Goal: Task Accomplishment & Management: Manage account settings

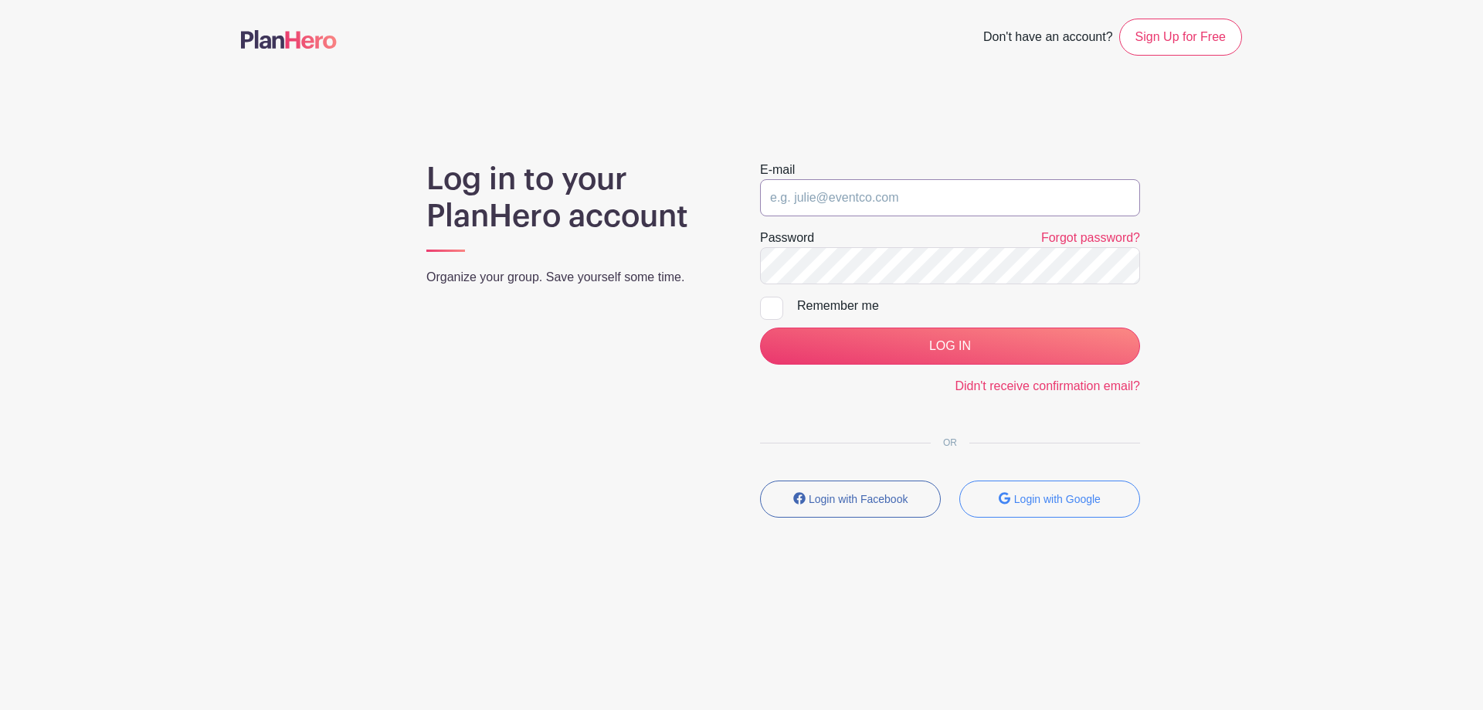
click at [891, 186] on input "email" at bounding box center [950, 197] width 380 height 37
type input "[EMAIL_ADDRESS][DOMAIN_NAME]"
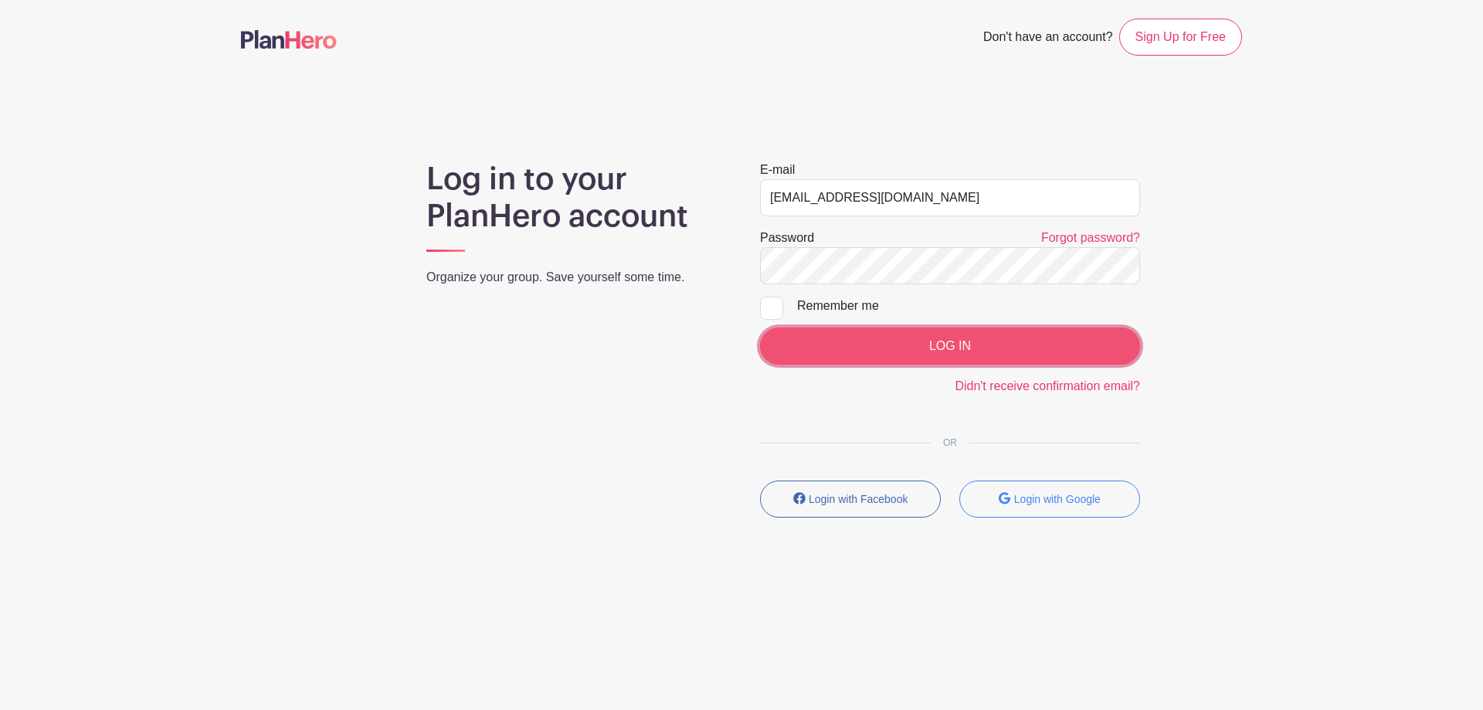
click at [900, 347] on input "LOG IN" at bounding box center [950, 346] width 380 height 37
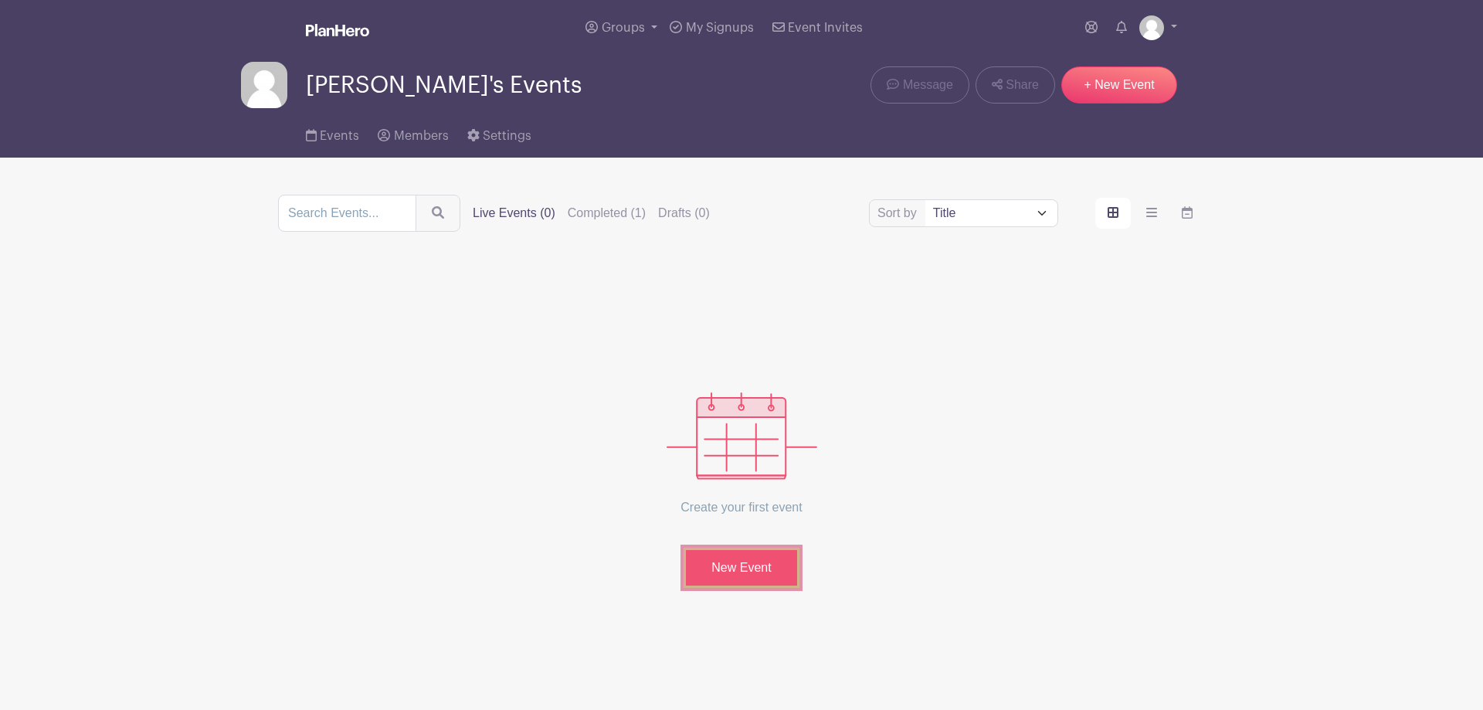
click at [766, 576] on link "New Event" at bounding box center [742, 568] width 116 height 40
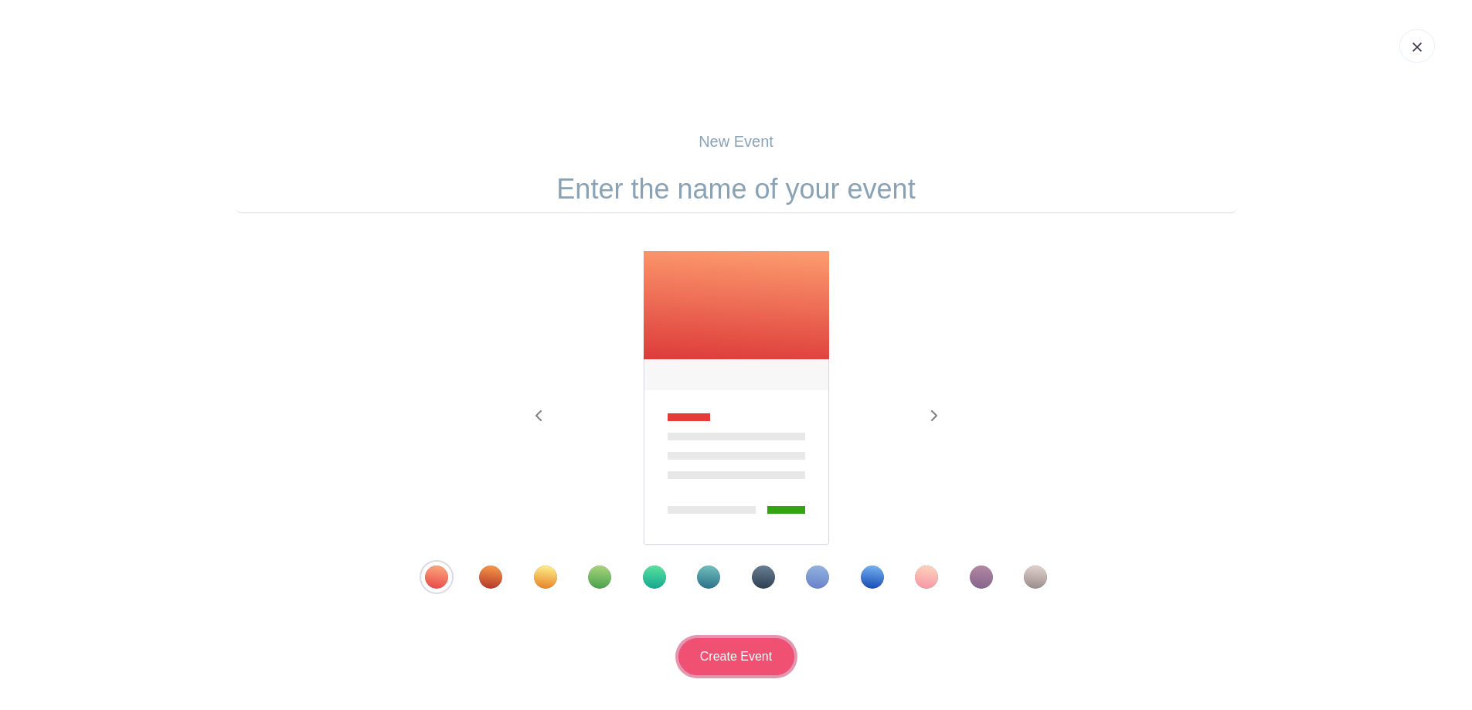
click at [729, 668] on input "Create Event" at bounding box center [736, 656] width 116 height 37
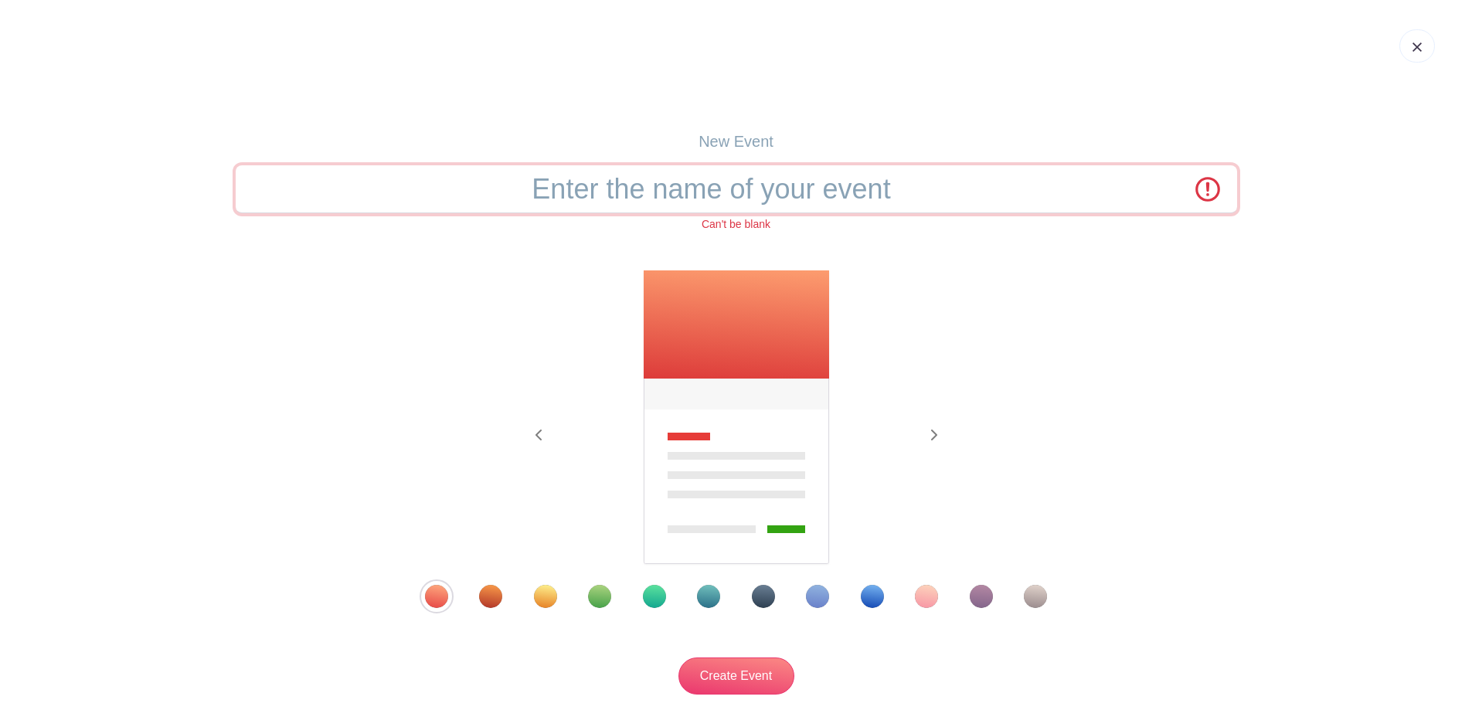
click at [722, 181] on input "text" at bounding box center [736, 189] width 1001 height 48
type input "October Birthday"
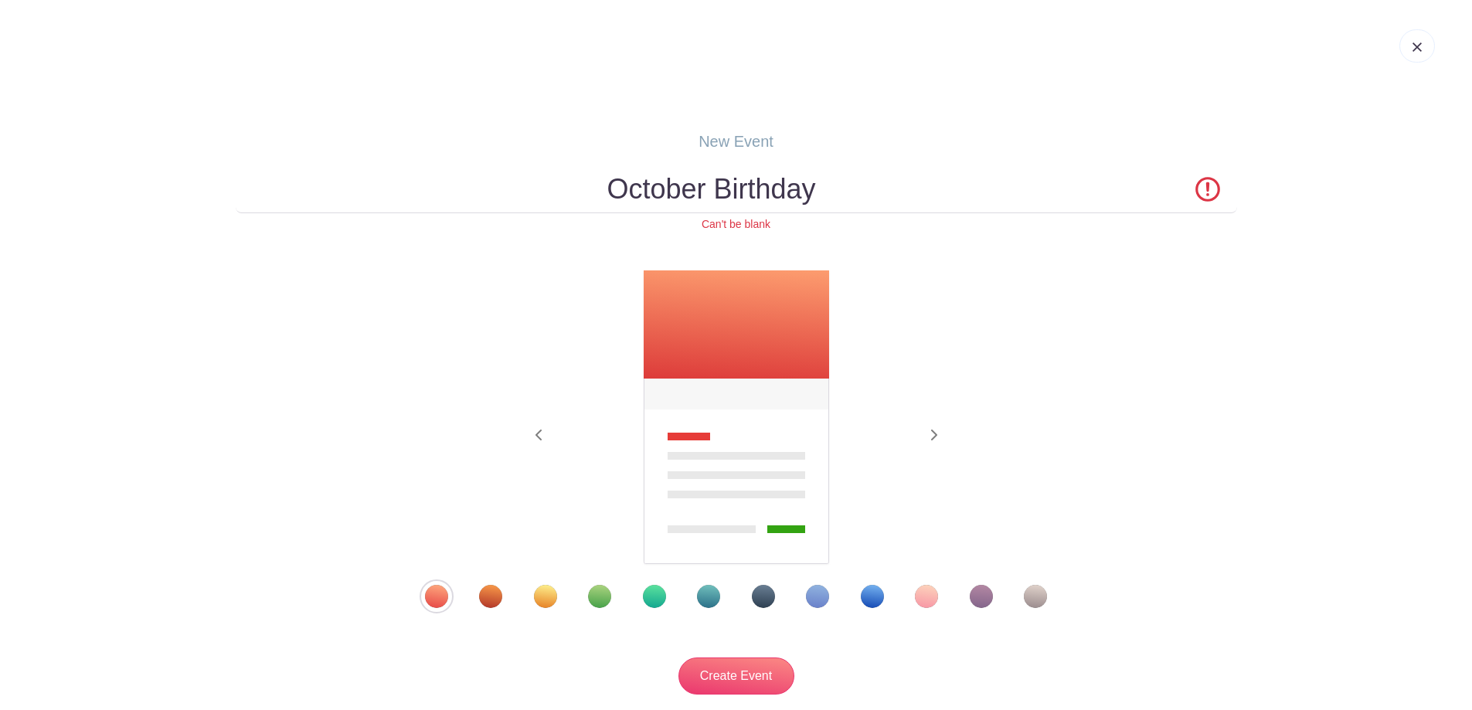
click at [822, 597] on div "Template 8" at bounding box center [817, 596] width 23 height 23
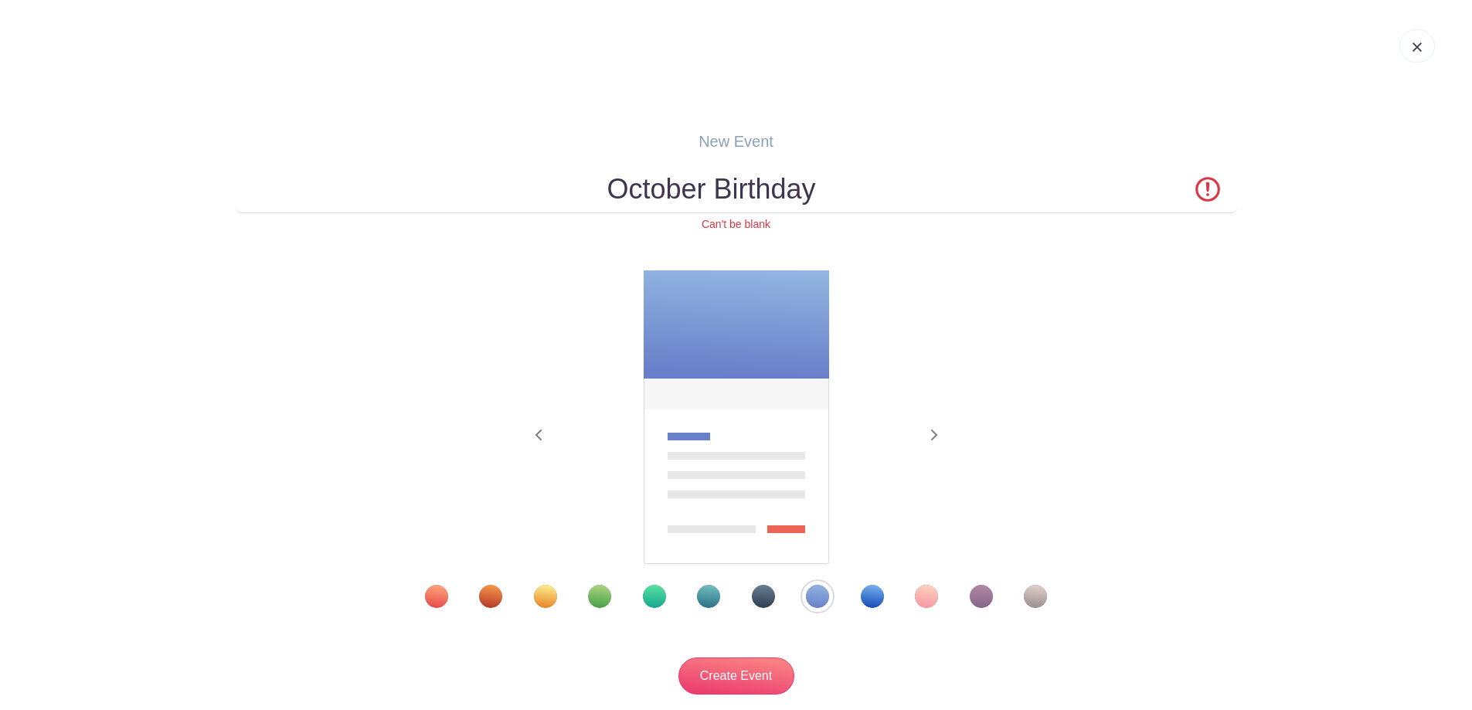
click at [875, 603] on div "Template 9" at bounding box center [872, 596] width 23 height 23
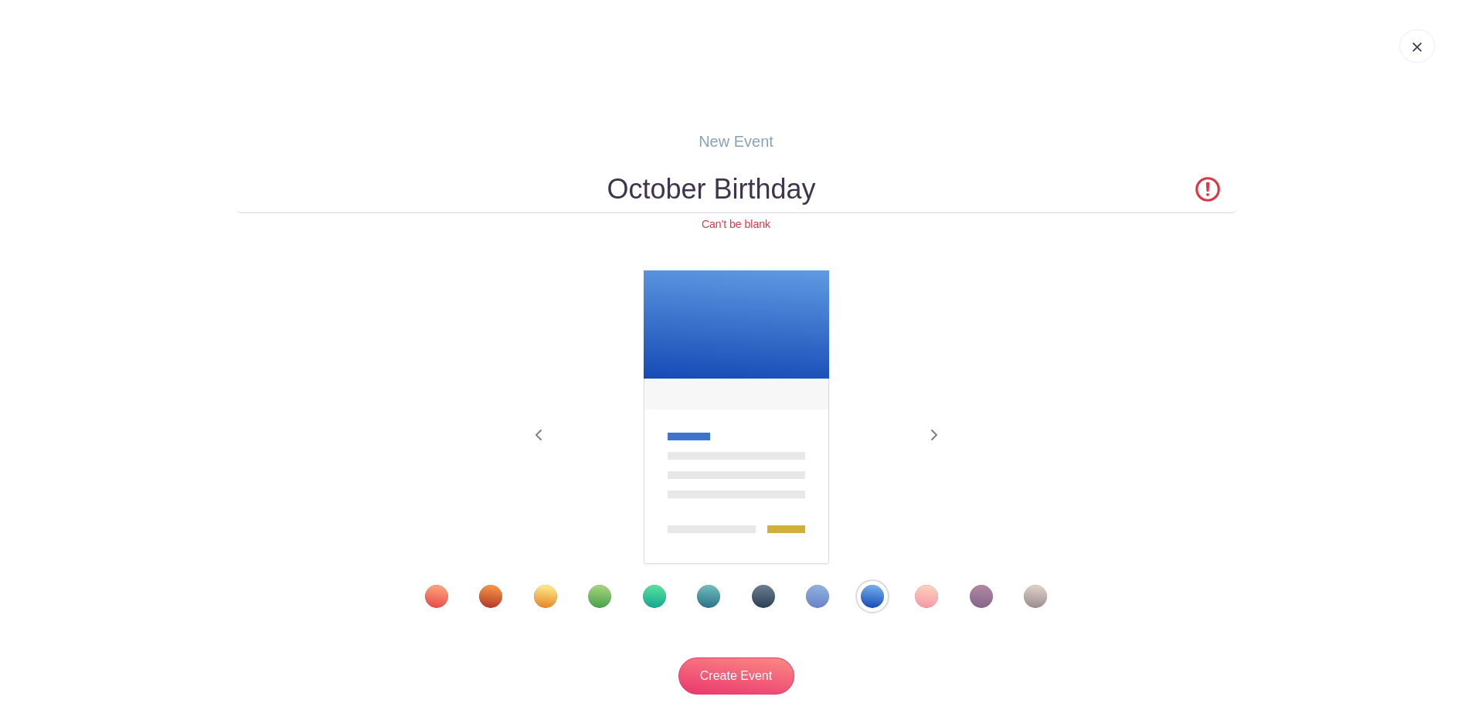
click at [980, 596] on div "Template 11" at bounding box center [981, 596] width 23 height 23
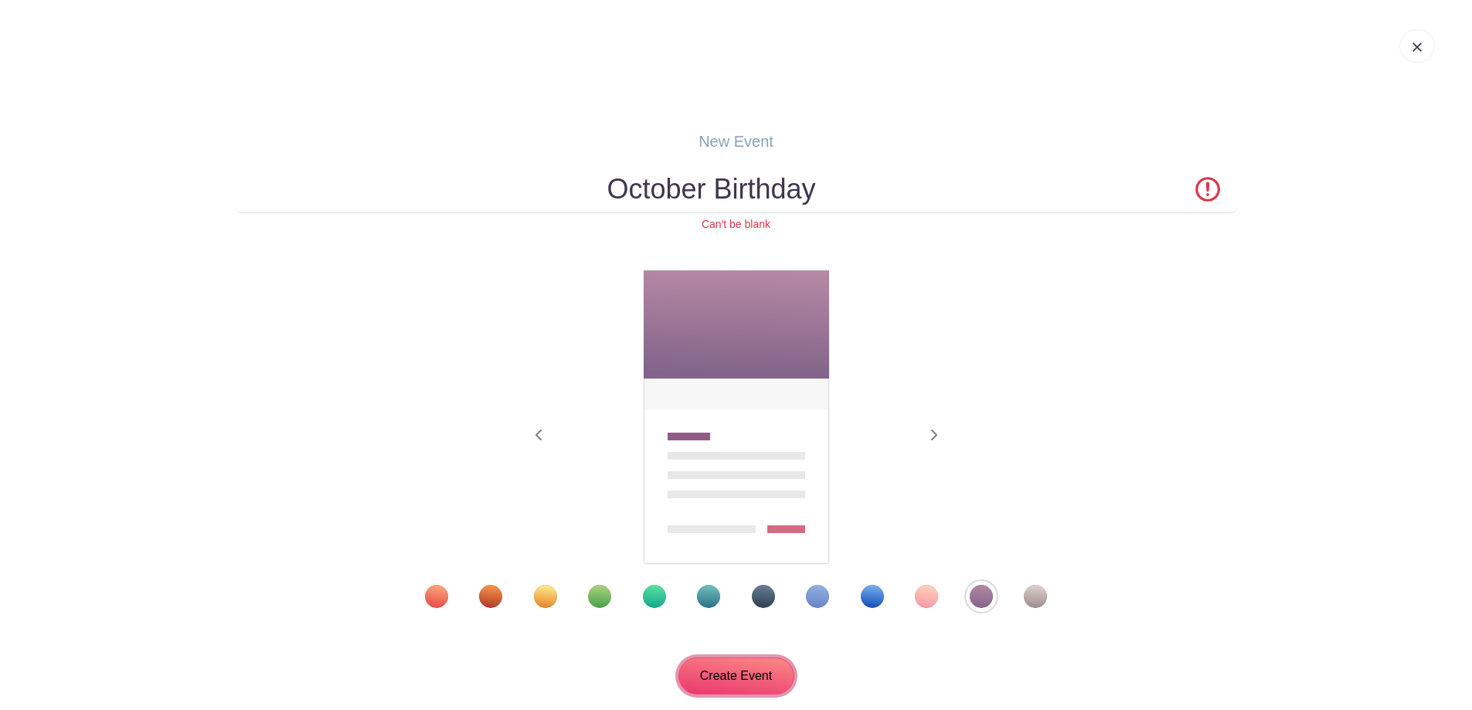
click at [752, 666] on input "Create Event" at bounding box center [736, 675] width 116 height 37
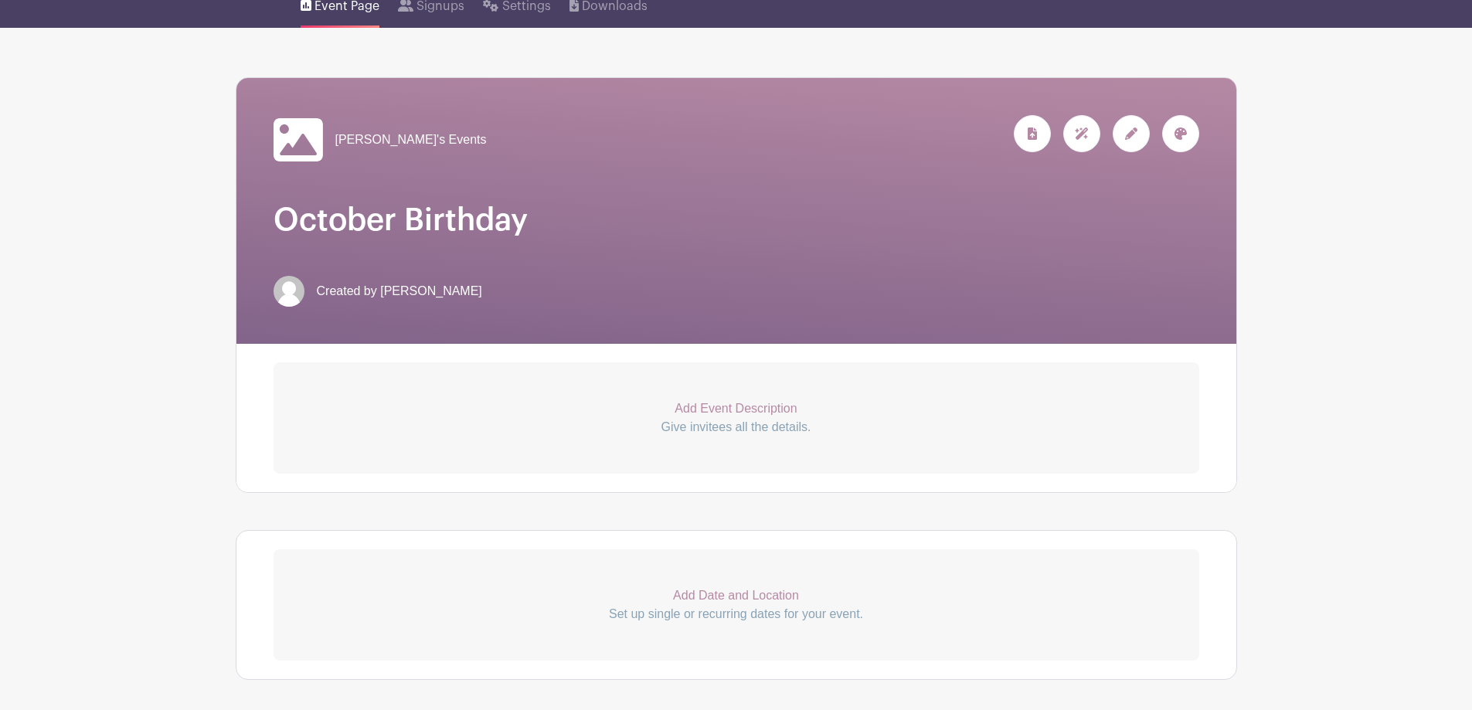
scroll to position [155, 0]
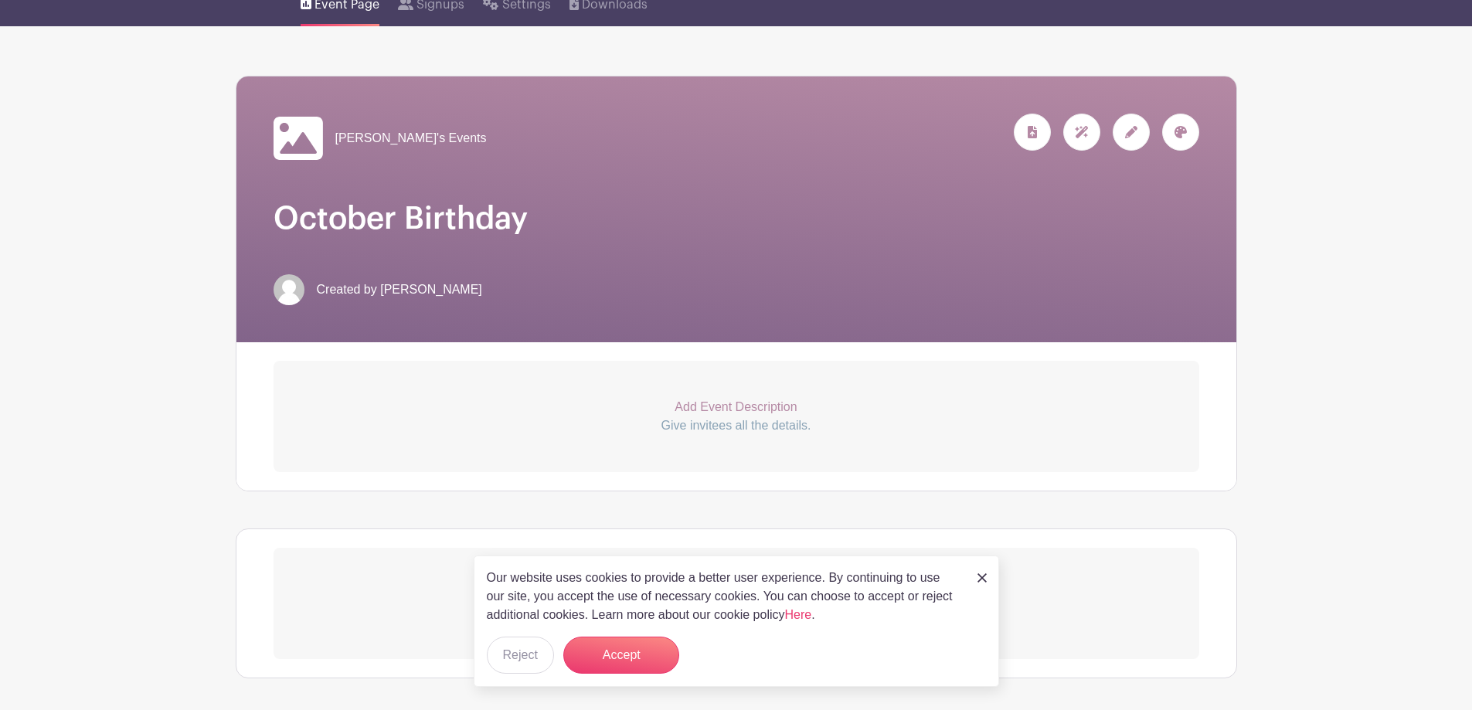
click at [773, 407] on p "Add Event Description" at bounding box center [736, 407] width 926 height 19
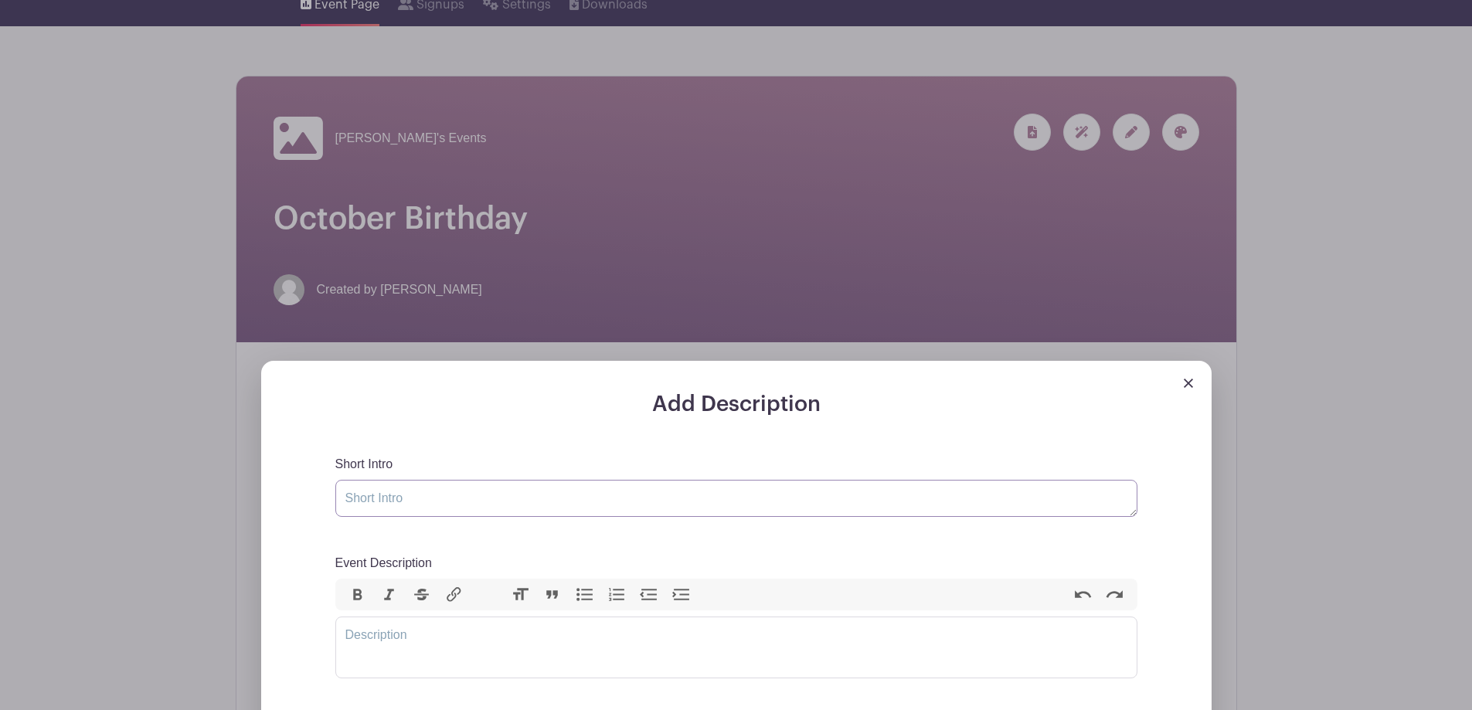
click at [553, 506] on textarea "Short Intro" at bounding box center [736, 498] width 802 height 37
type textarea "H"
drag, startPoint x: 535, startPoint y: 497, endPoint x: 524, endPoint y: 499, distance: 11.8
click at [524, 499] on textarea "Let's celebrate Monica's birthday." at bounding box center [736, 498] width 802 height 37
type textarea "Let's celebrate Monica's birthday"
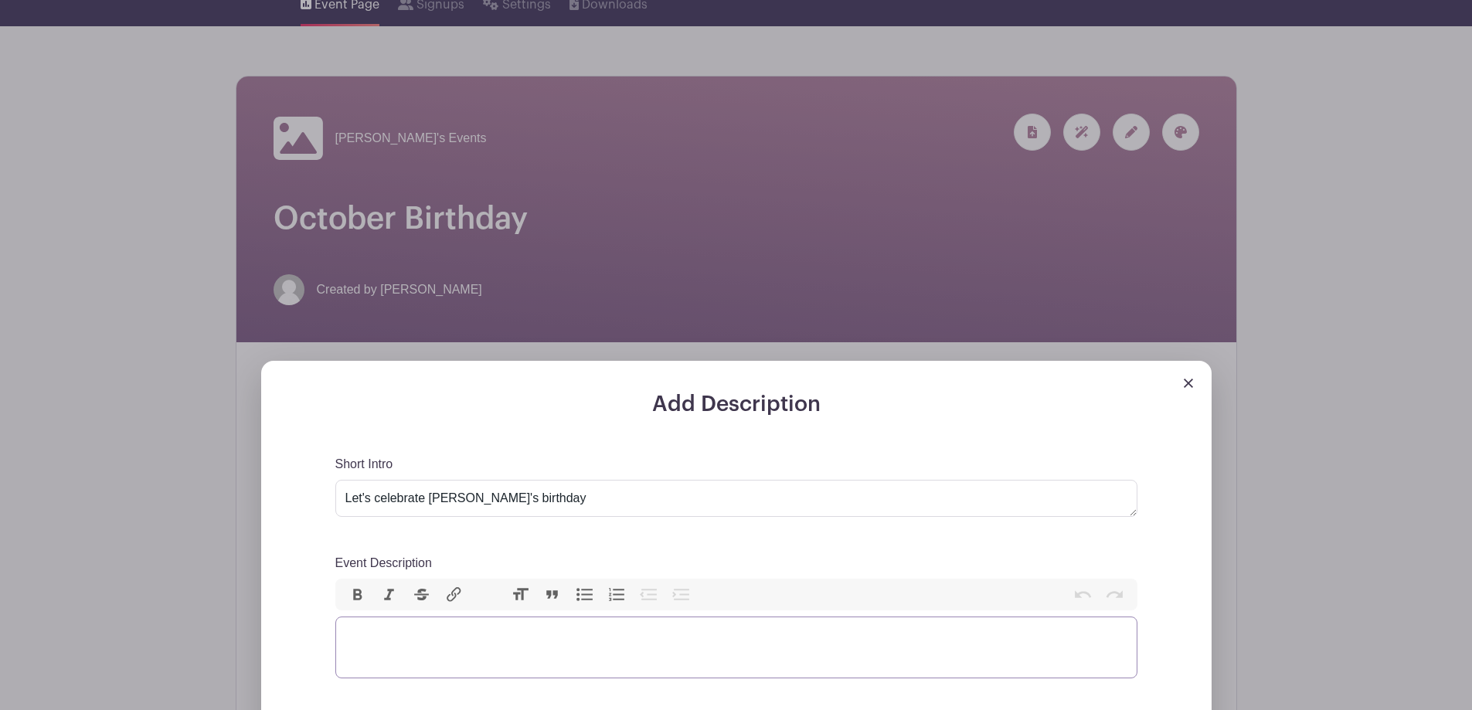
click at [436, 637] on trix-editor "Event Description" at bounding box center [736, 648] width 802 height 62
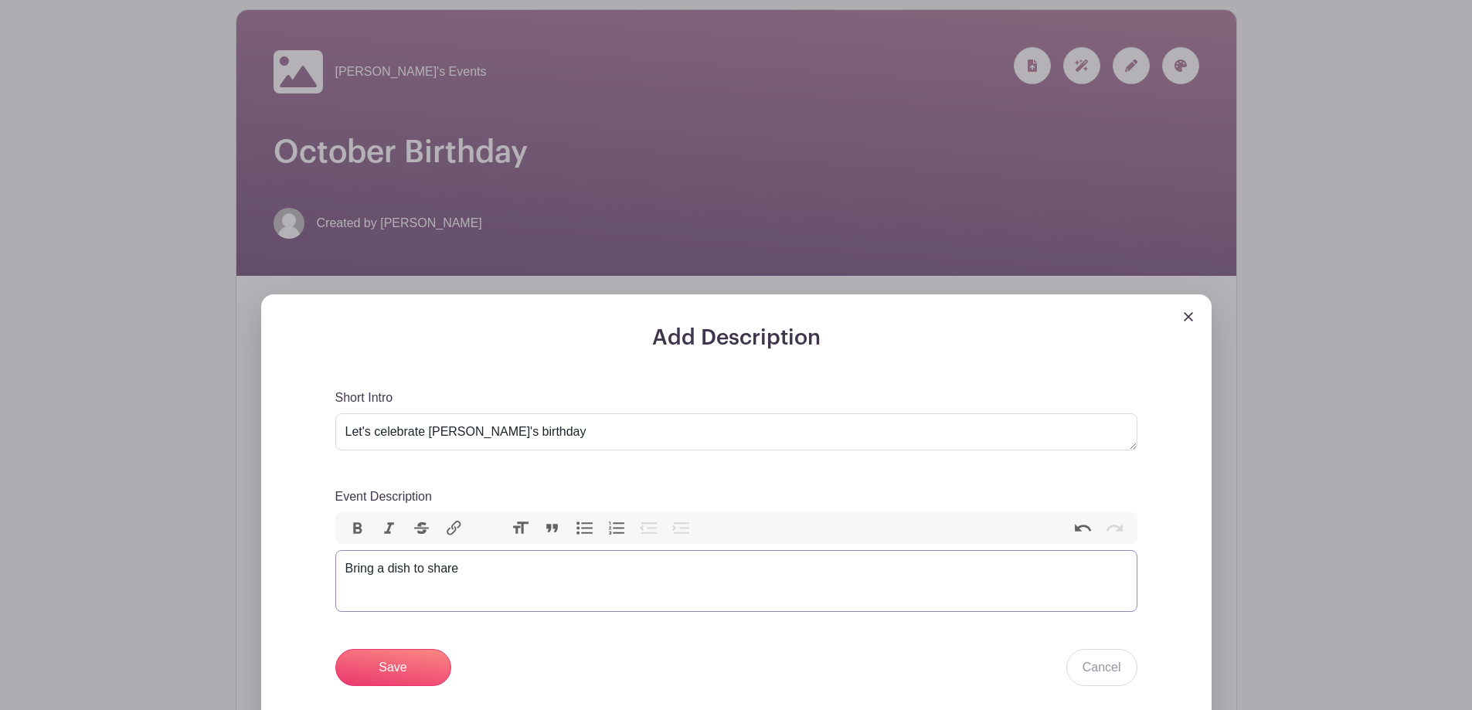
scroll to position [386, 0]
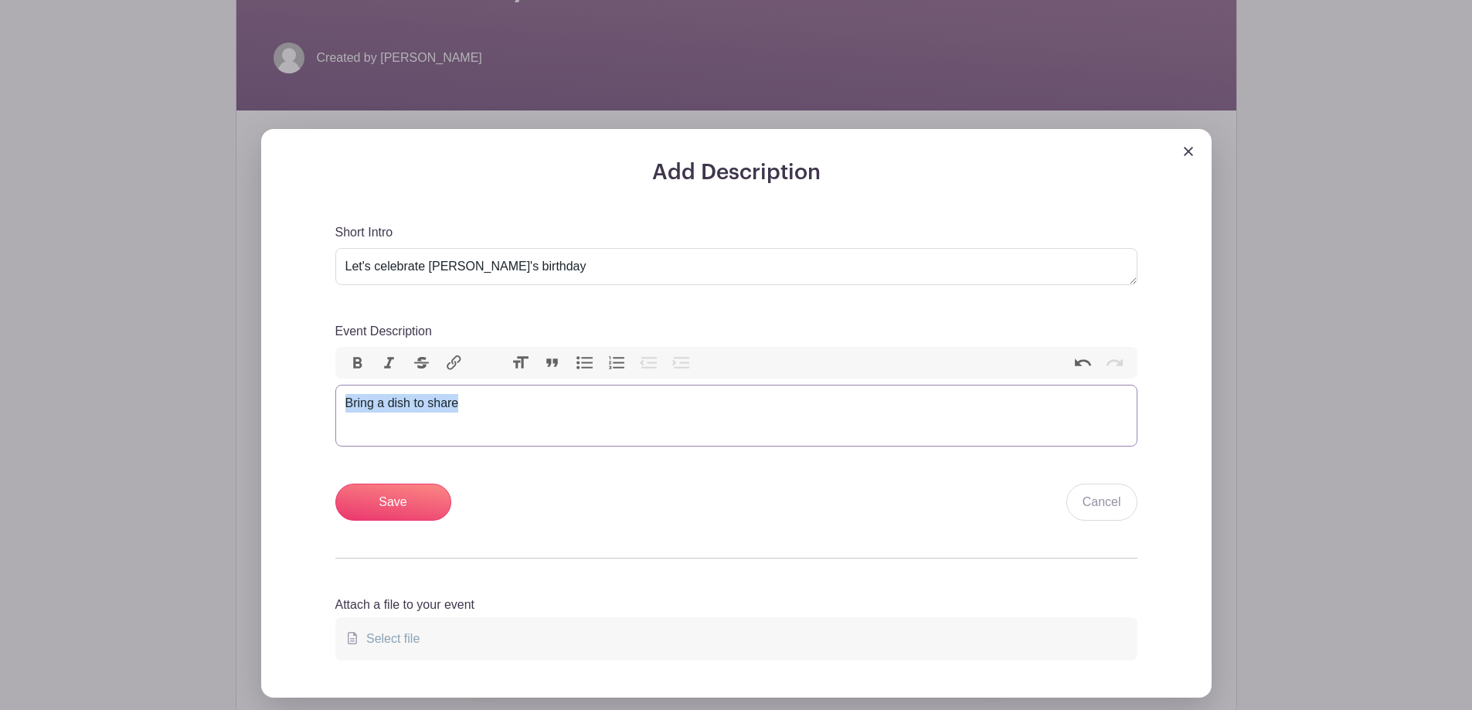
drag, startPoint x: 480, startPoint y: 412, endPoint x: 318, endPoint y: 401, distance: 162.6
click at [318, 401] on div "Add Description Short Intro Let's celebrate Monica's birthday Event Description…" at bounding box center [736, 429] width 876 height 538
type trix-editor "<div>Sign up to bring a dish to share!</div>"
click at [534, 271] on textarea "Let's celebrate Monica's birthday" at bounding box center [736, 266] width 802 height 37
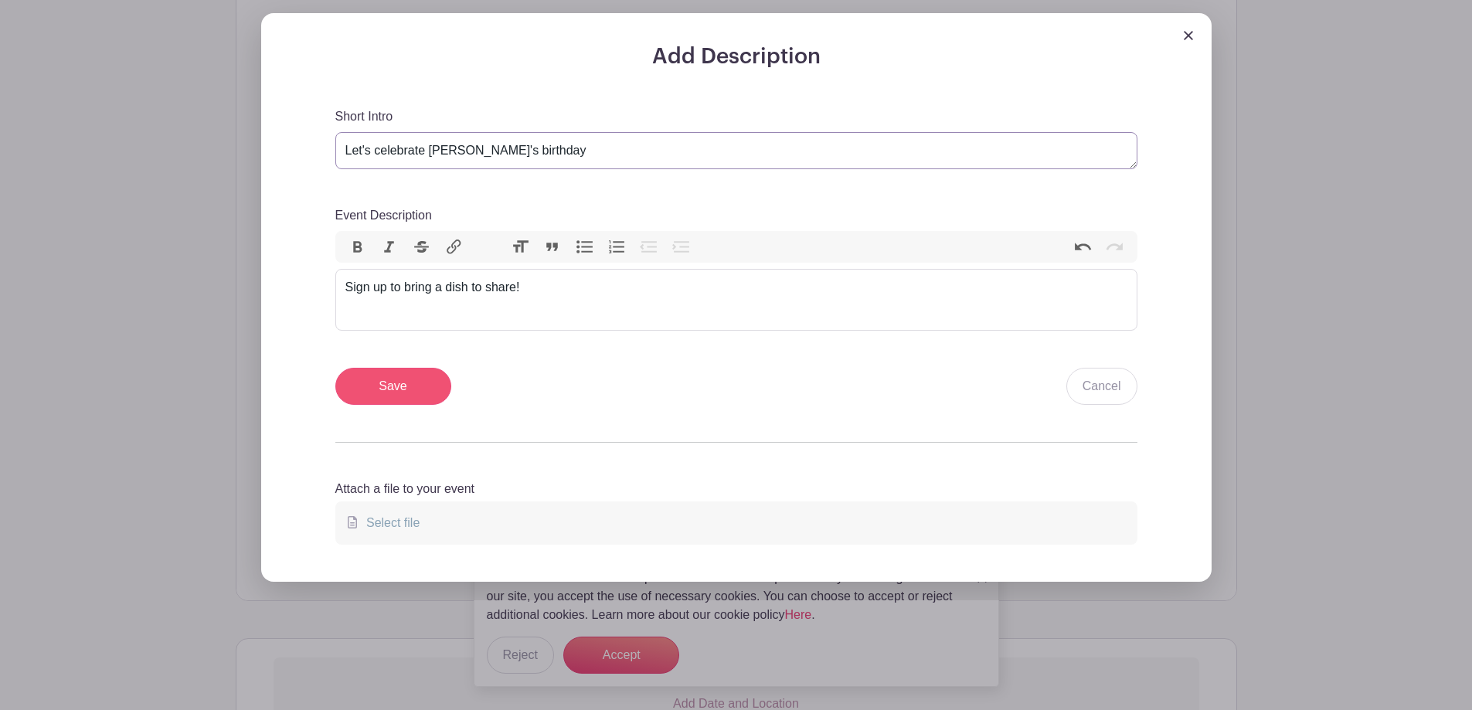
scroll to position [541, 0]
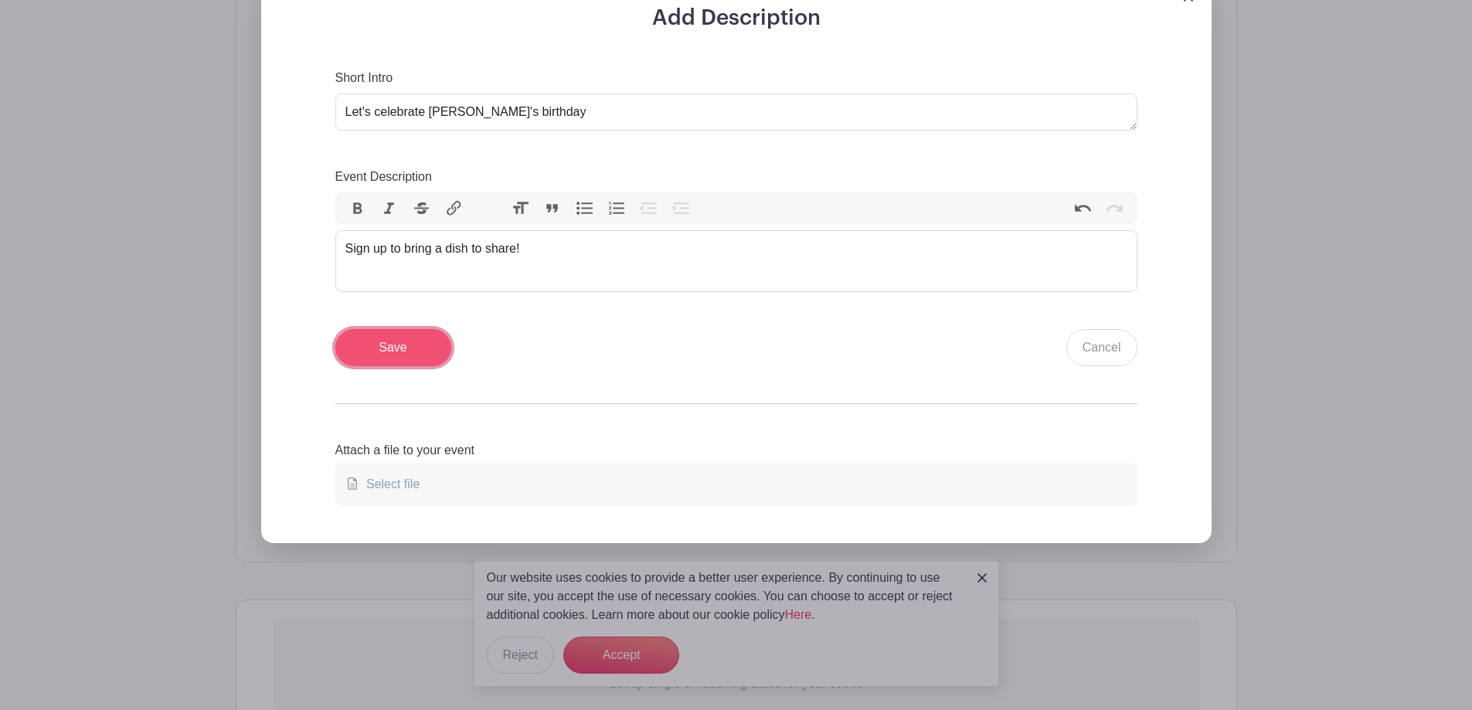
click at [413, 347] on input "Save" at bounding box center [393, 347] width 116 height 37
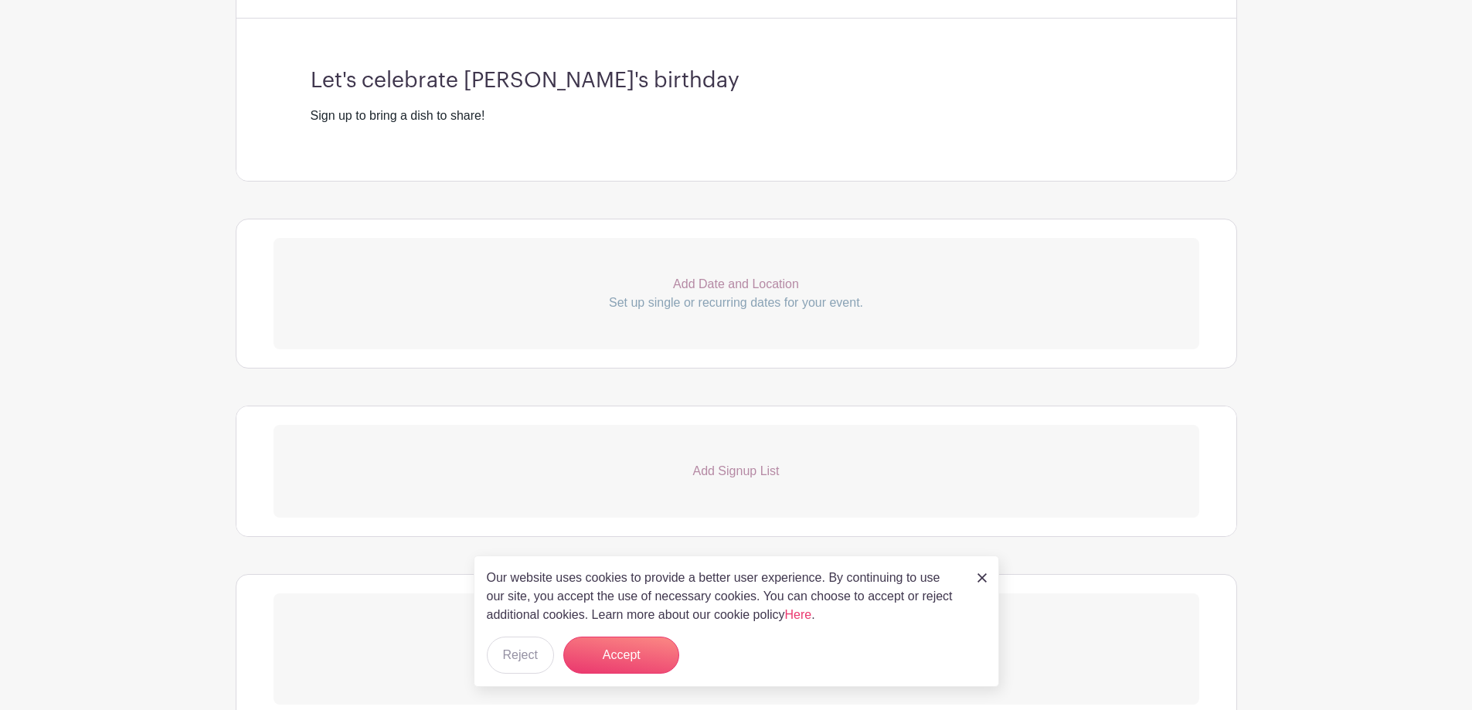
click at [752, 467] on p "Add Signup List" at bounding box center [736, 471] width 926 height 19
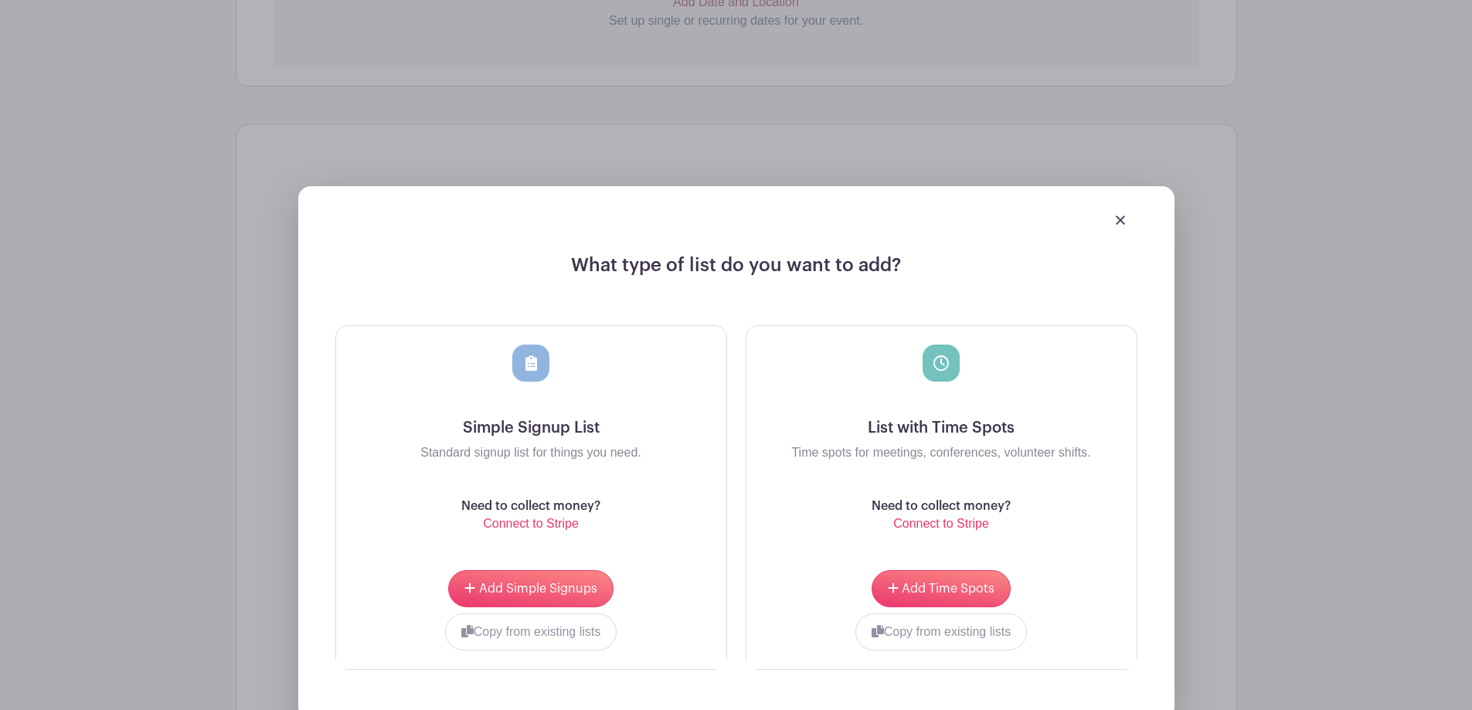
scroll to position [973, 0]
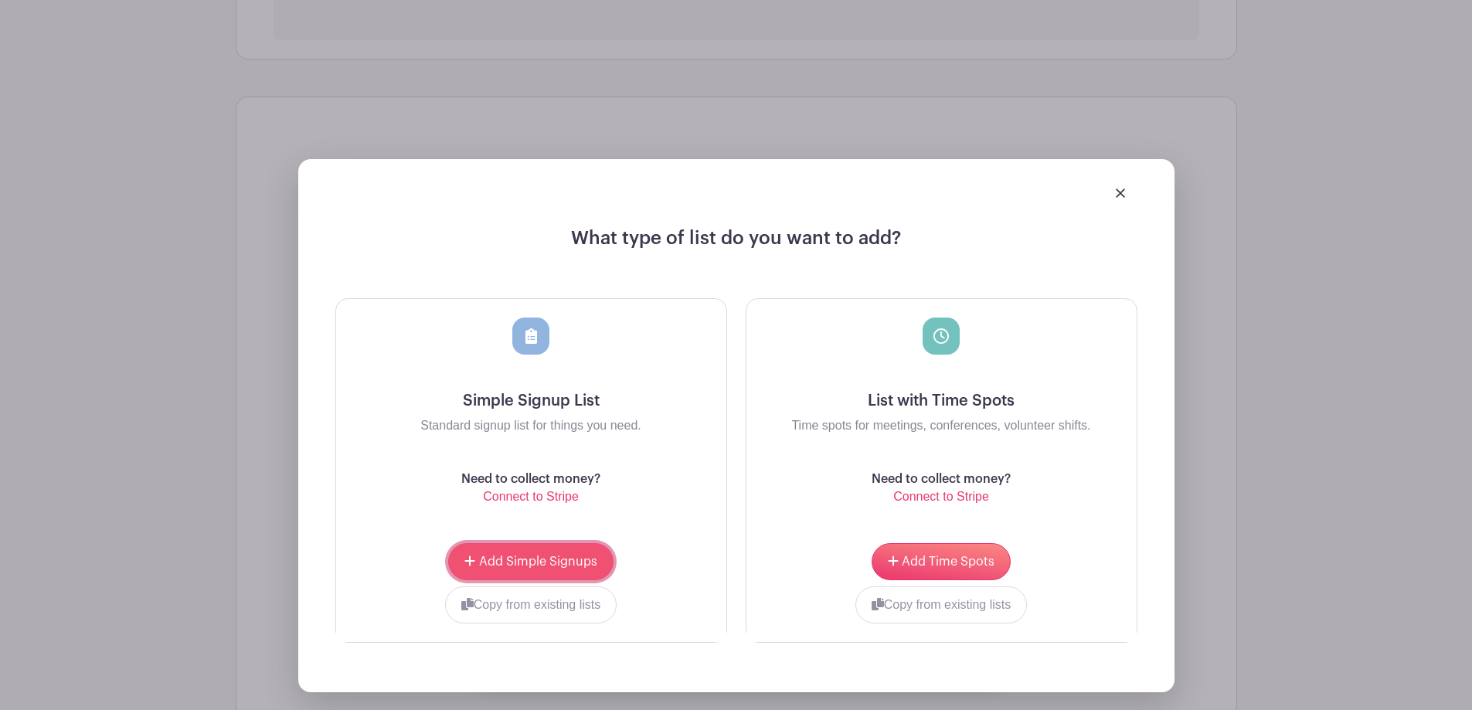
click at [510, 569] on button "Add Simple Signups" at bounding box center [530, 561] width 165 height 37
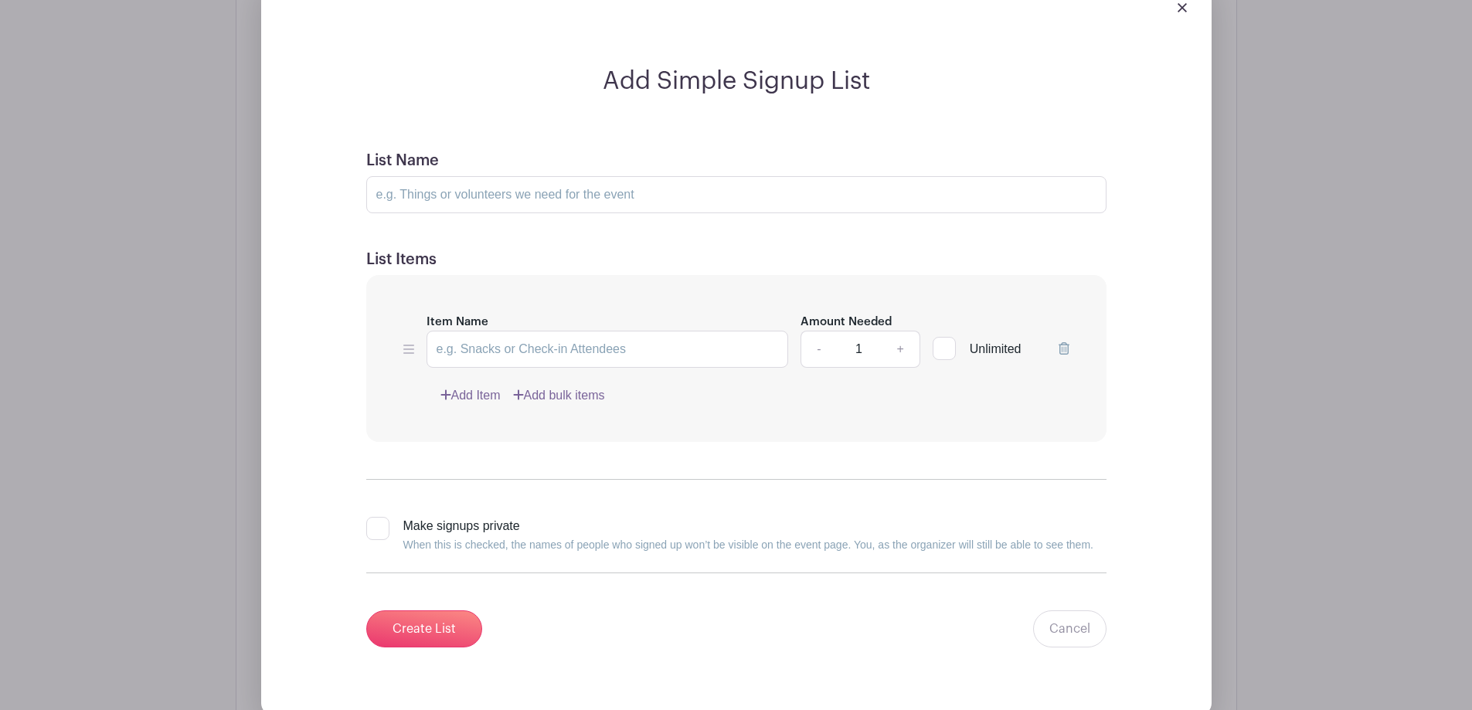
scroll to position [1205, 0]
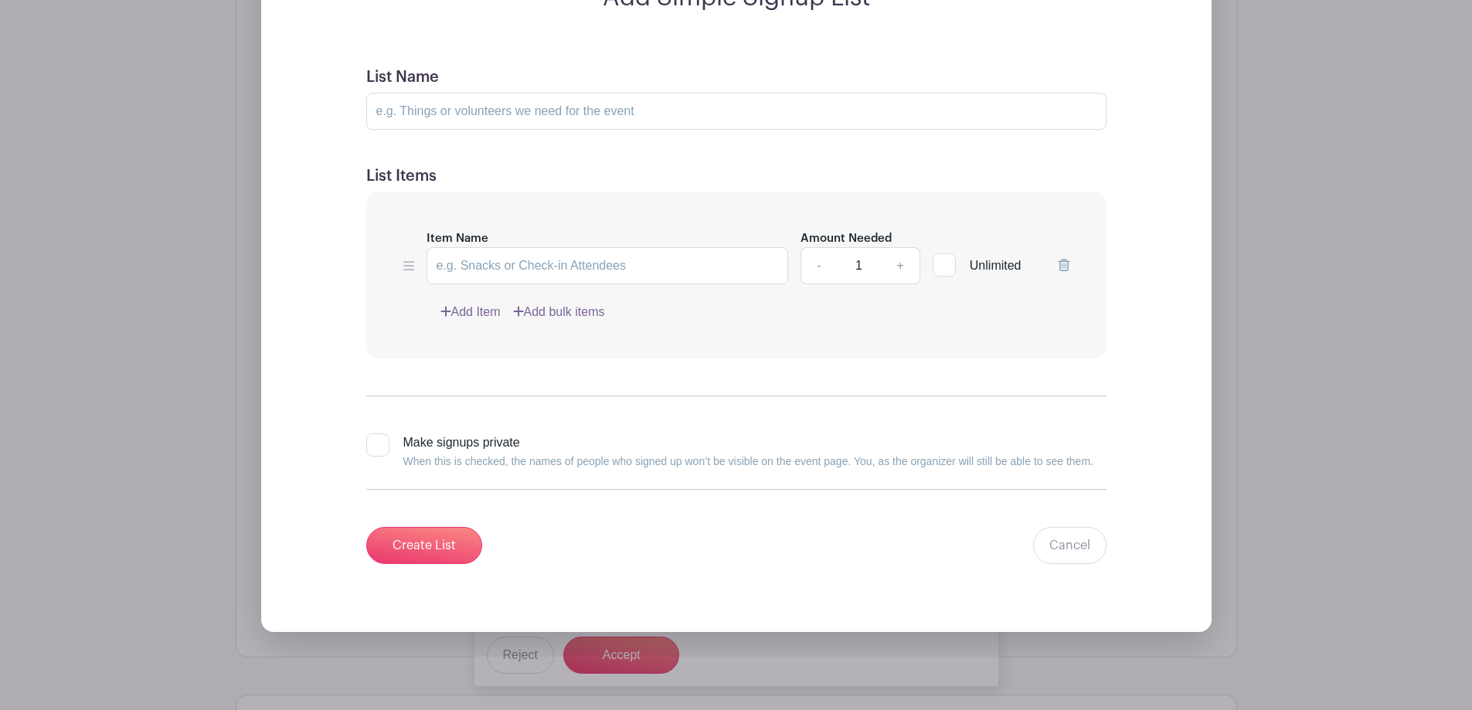
click at [946, 265] on div at bounding box center [944, 264] width 23 height 23
click at [943, 265] on input "Unlimited" at bounding box center [938, 261] width 10 height 10
checkbox input "true"
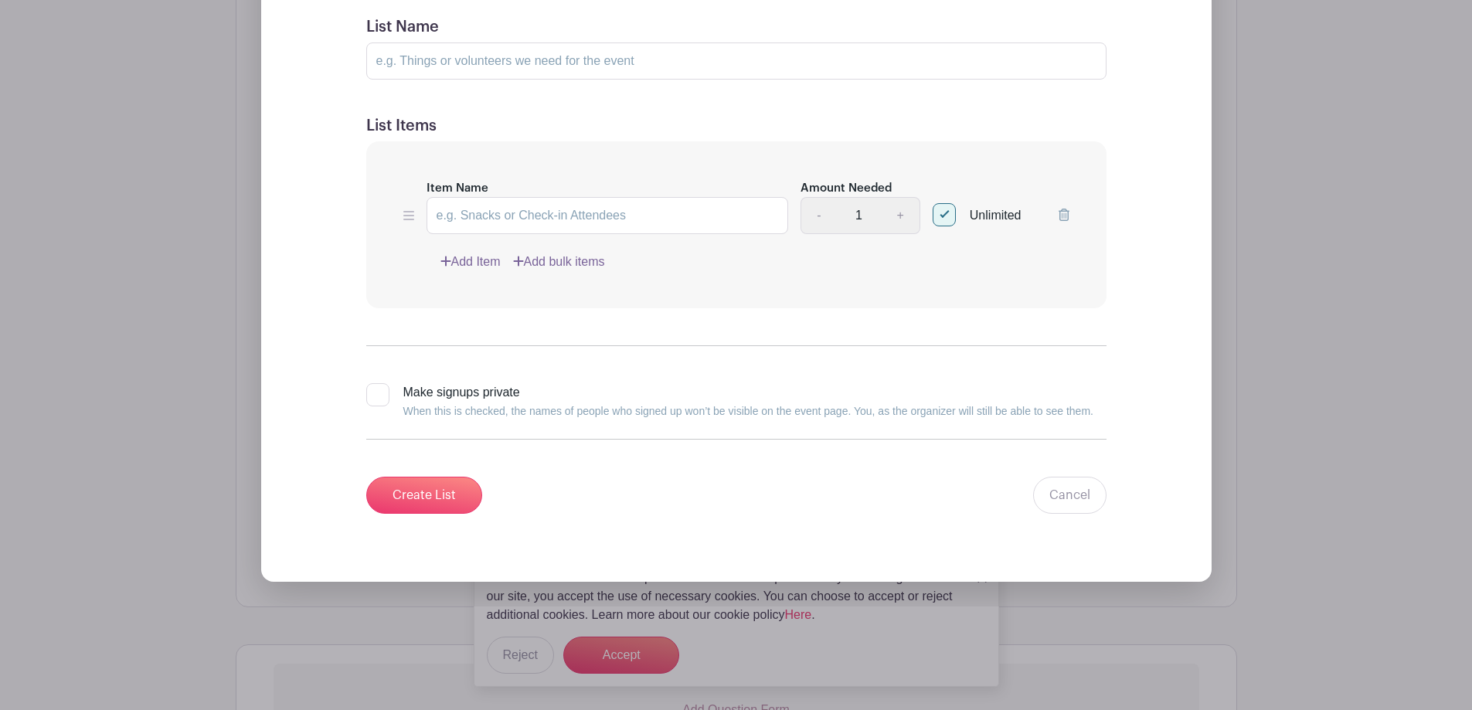
scroll to position [1282, 0]
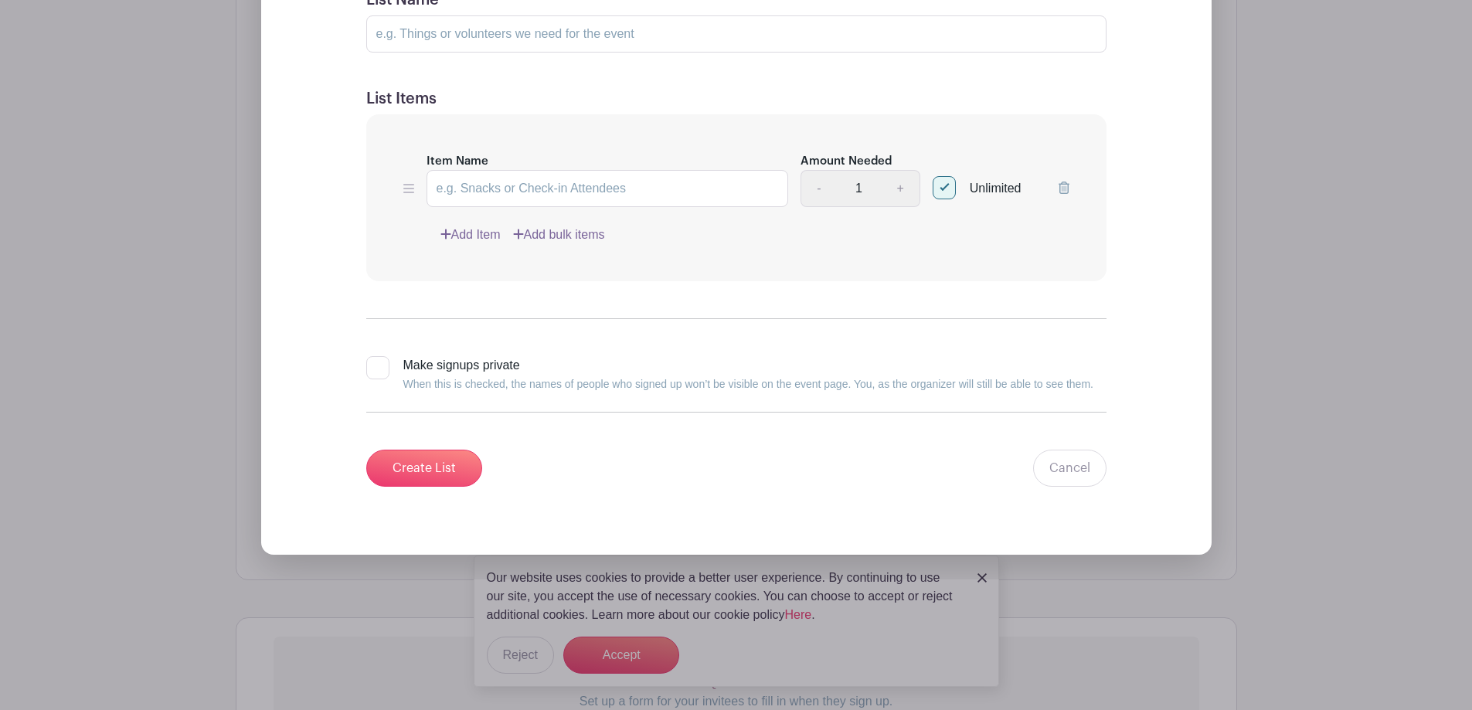
click at [485, 227] on link "Add Item" at bounding box center [470, 235] width 60 height 19
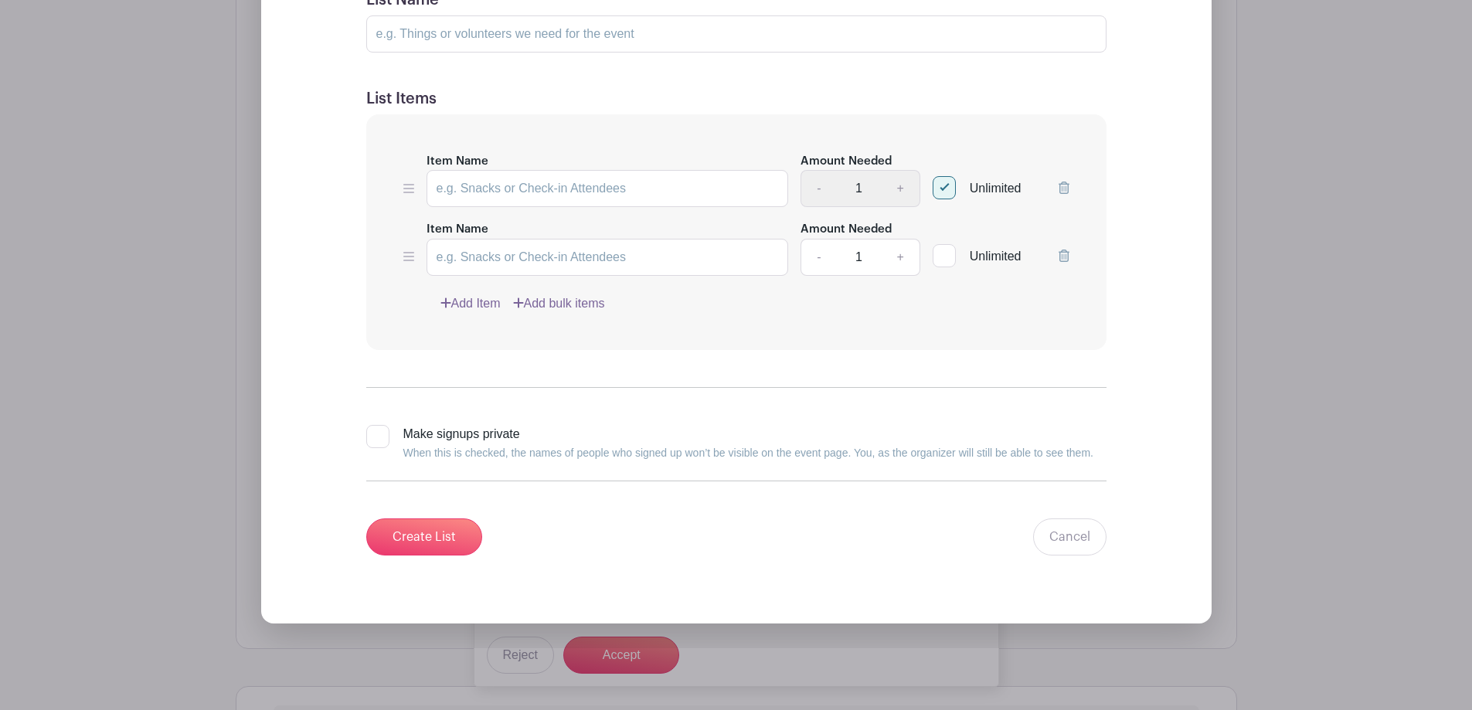
click at [481, 307] on link "Add Item" at bounding box center [470, 303] width 60 height 19
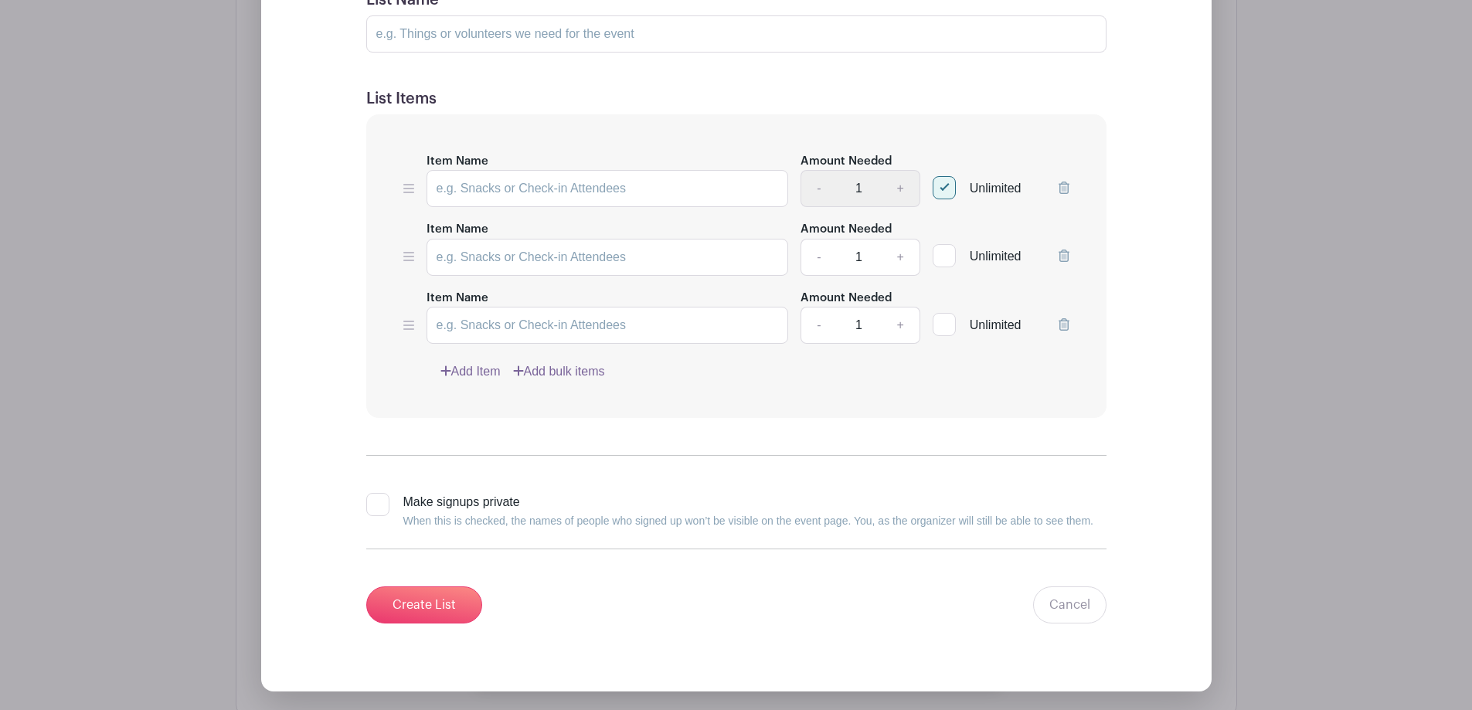
click at [473, 369] on link "Add Item" at bounding box center [470, 371] width 60 height 19
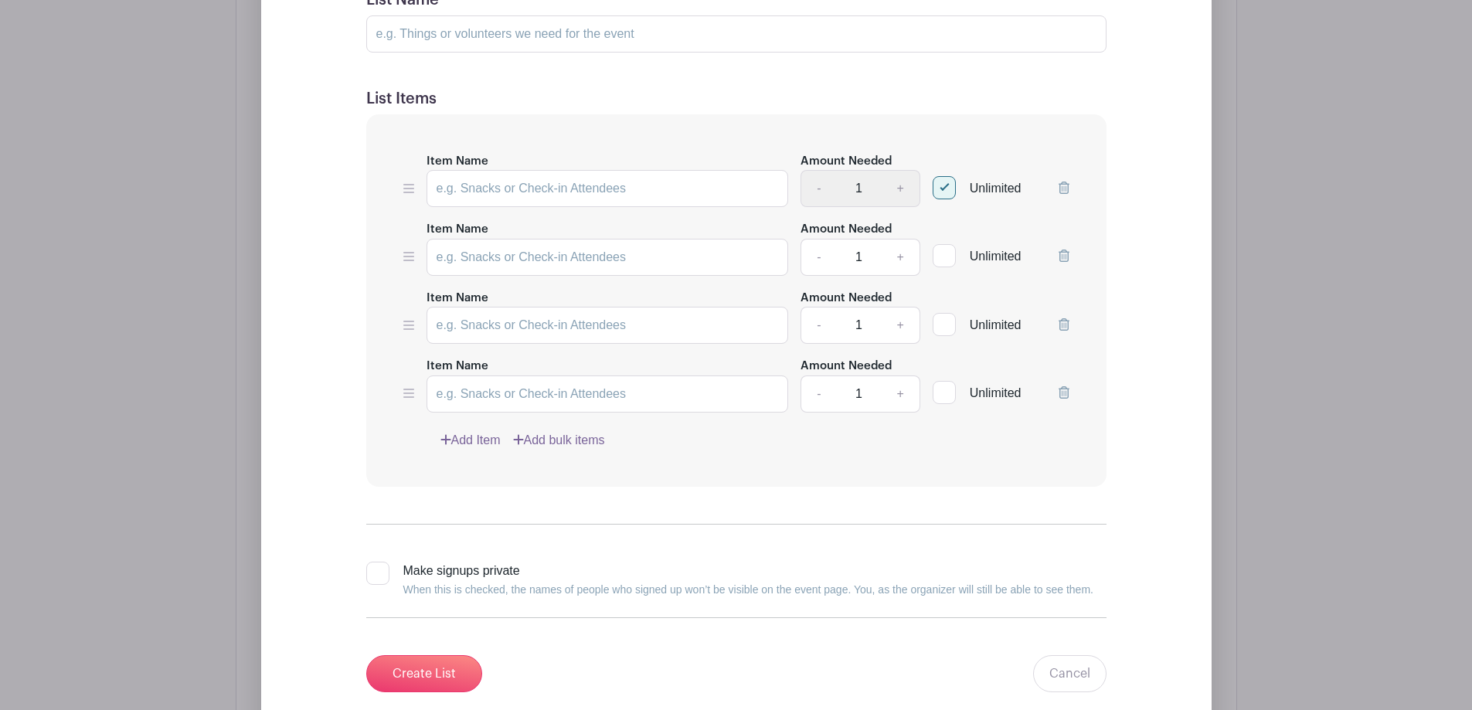
click at [475, 444] on link "Add Item" at bounding box center [470, 440] width 60 height 19
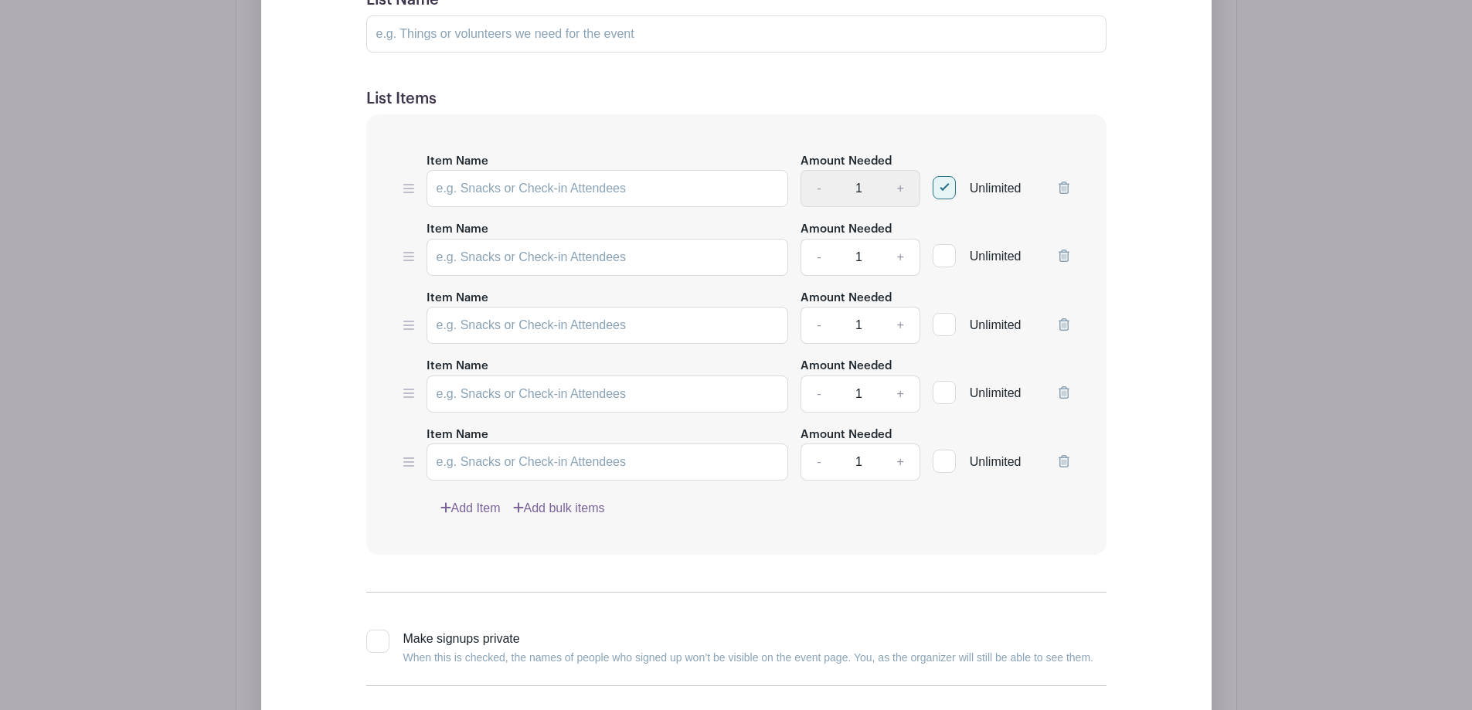
click at [474, 509] on link "Add Item" at bounding box center [470, 508] width 60 height 19
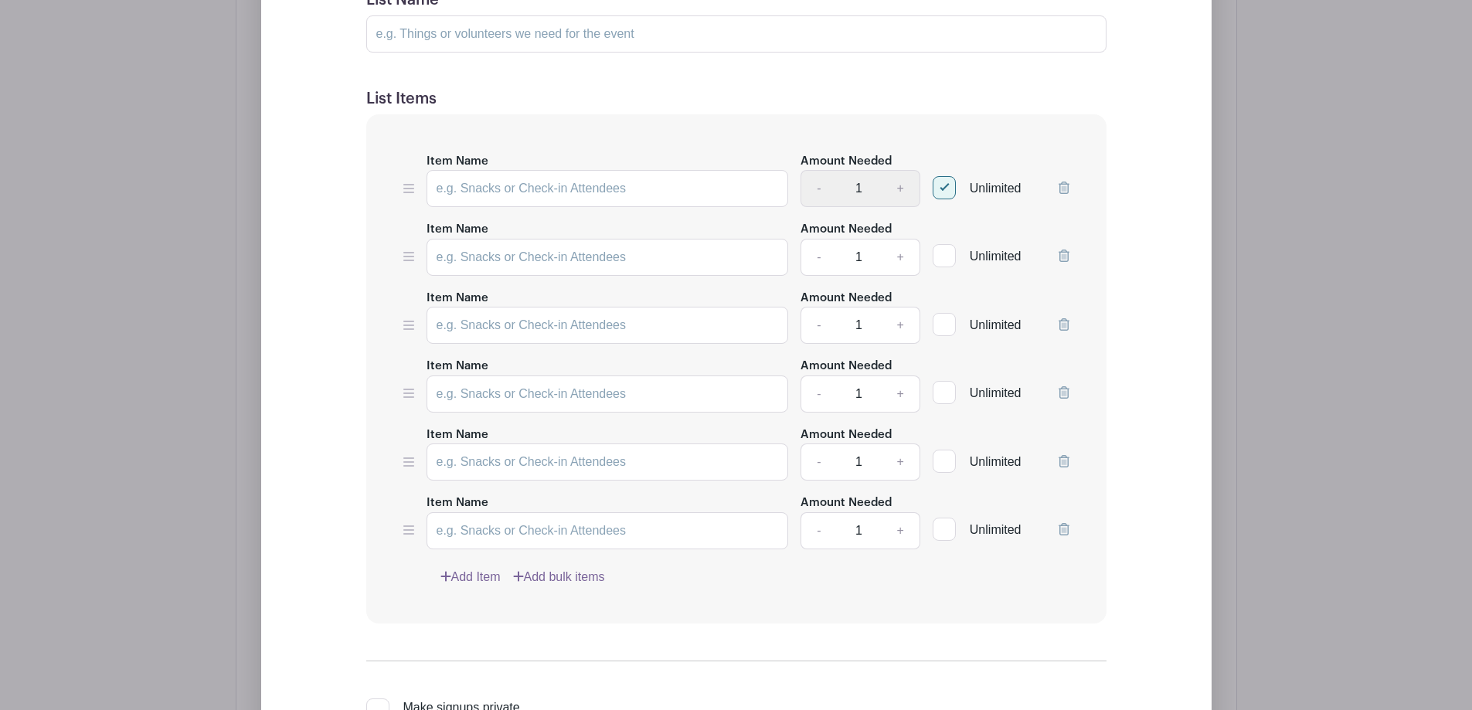
click at [484, 573] on link "Add Item" at bounding box center [470, 577] width 60 height 19
click at [479, 640] on link "Add Item" at bounding box center [470, 645] width 60 height 19
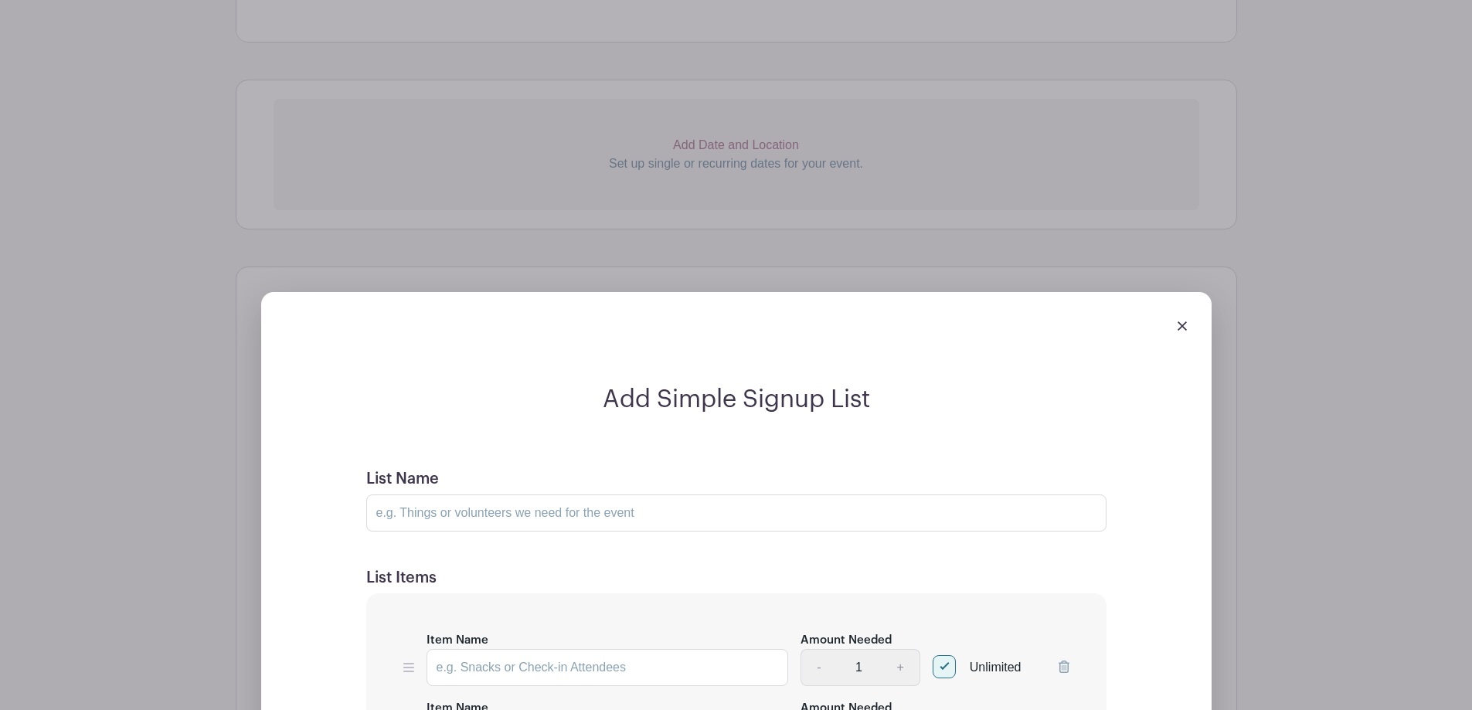
scroll to position [0, 0]
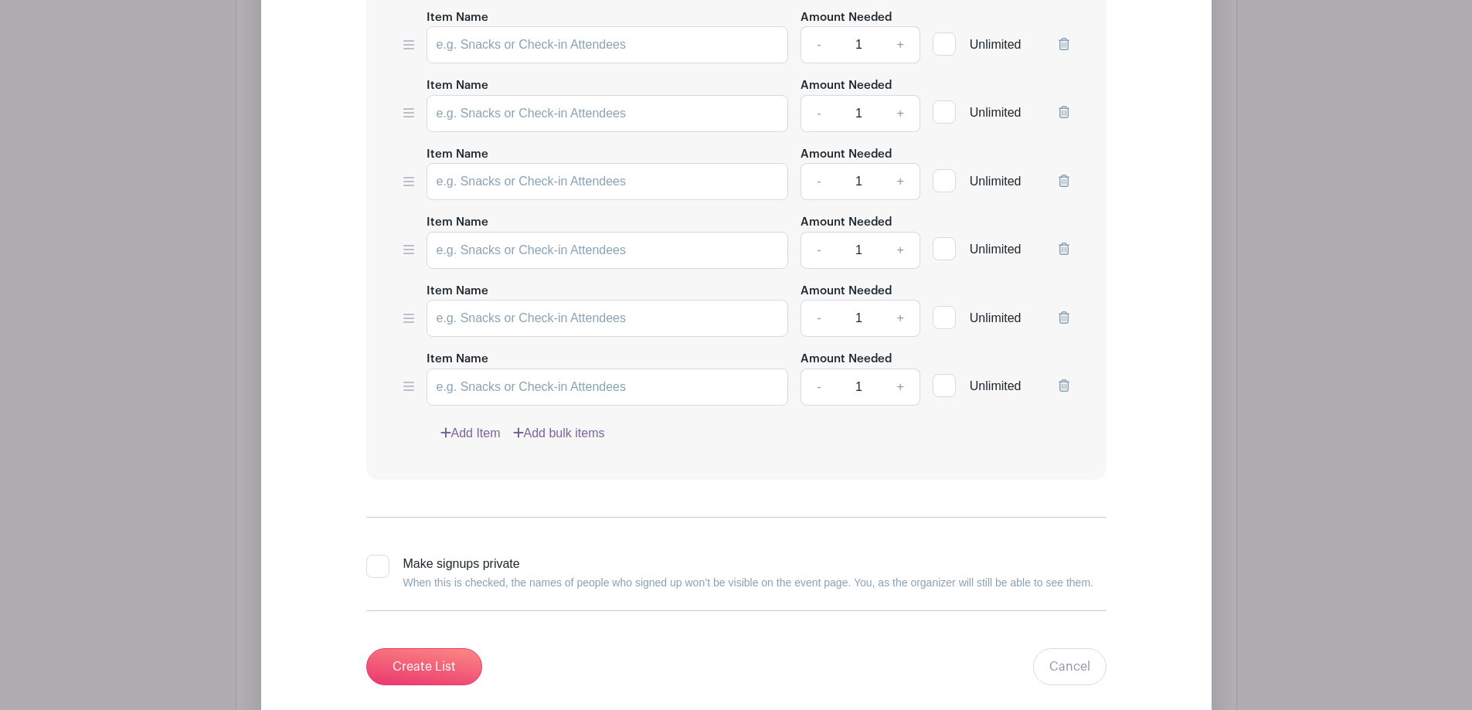
scroll to position [1468, 0]
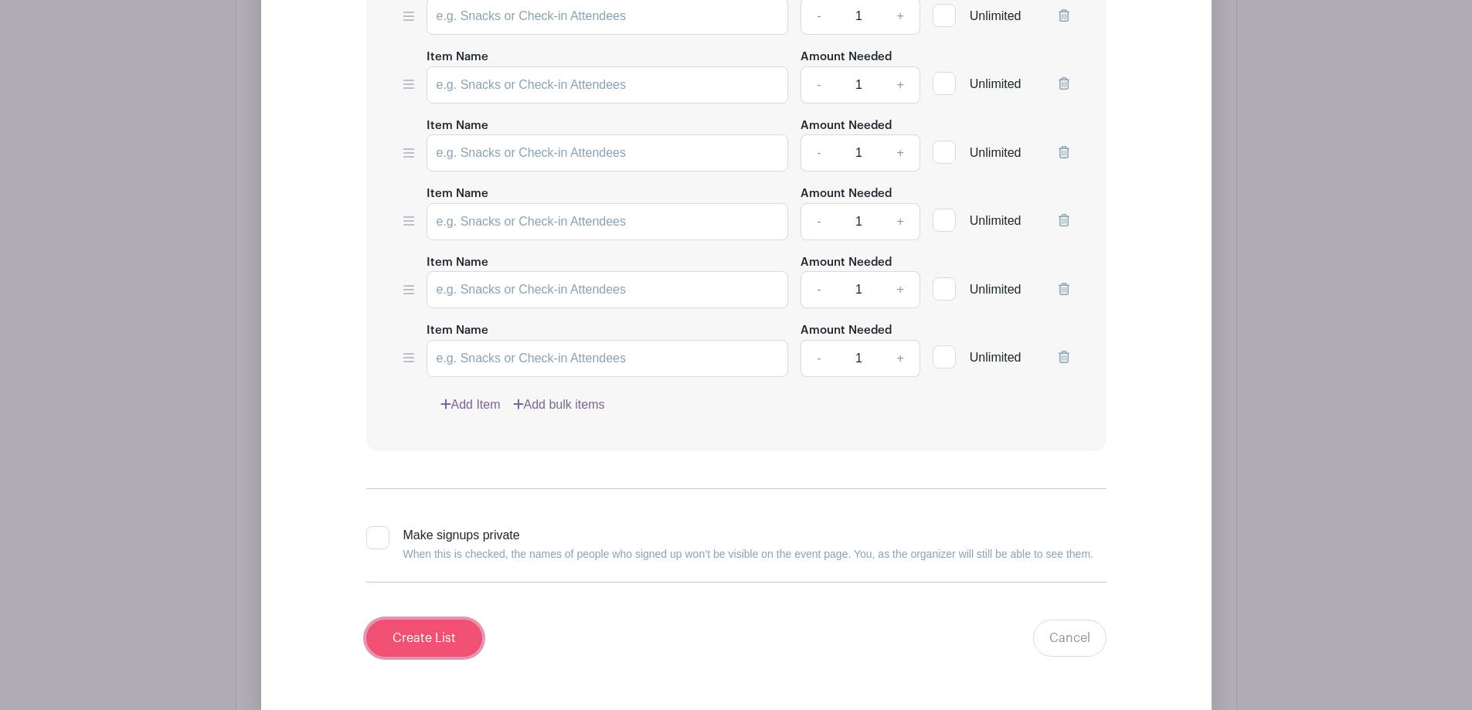
click at [435, 640] on input "Create List" at bounding box center [424, 638] width 116 height 37
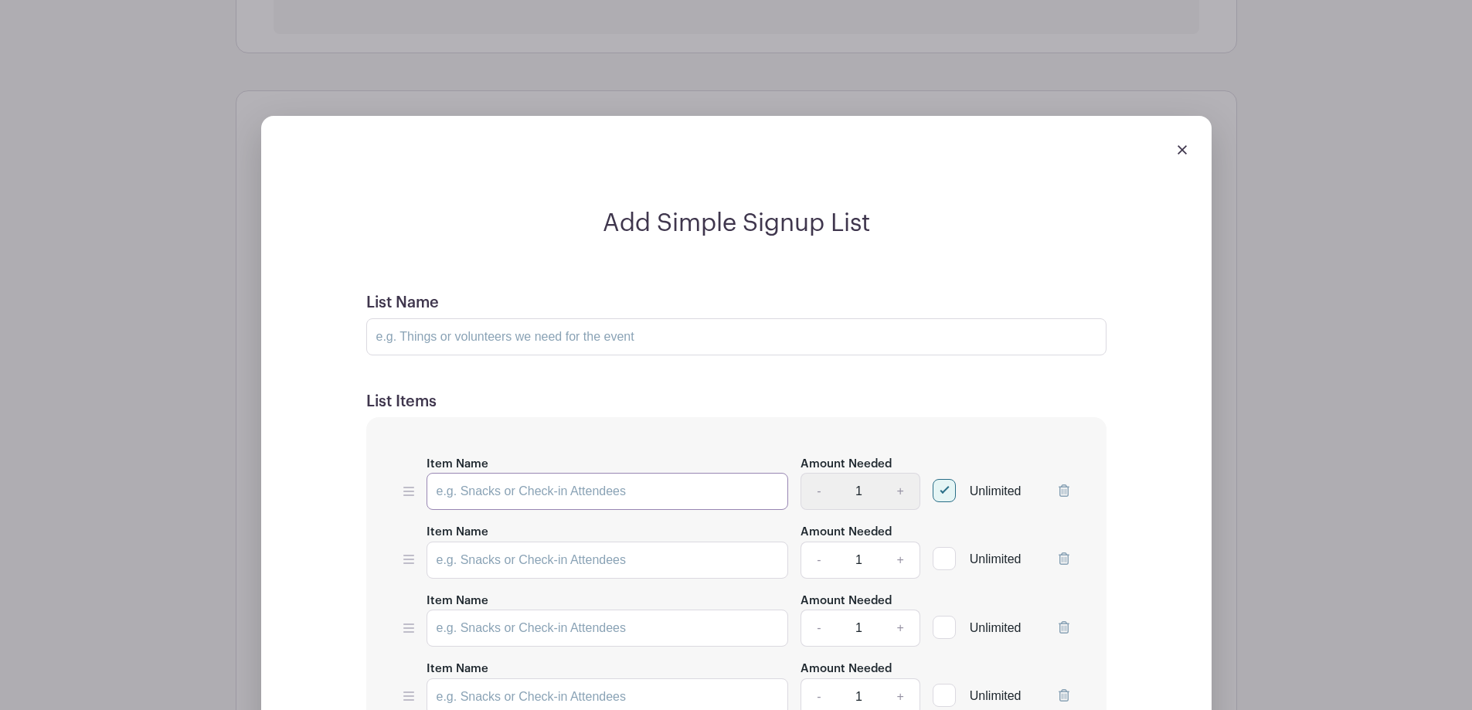
scroll to position [916, 0]
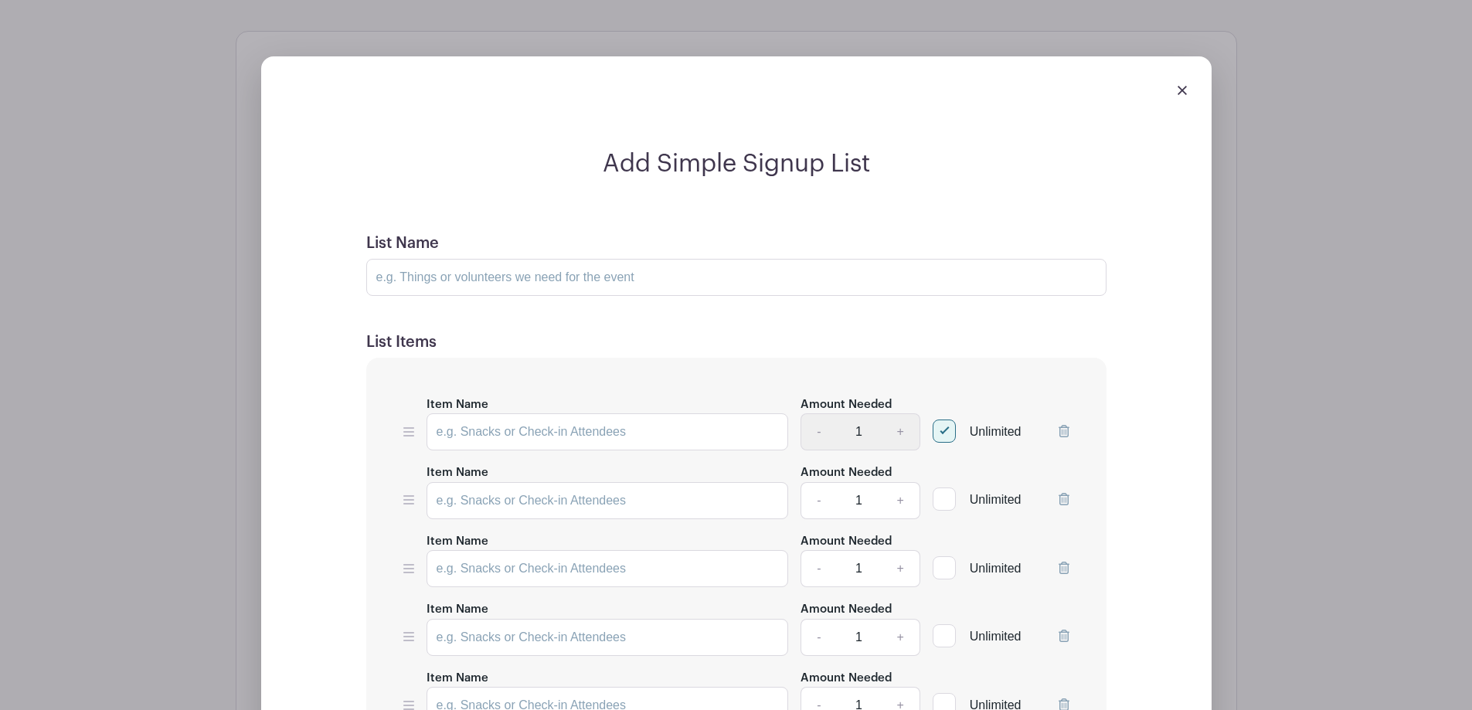
click at [1183, 91] on img at bounding box center [1181, 90] width 9 height 9
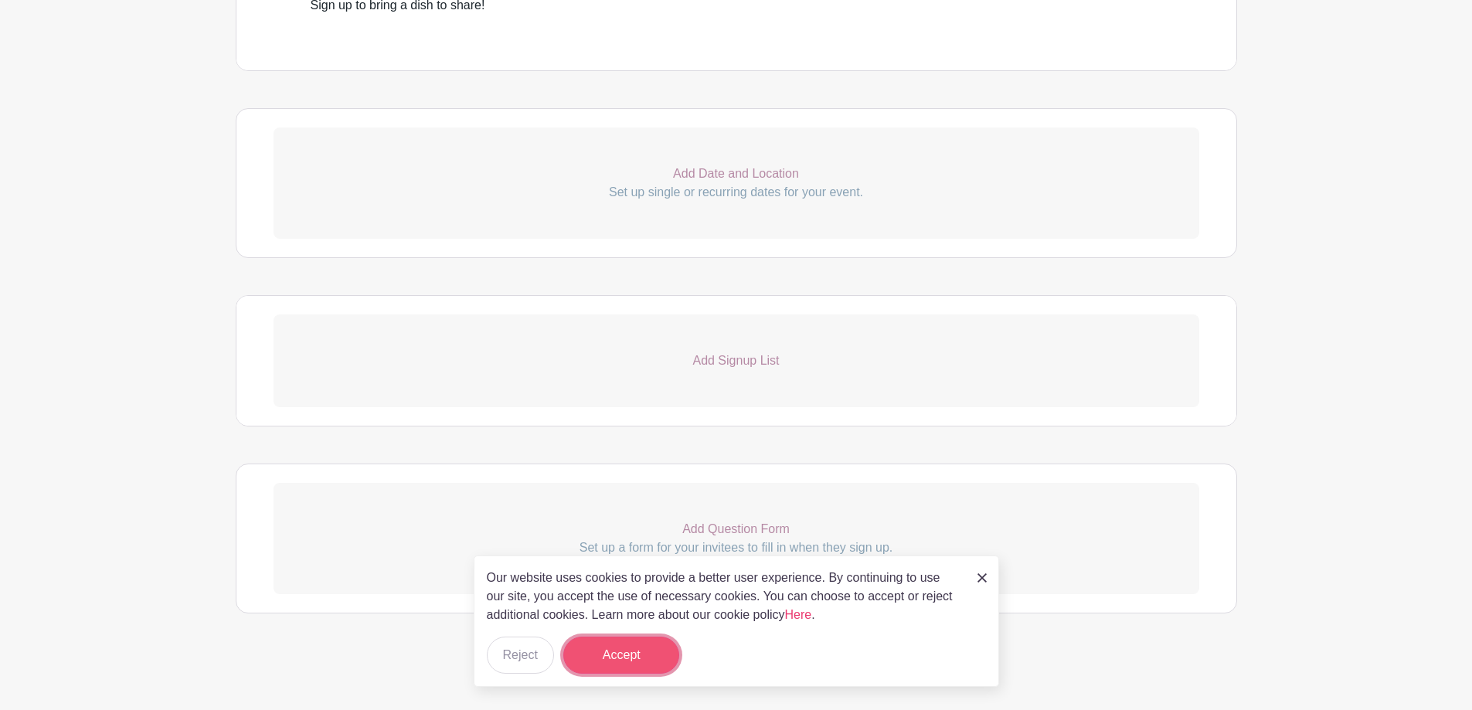
click at [620, 660] on button "Accept" at bounding box center [621, 655] width 116 height 37
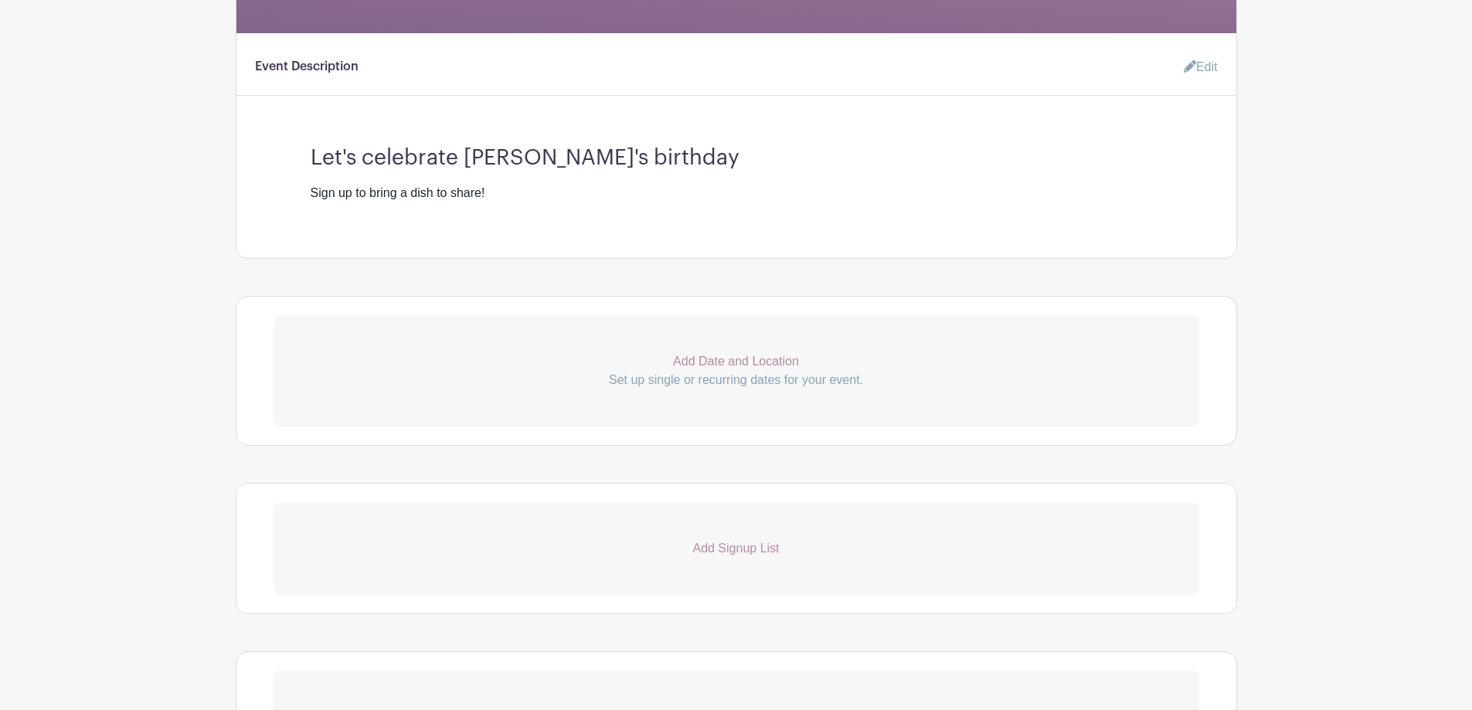
scroll to position [541, 0]
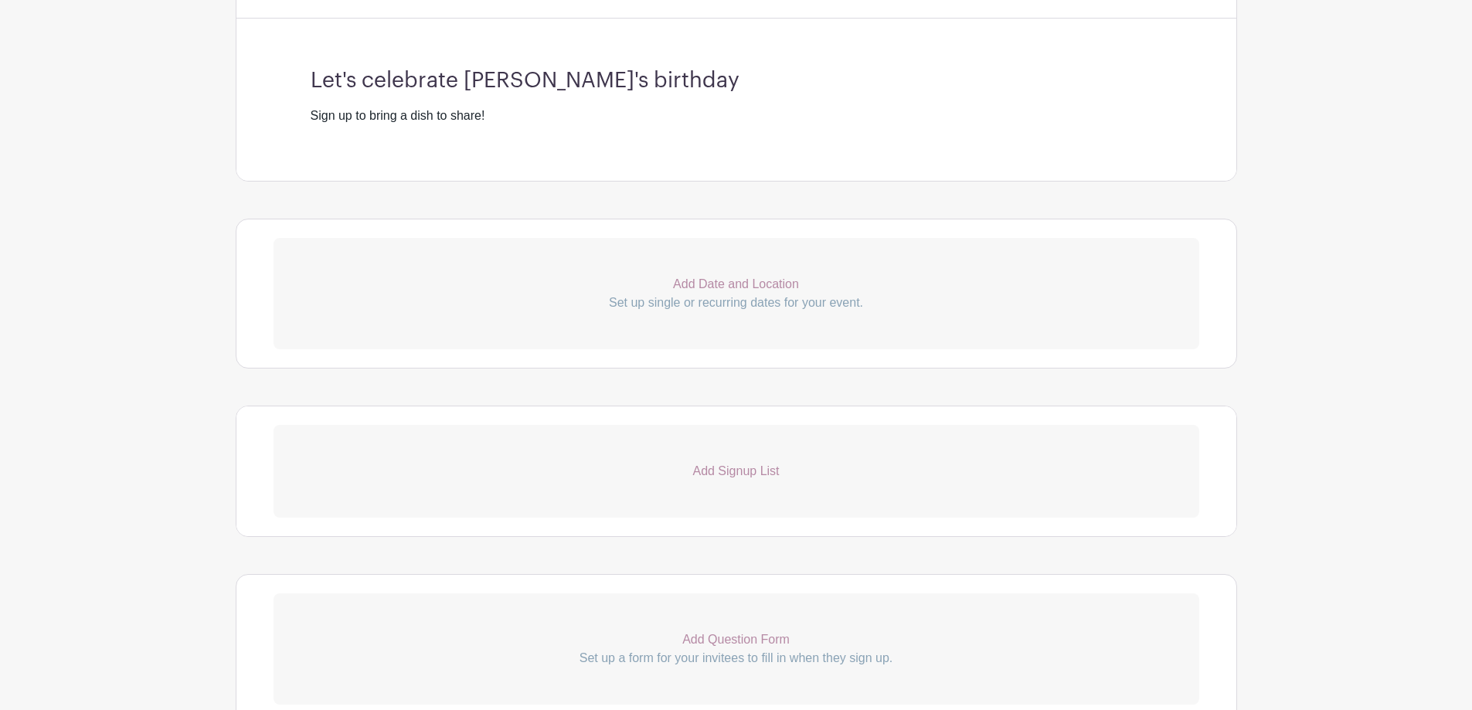
click at [751, 287] on p "Add Date and Location" at bounding box center [736, 284] width 926 height 19
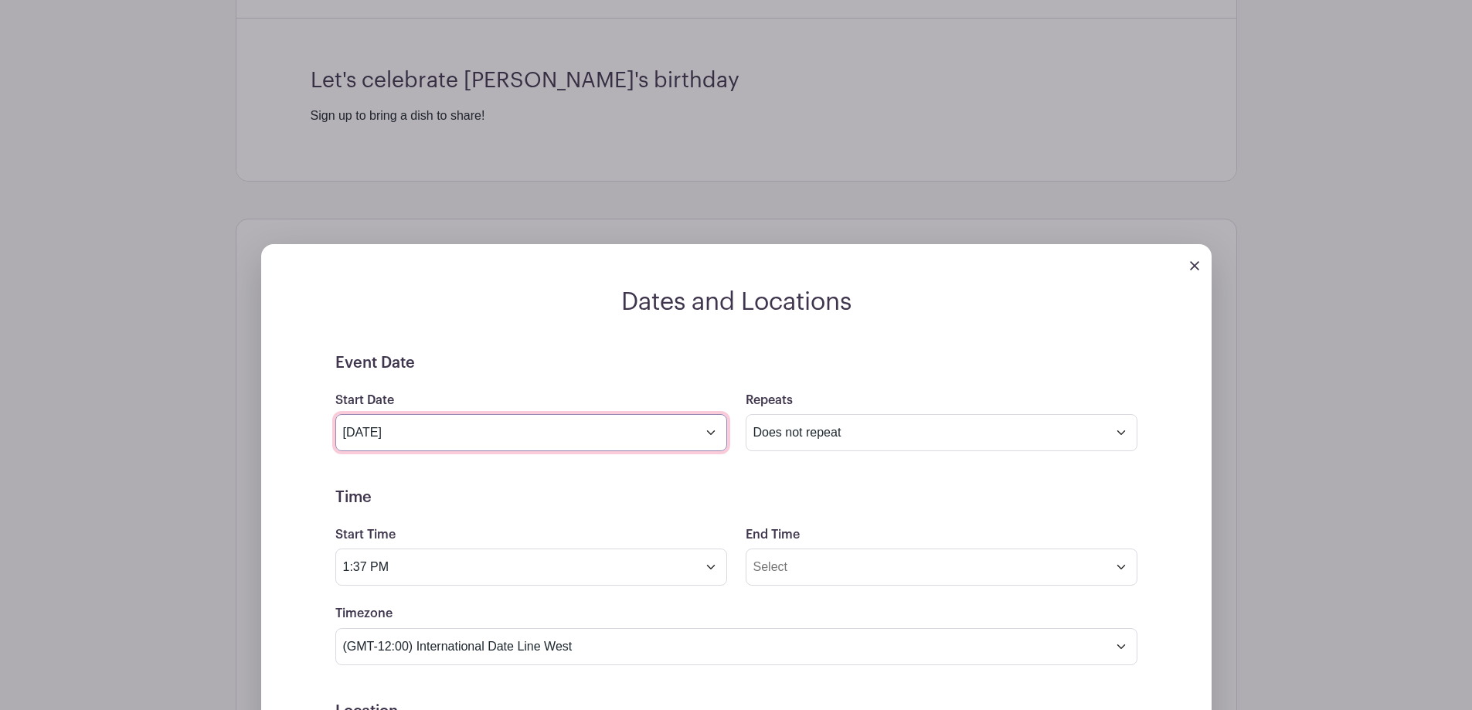
click at [710, 431] on input "Oct 14 2025" at bounding box center [531, 432] width 392 height 37
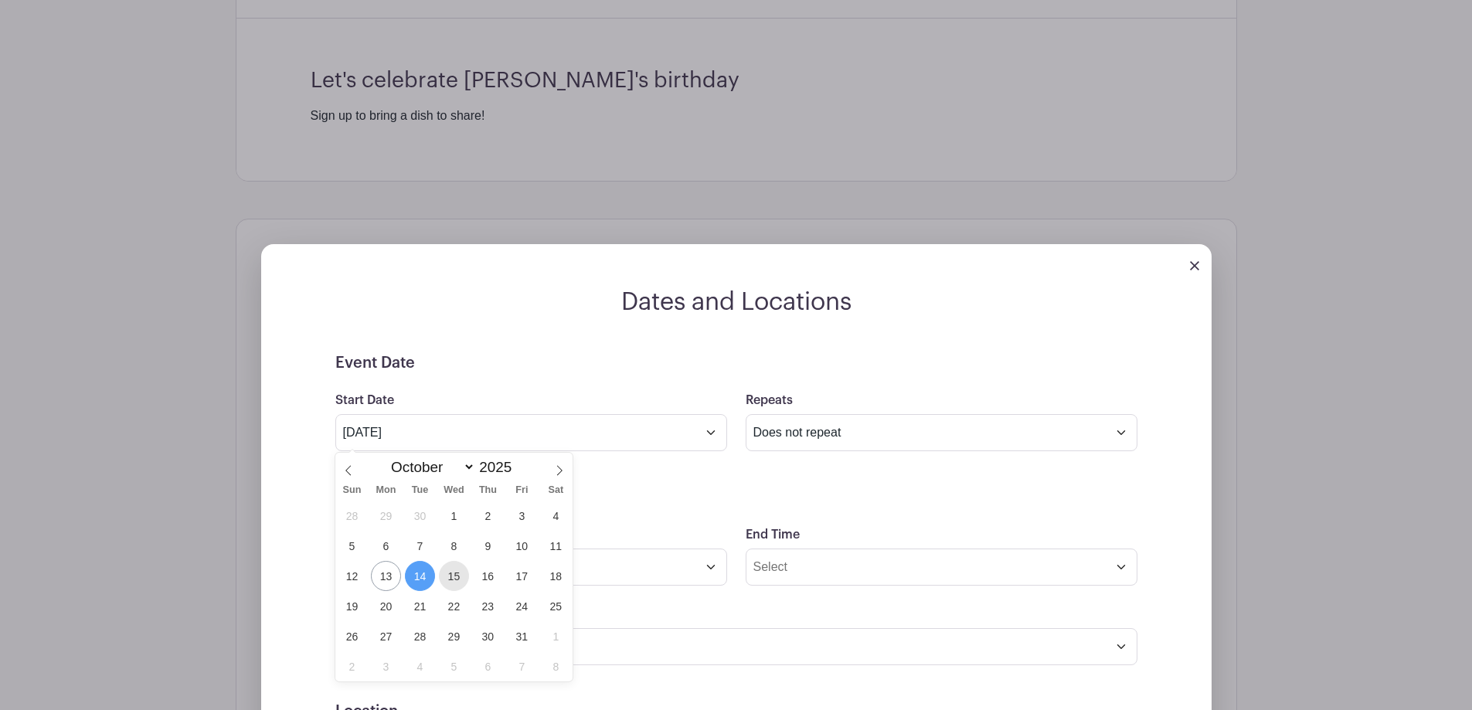
click at [452, 585] on span "15" at bounding box center [454, 576] width 30 height 30
type input "Oct 15 2025"
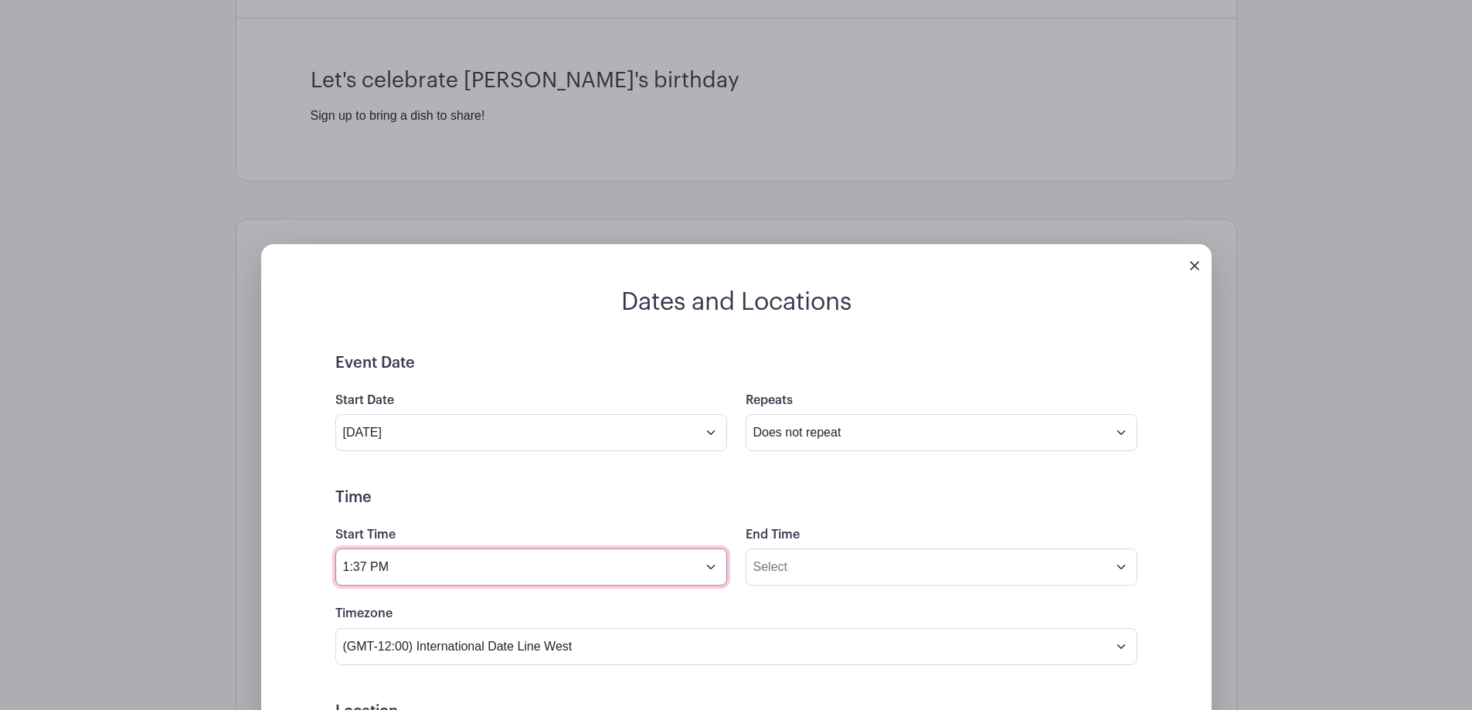
click at [711, 567] on input "1:37 PM" at bounding box center [531, 567] width 392 height 37
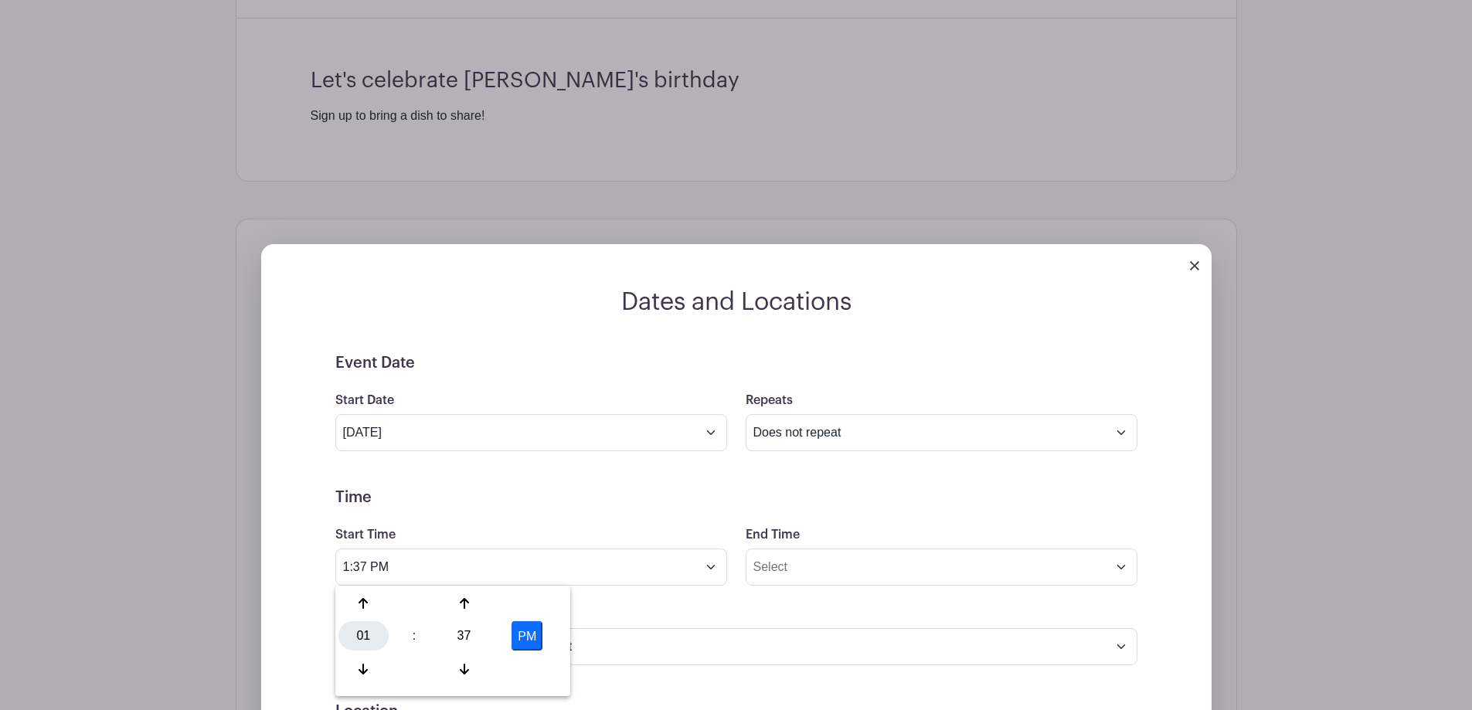
click at [375, 636] on div "01" at bounding box center [363, 635] width 50 height 29
click at [365, 663] on div "08" at bounding box center [364, 668] width 52 height 29
click at [467, 631] on div "37" at bounding box center [464, 635] width 50 height 29
click at [477, 640] on div "30" at bounding box center [479, 635] width 52 height 29
click at [523, 631] on button "PM" at bounding box center [526, 635] width 31 height 29
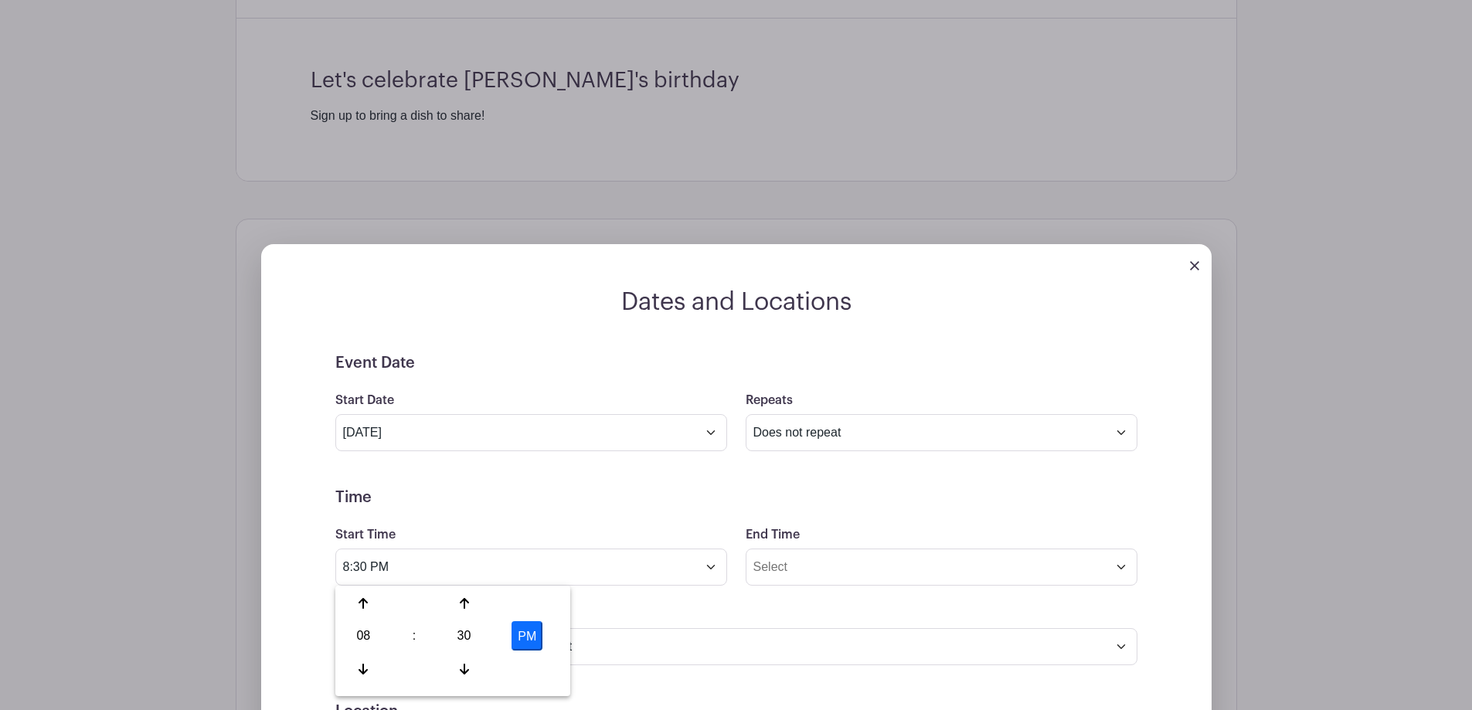
type input "8:30 AM"
click at [846, 579] on input "End Time" at bounding box center [942, 567] width 392 height 37
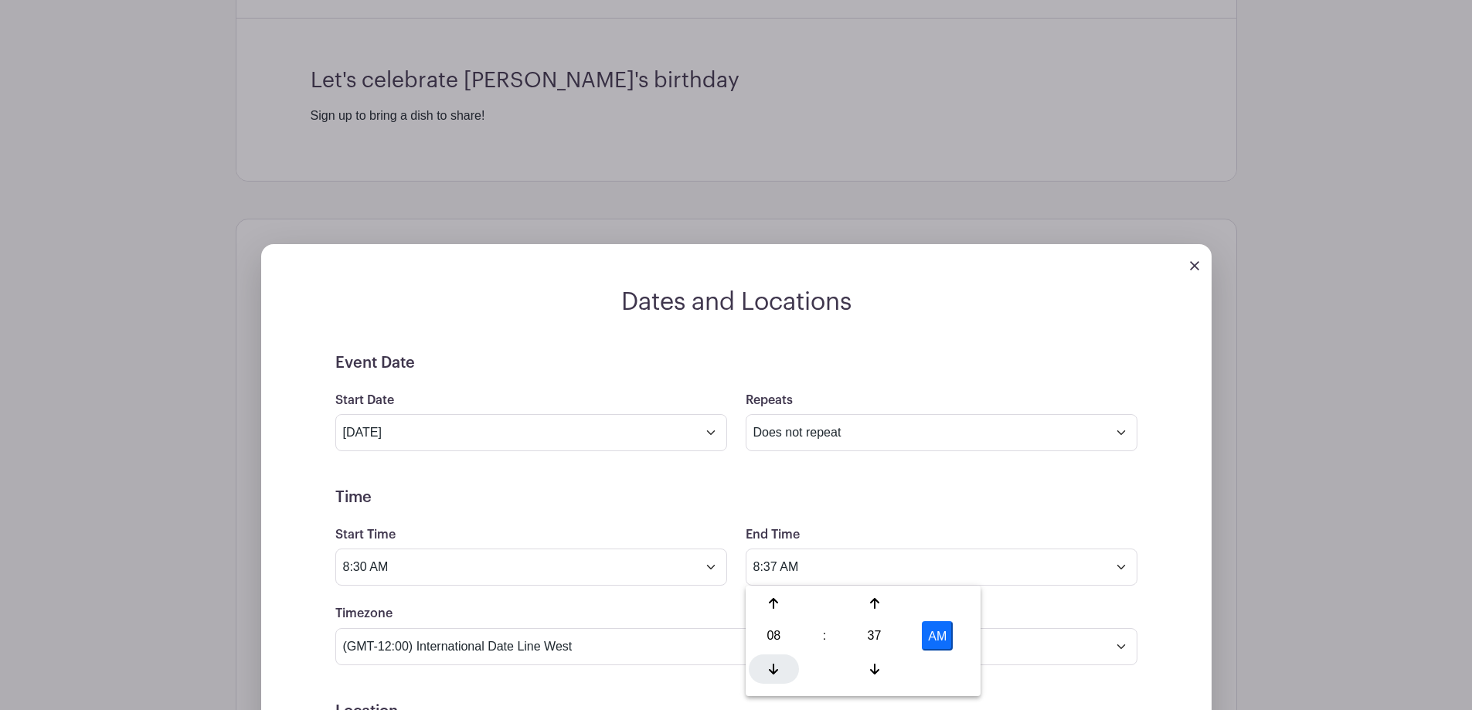
click at [768, 672] on div at bounding box center [774, 668] width 50 height 29
click at [766, 605] on div at bounding box center [774, 603] width 50 height 29
click at [875, 631] on div "37" at bounding box center [874, 635] width 50 height 29
click at [880, 632] on div "30" at bounding box center [889, 635] width 52 height 29
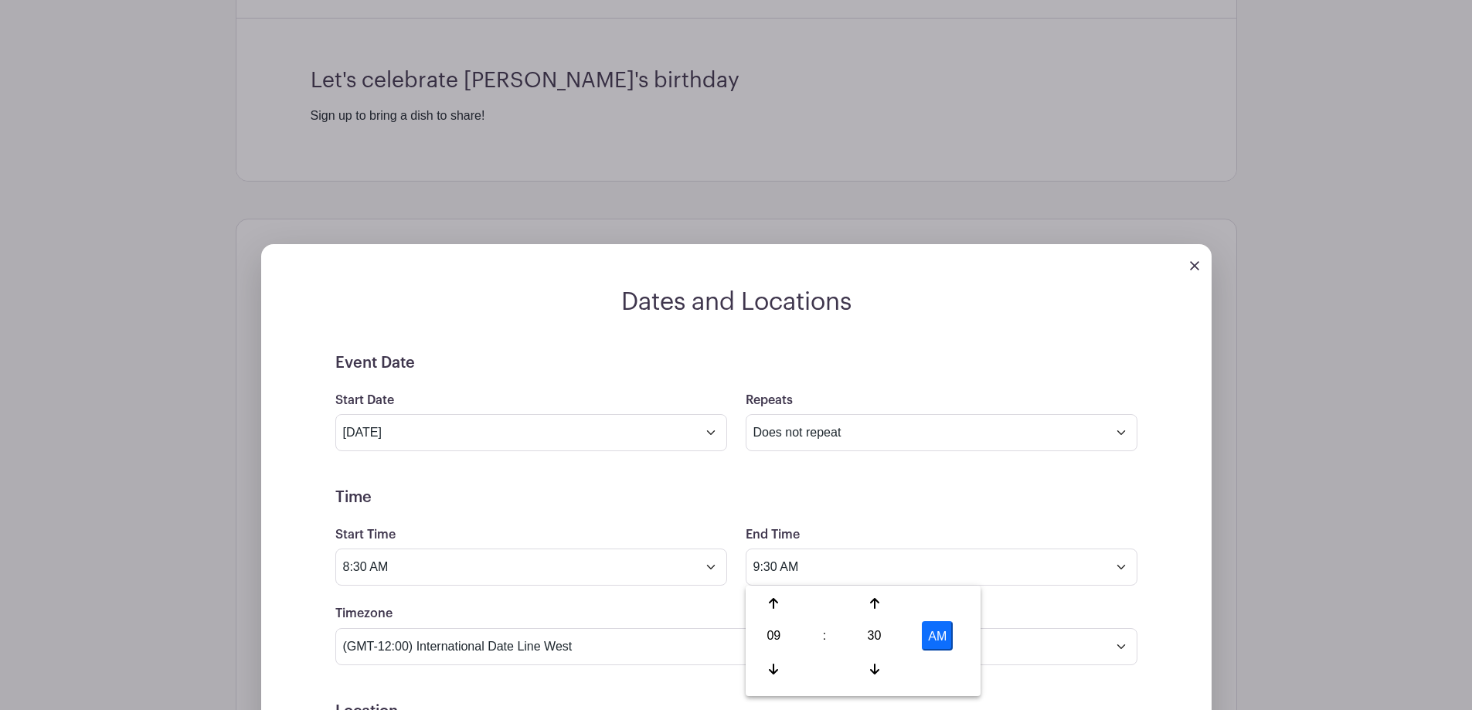
click at [947, 634] on button "AM" at bounding box center [937, 635] width 31 height 29
type input "9:30 PM"
click at [580, 644] on select "(GMT-12:00) International Date Line West (GMT-11:00) American Samoa (GMT-11:00)…" at bounding box center [736, 646] width 802 height 37
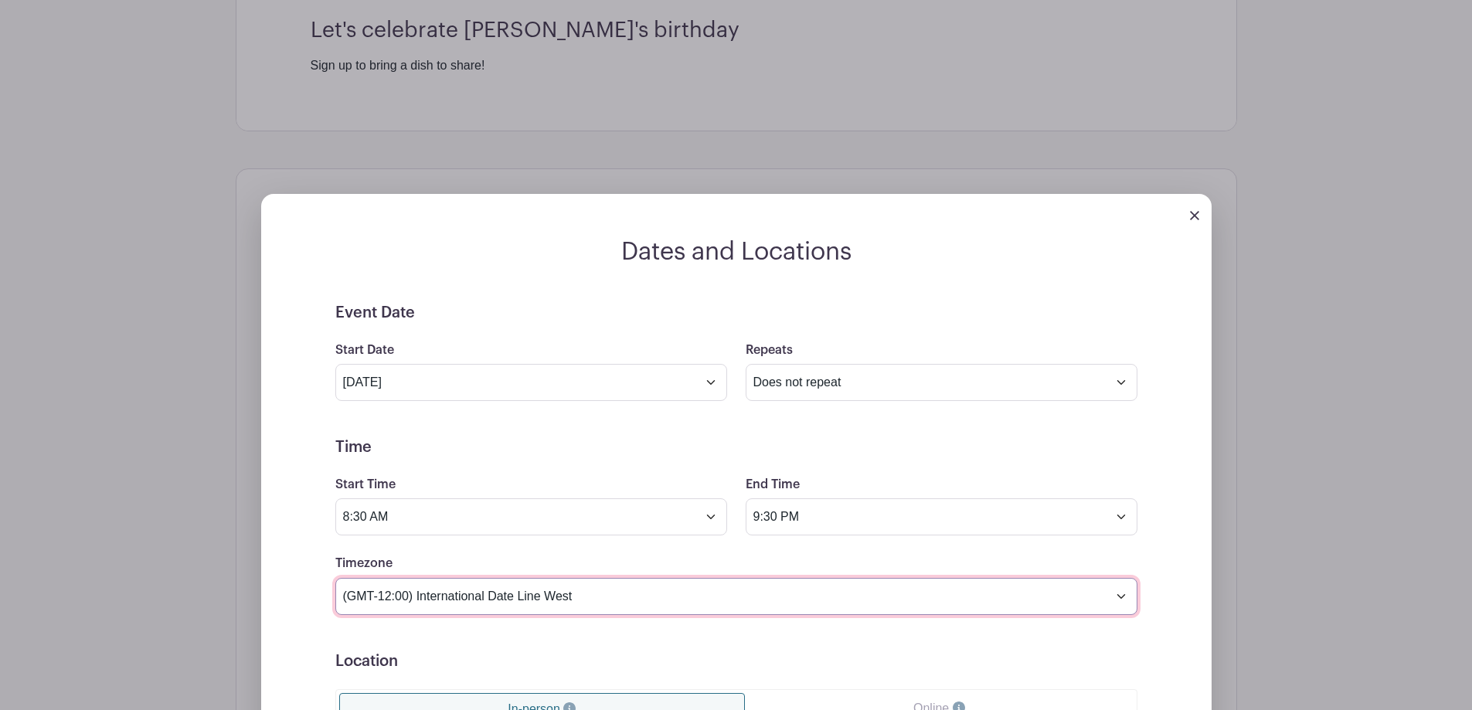
scroll to position [618, 0]
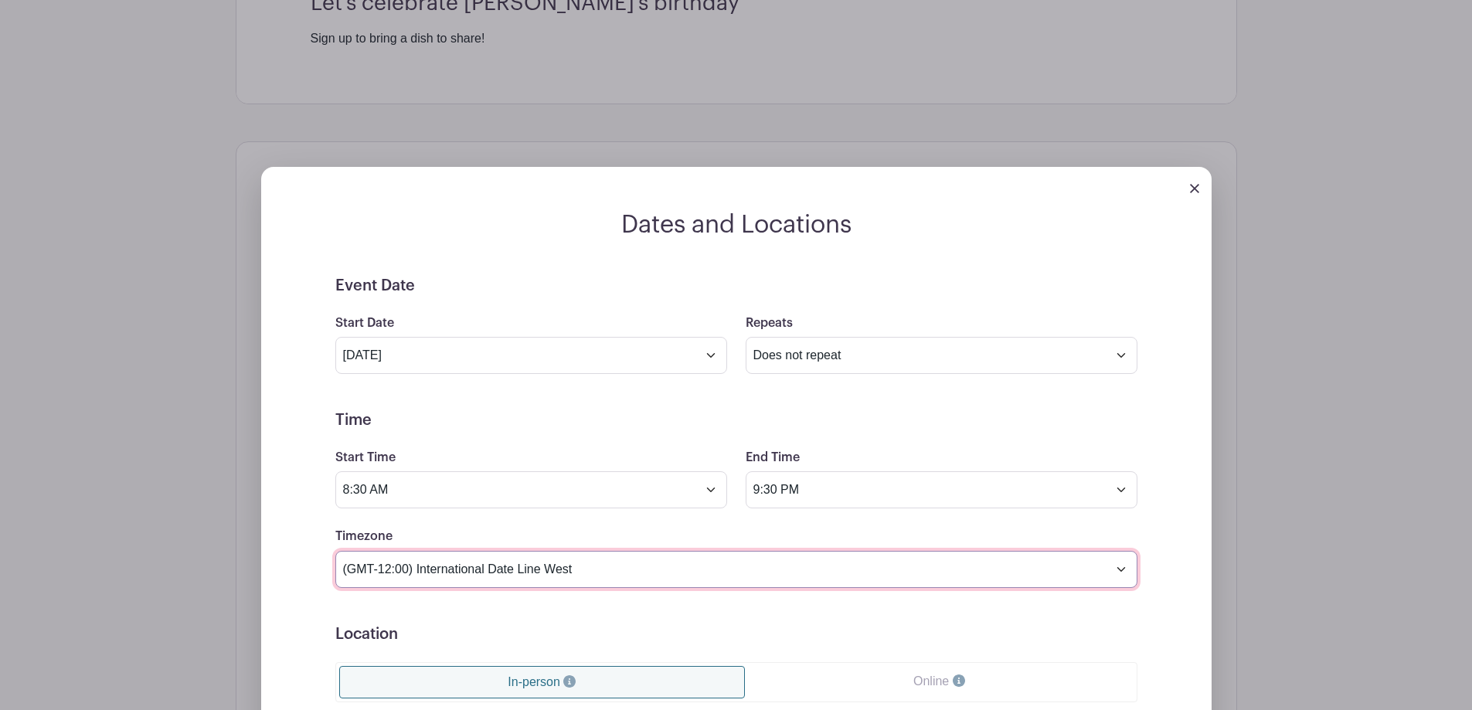
click at [576, 561] on select "(GMT-12:00) International Date Line West (GMT-11:00) American Samoa (GMT-11:00)…" at bounding box center [736, 569] width 802 height 37
select select "Central Time (US & Canada)"
click at [335, 551] on select "(GMT-12:00) International Date Line West (GMT-11:00) American Samoa (GMT-11:00)…" at bounding box center [736, 569] width 802 height 37
click at [610, 628] on h5 "Location" at bounding box center [736, 634] width 802 height 19
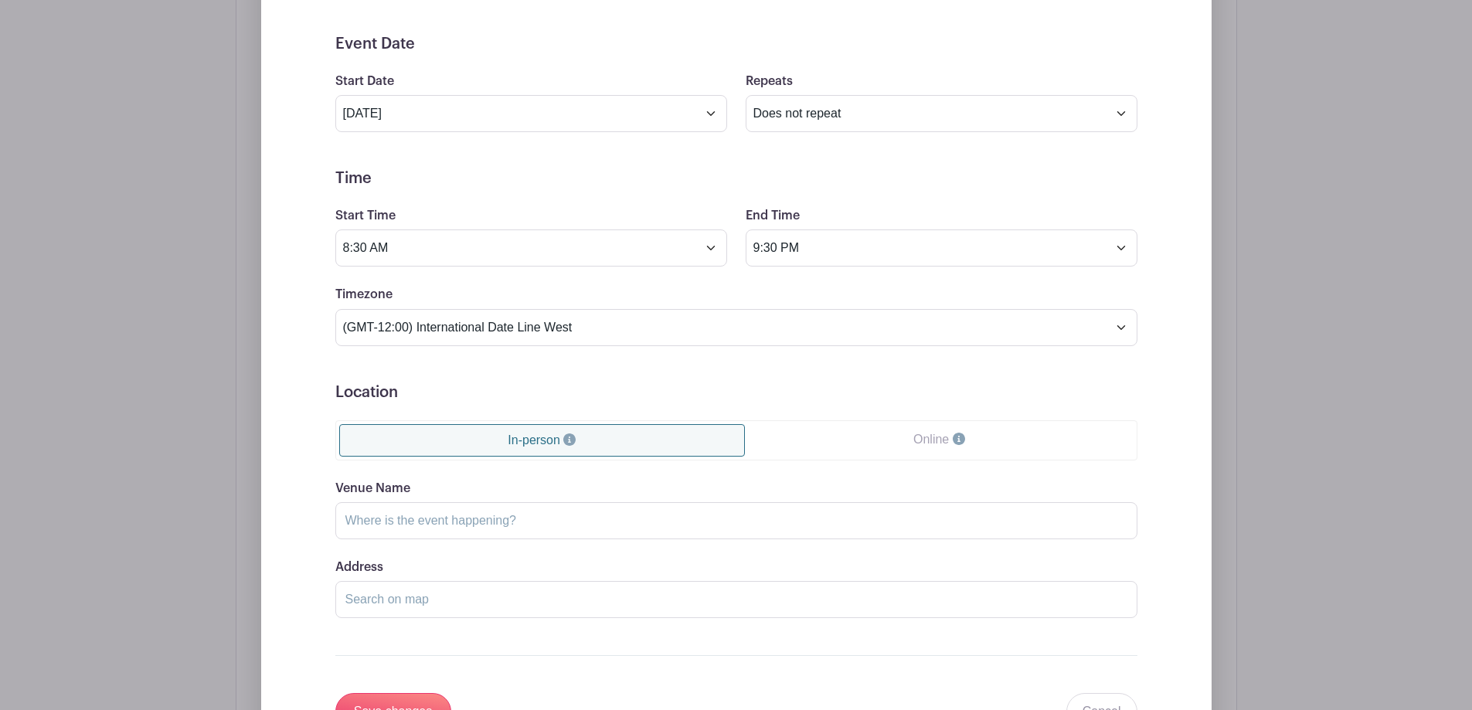
scroll to position [927, 0]
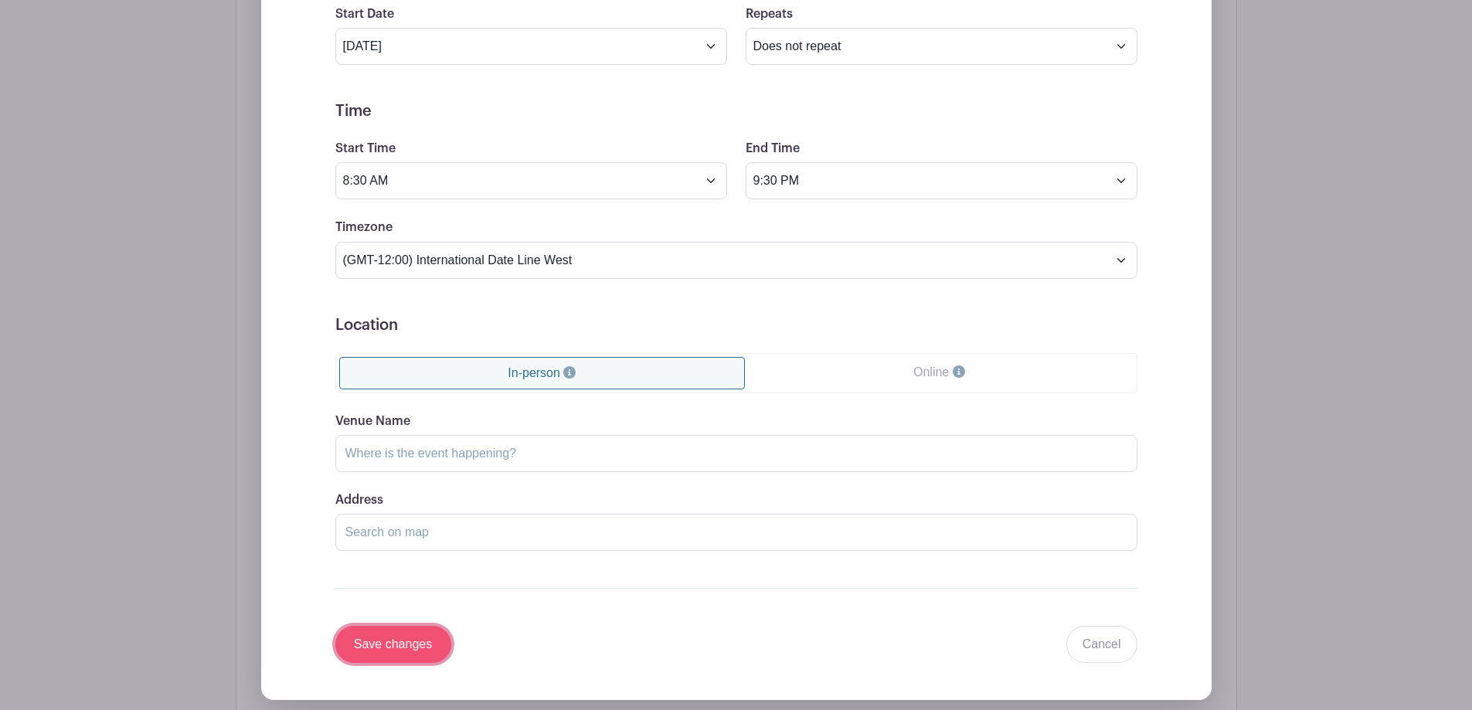
click at [378, 636] on input "Save changes" at bounding box center [393, 644] width 116 height 37
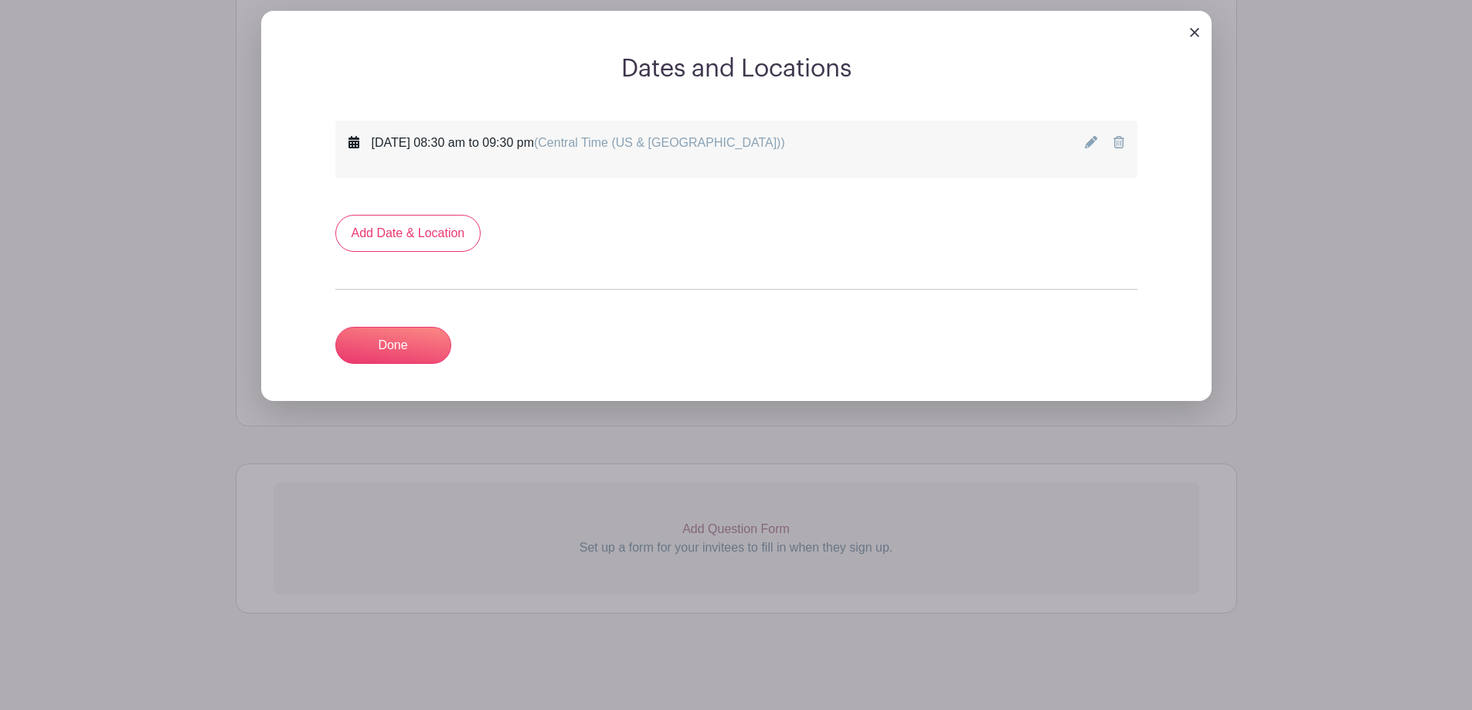
scroll to position [774, 0]
click at [446, 243] on link "Add Date & Location" at bounding box center [408, 233] width 146 height 37
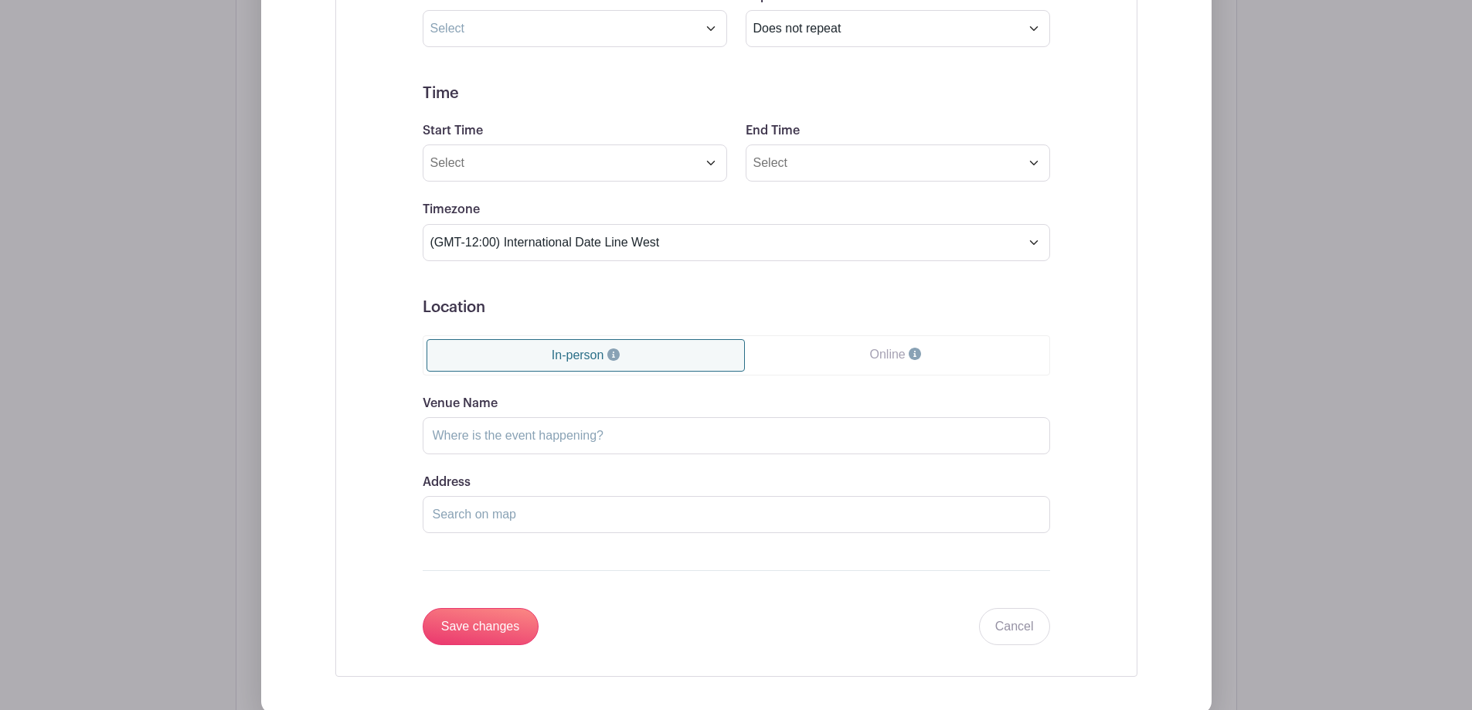
scroll to position [1083, 0]
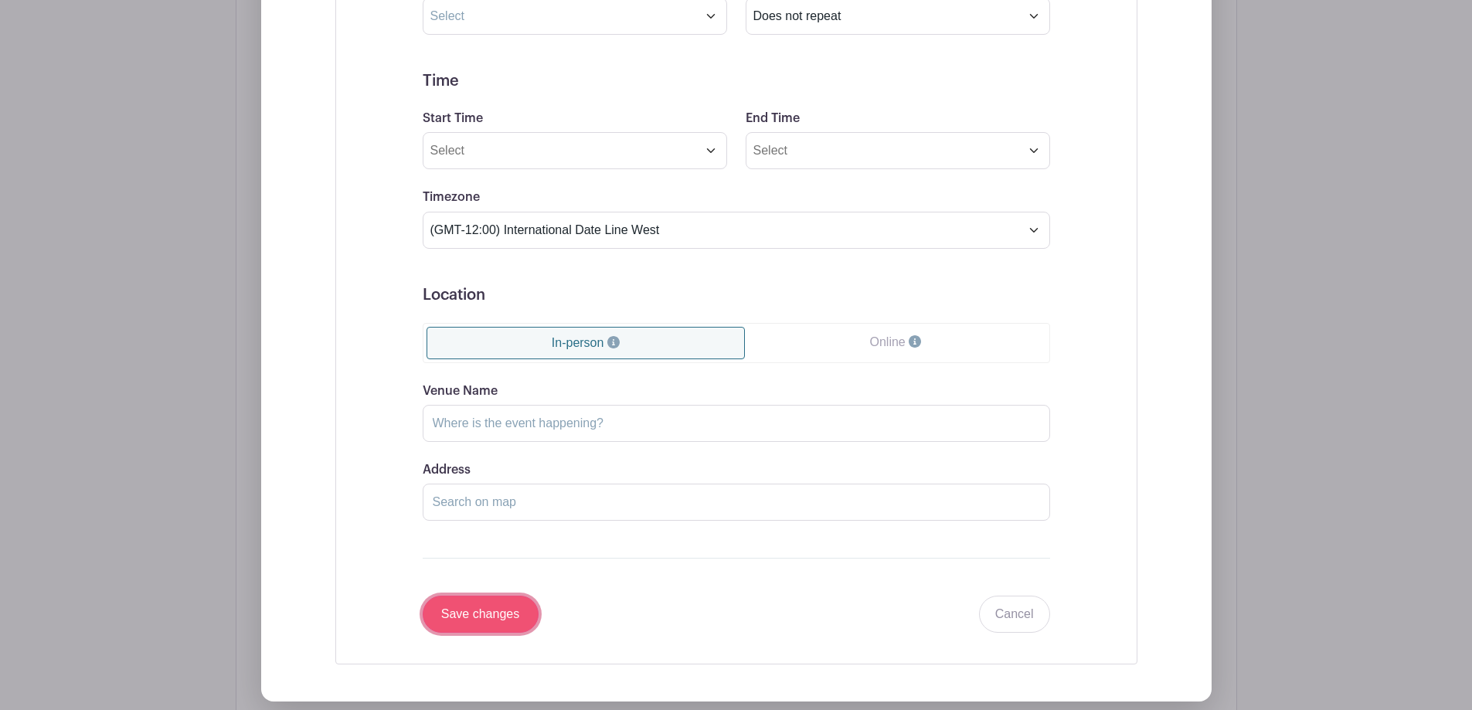
click at [487, 608] on input "Save changes" at bounding box center [481, 614] width 116 height 37
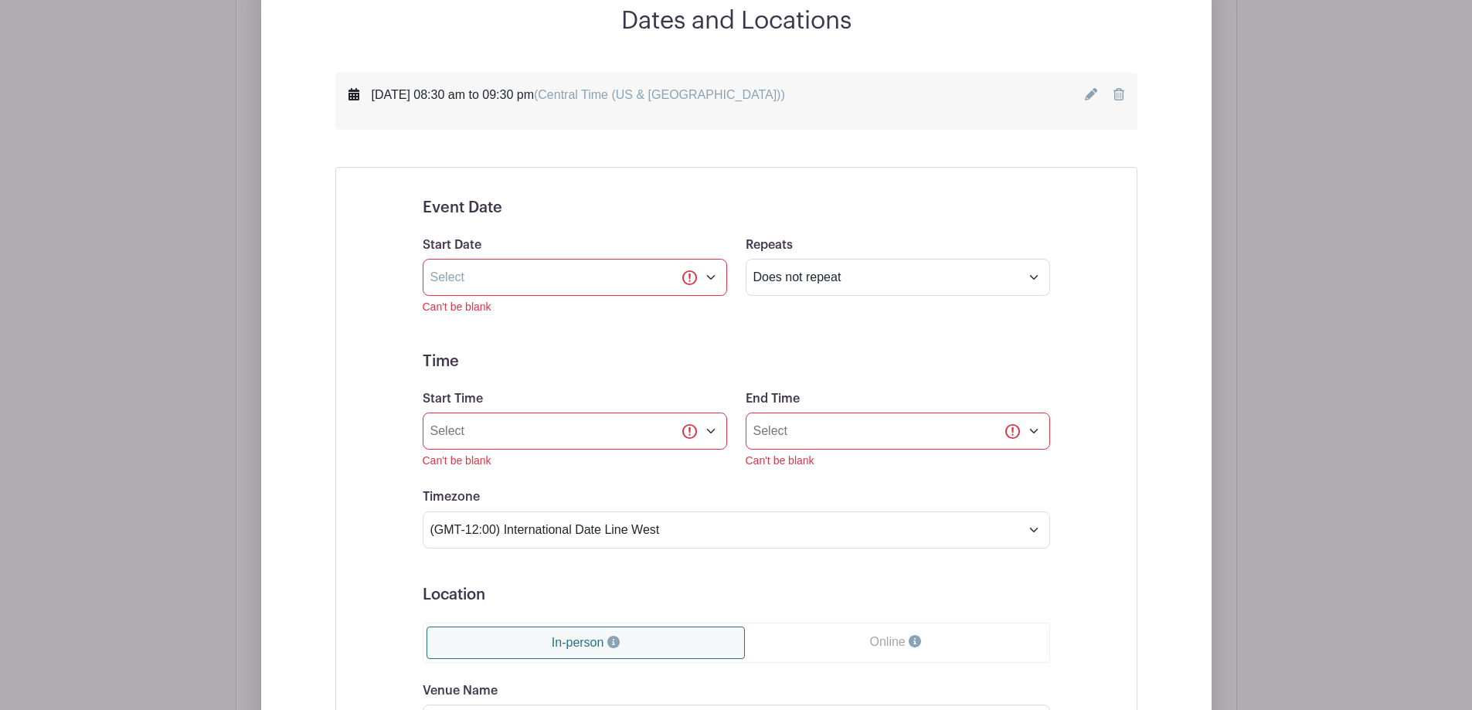
scroll to position [898, 0]
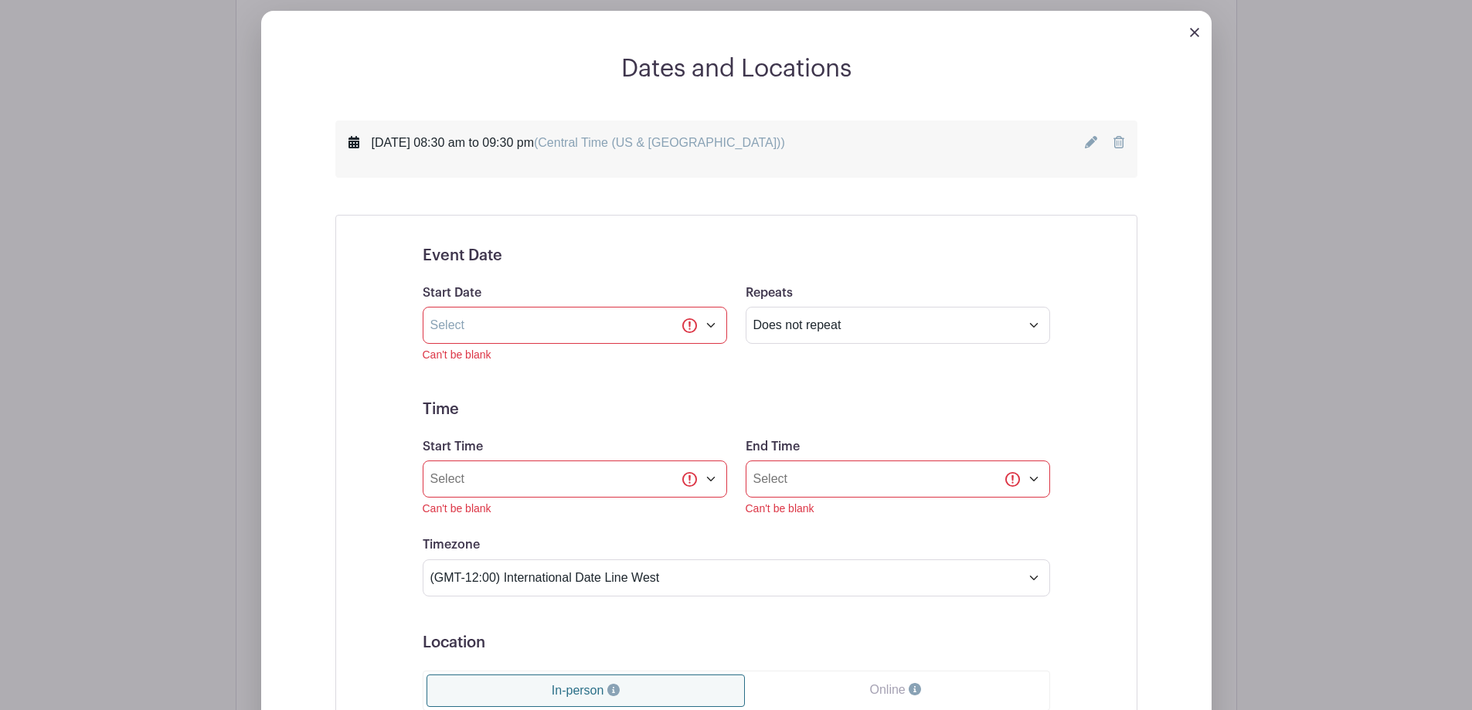
click at [1198, 36] on img at bounding box center [1194, 32] width 9 height 9
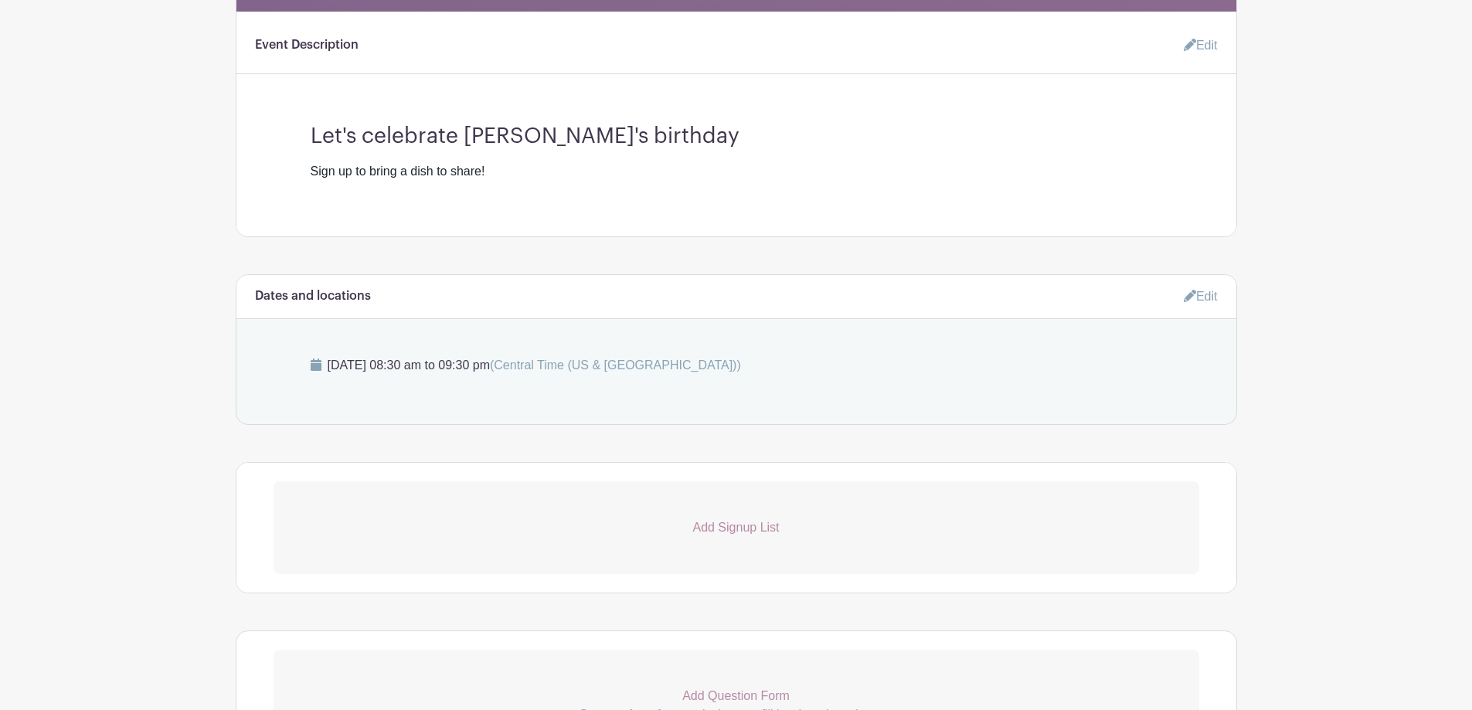
scroll to position [776, 0]
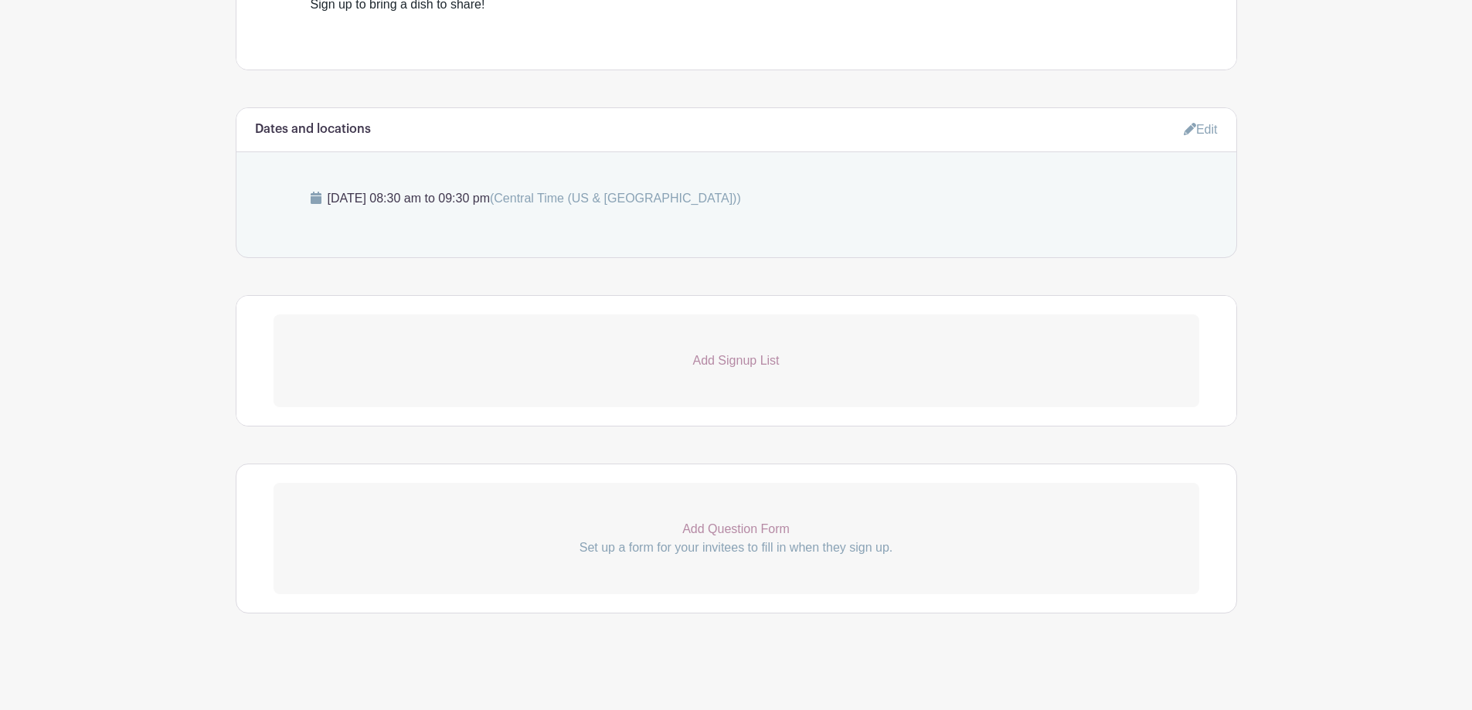
click at [736, 534] on p "Add Question Form" at bounding box center [736, 529] width 926 height 19
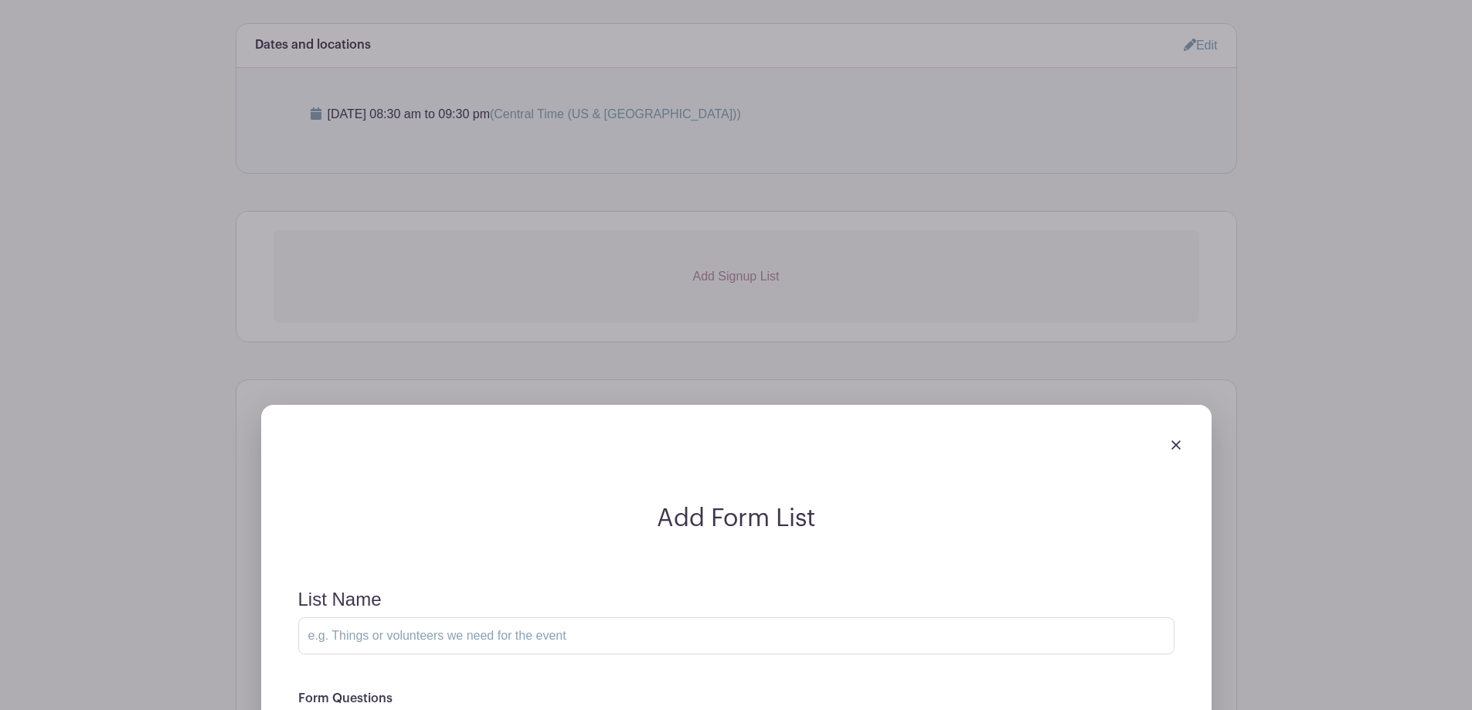
scroll to position [1085, 0]
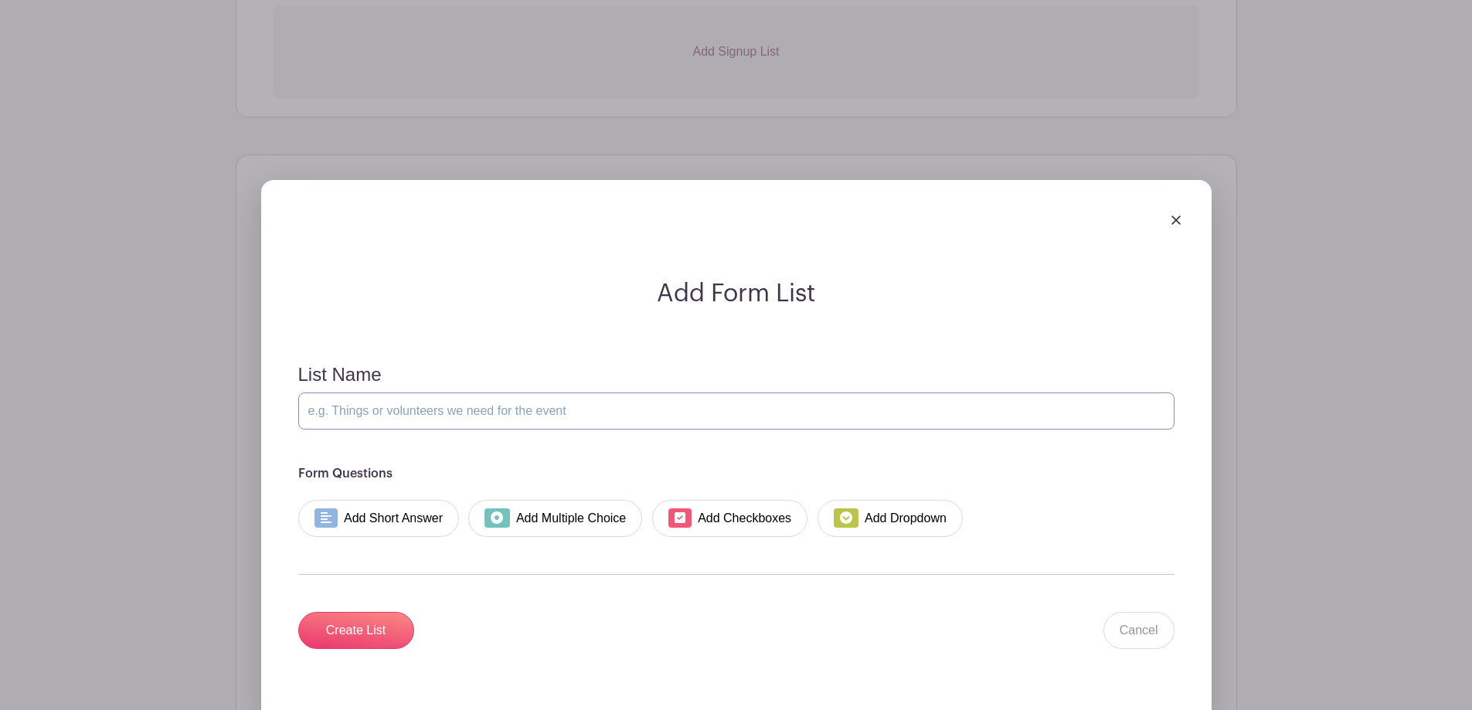
click at [380, 409] on input "List Name" at bounding box center [736, 410] width 876 height 37
type input "Dish or treat"
click at [364, 528] on link "Add Short Answer" at bounding box center [378, 518] width 161 height 37
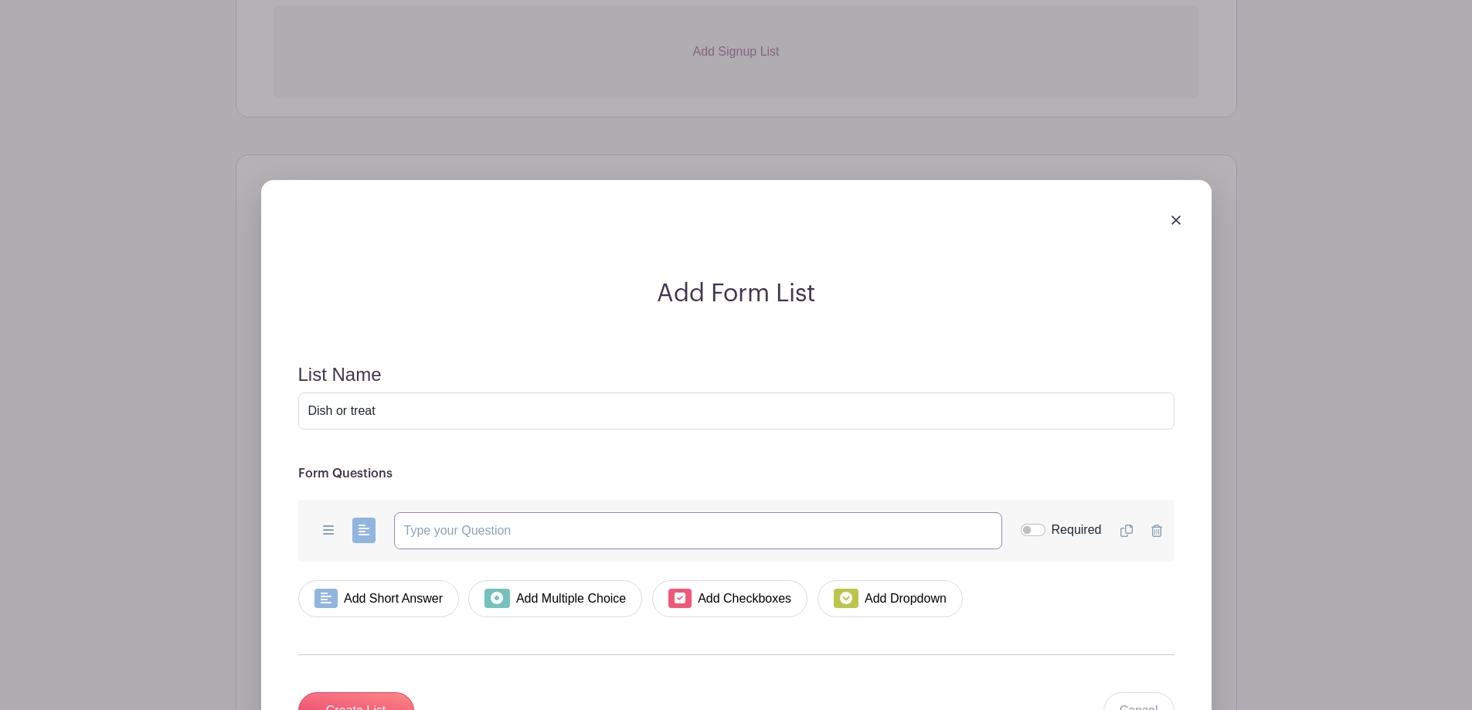
click at [486, 534] on input "text" at bounding box center [698, 530] width 608 height 37
click at [489, 531] on input "text" at bounding box center [698, 530] width 608 height 37
click at [593, 538] on input "text" at bounding box center [698, 530] width 608 height 37
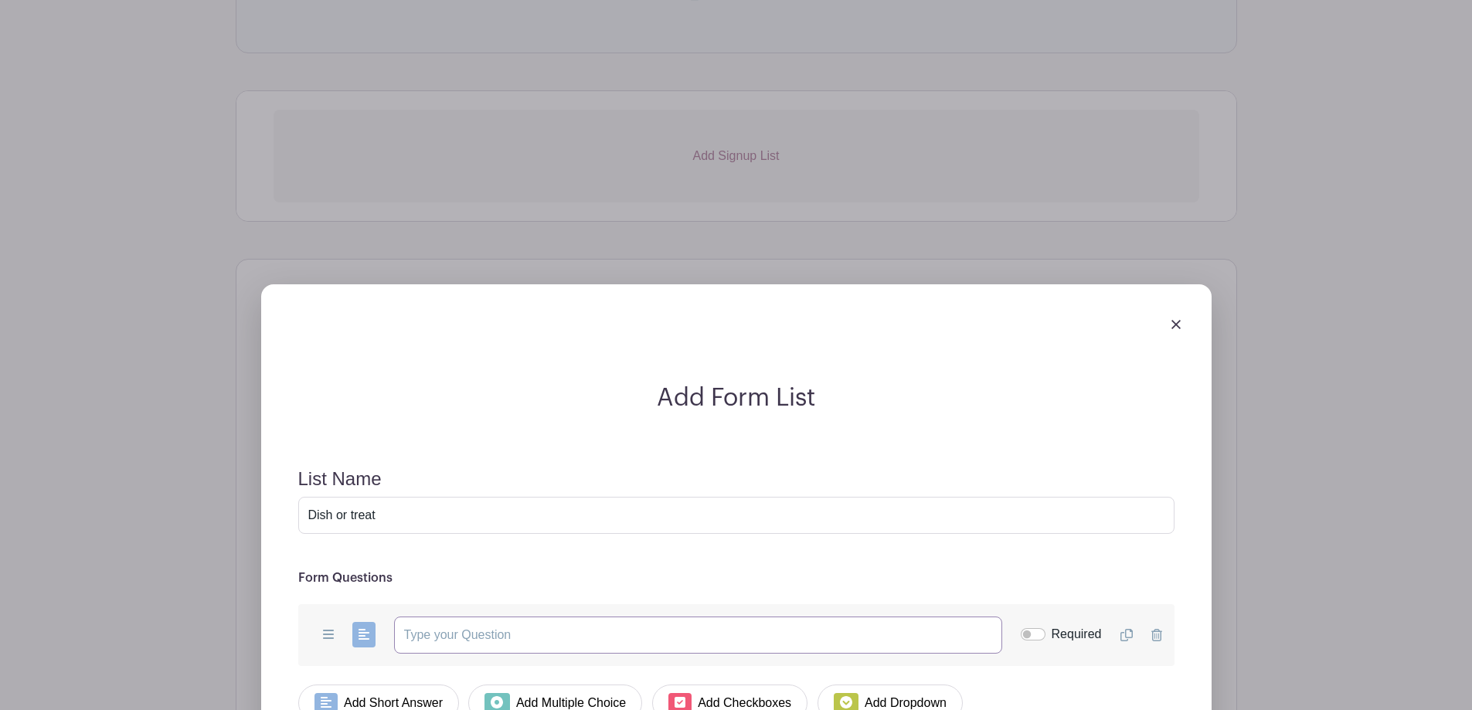
scroll to position [790, 0]
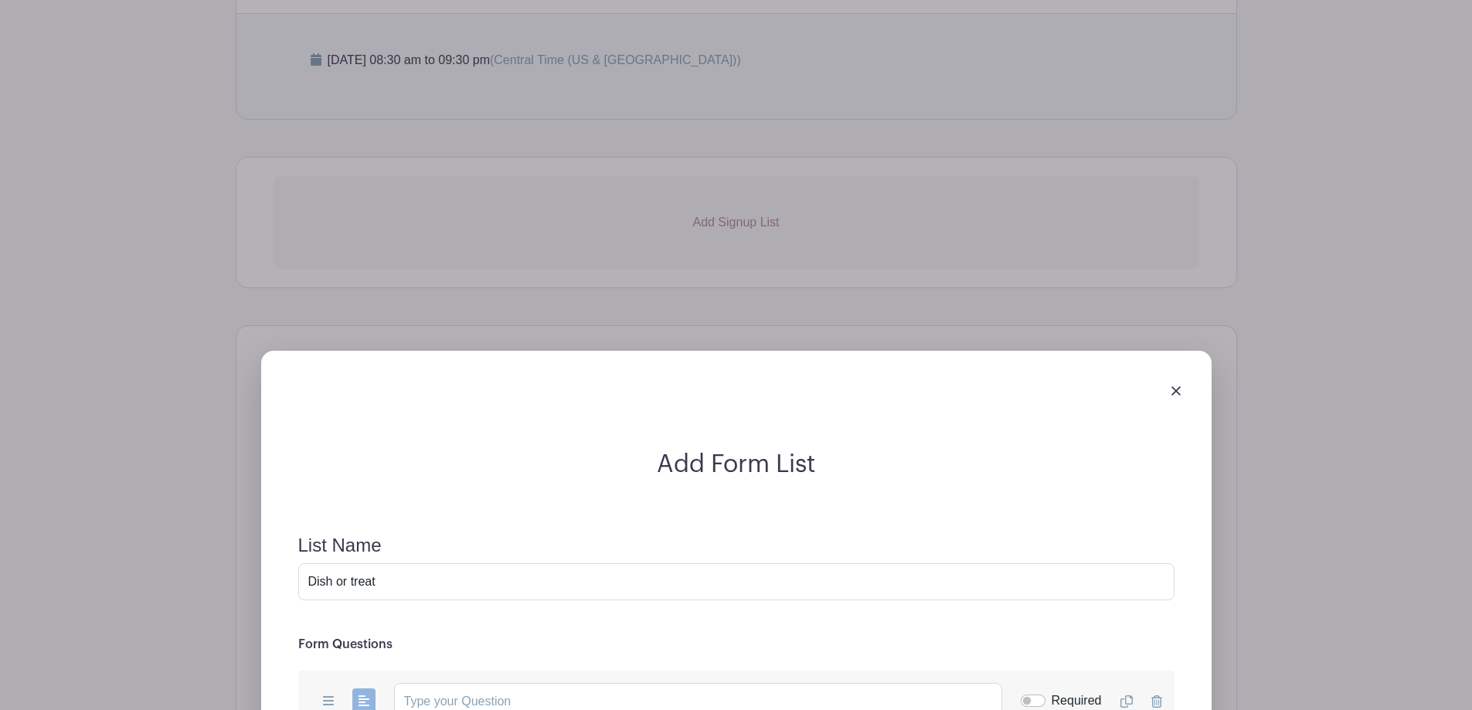
click at [1181, 389] on div at bounding box center [736, 390] width 913 height 43
click at [1177, 394] on img at bounding box center [1175, 390] width 9 height 9
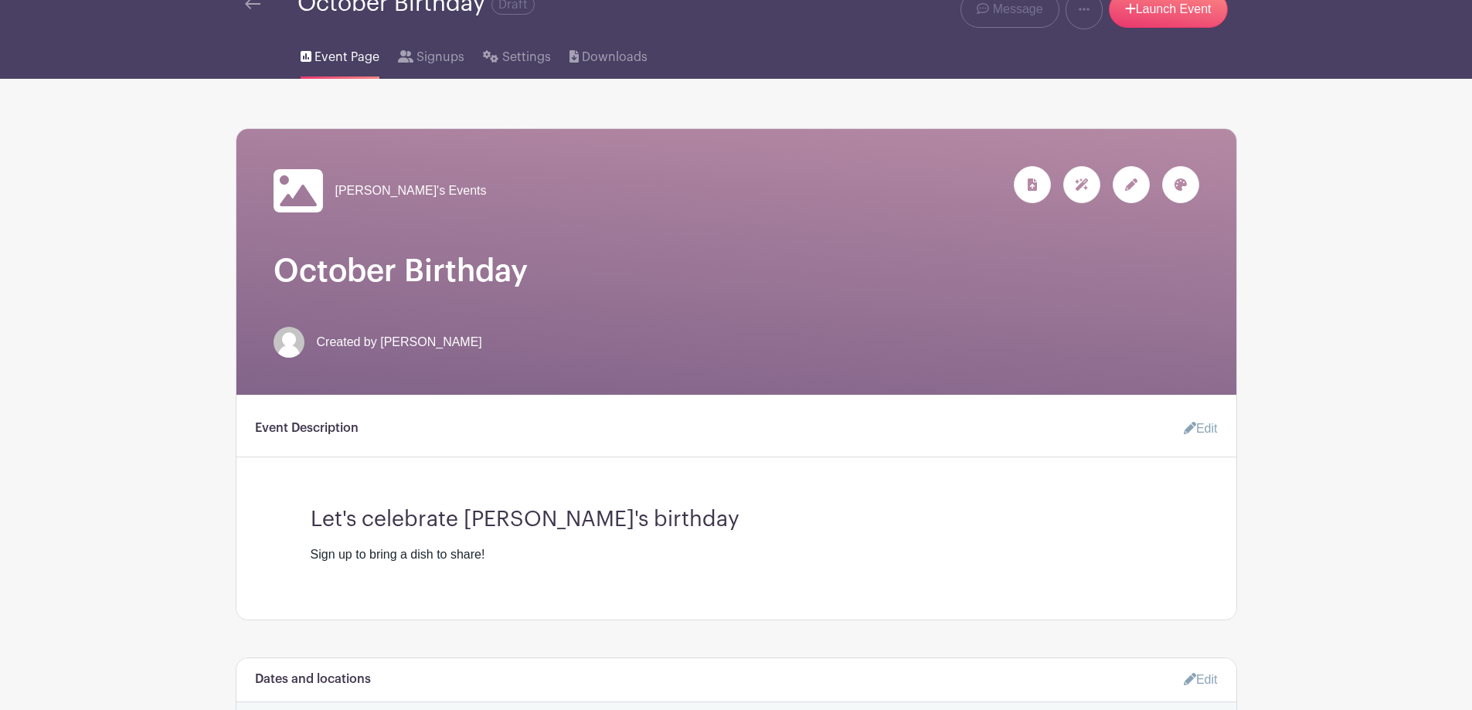
scroll to position [77, 0]
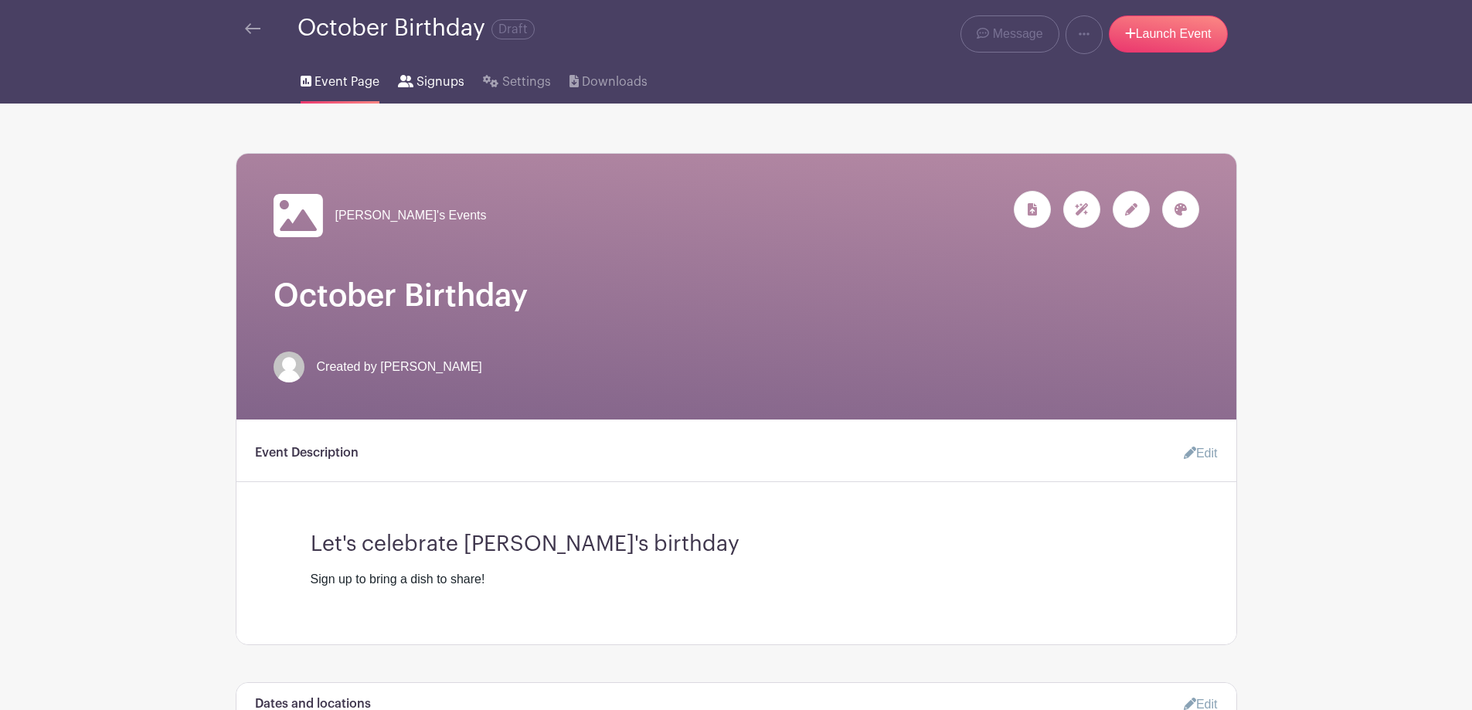
click at [436, 88] on span "Signups" at bounding box center [440, 82] width 48 height 19
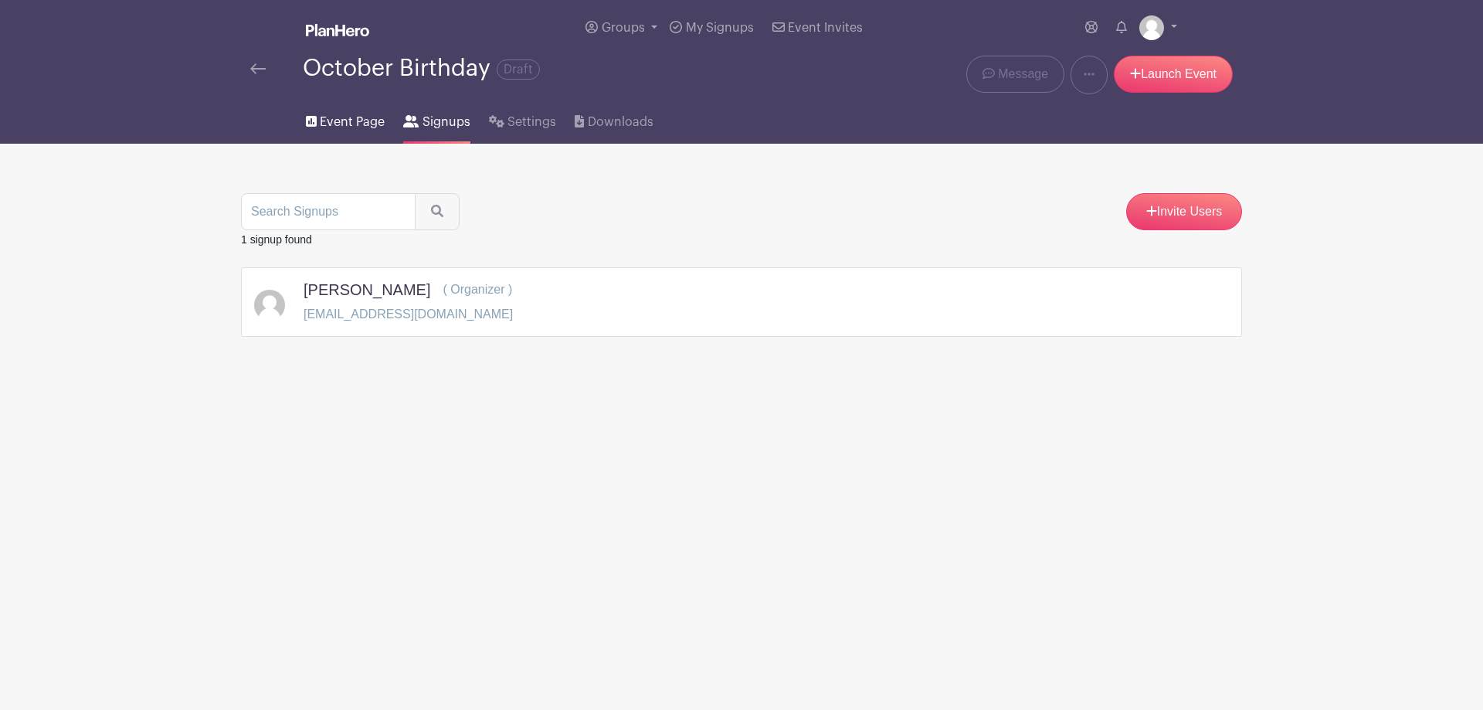
click at [323, 123] on span "Event Page" at bounding box center [352, 122] width 65 height 19
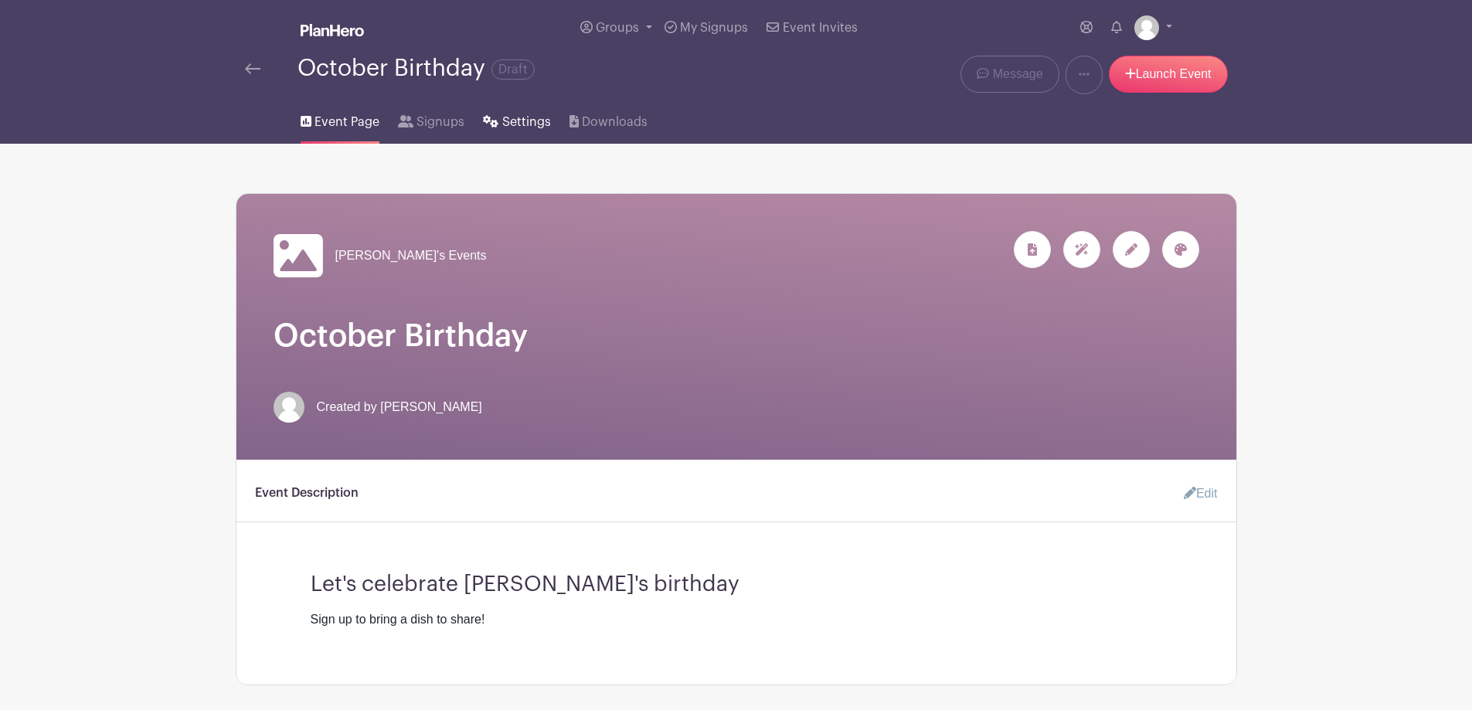
click at [504, 124] on span "Settings" at bounding box center [526, 122] width 49 height 19
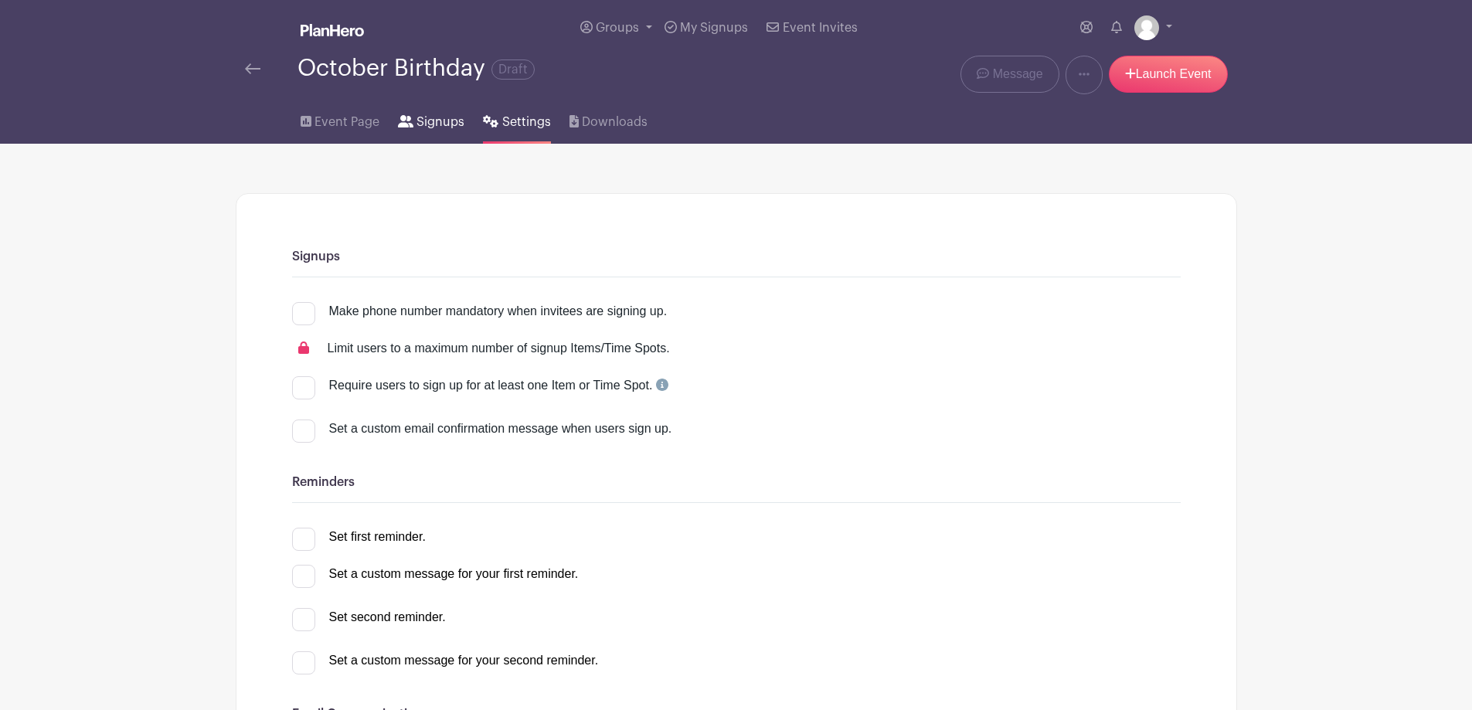
click at [439, 127] on span "Signups" at bounding box center [440, 122] width 48 height 19
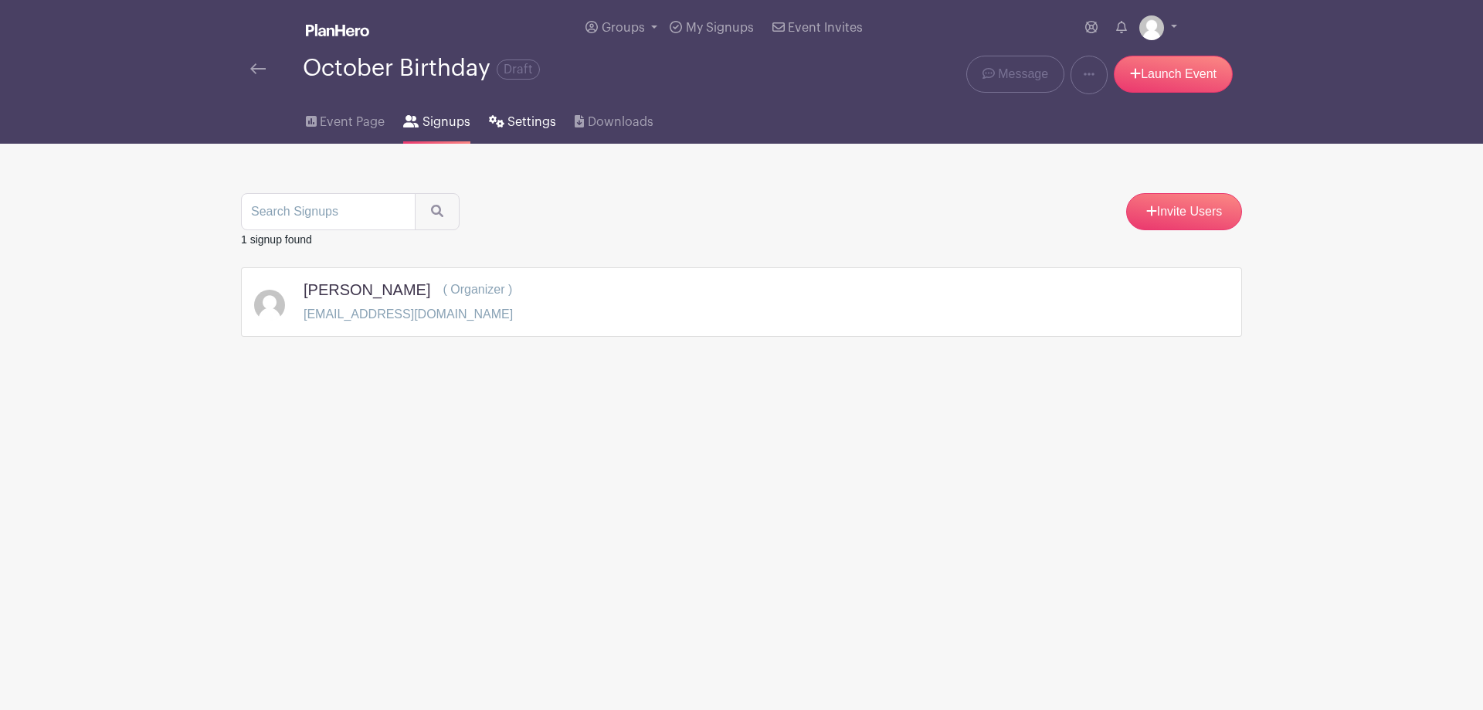
click at [535, 129] on span "Settings" at bounding box center [532, 122] width 49 height 19
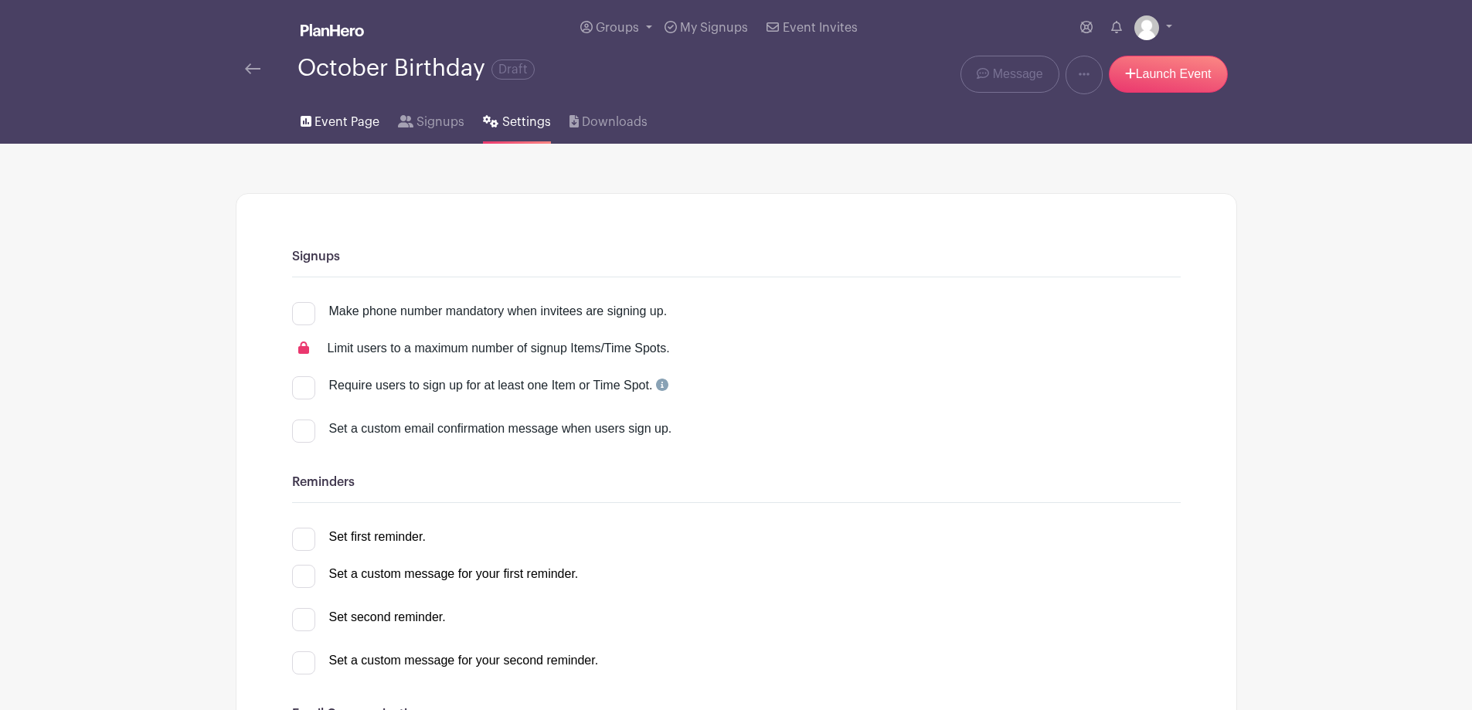
click at [360, 117] on span "Event Page" at bounding box center [346, 122] width 65 height 19
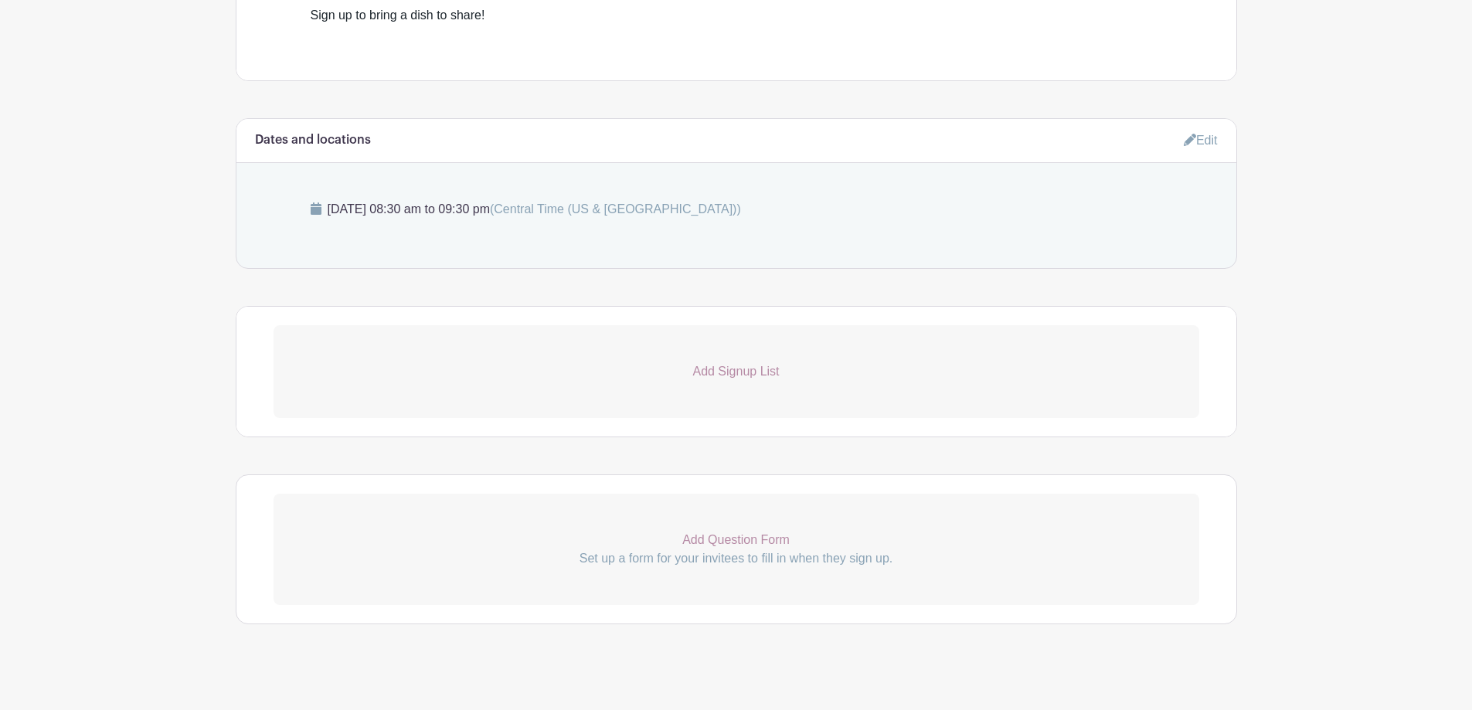
scroll to position [615, 0]
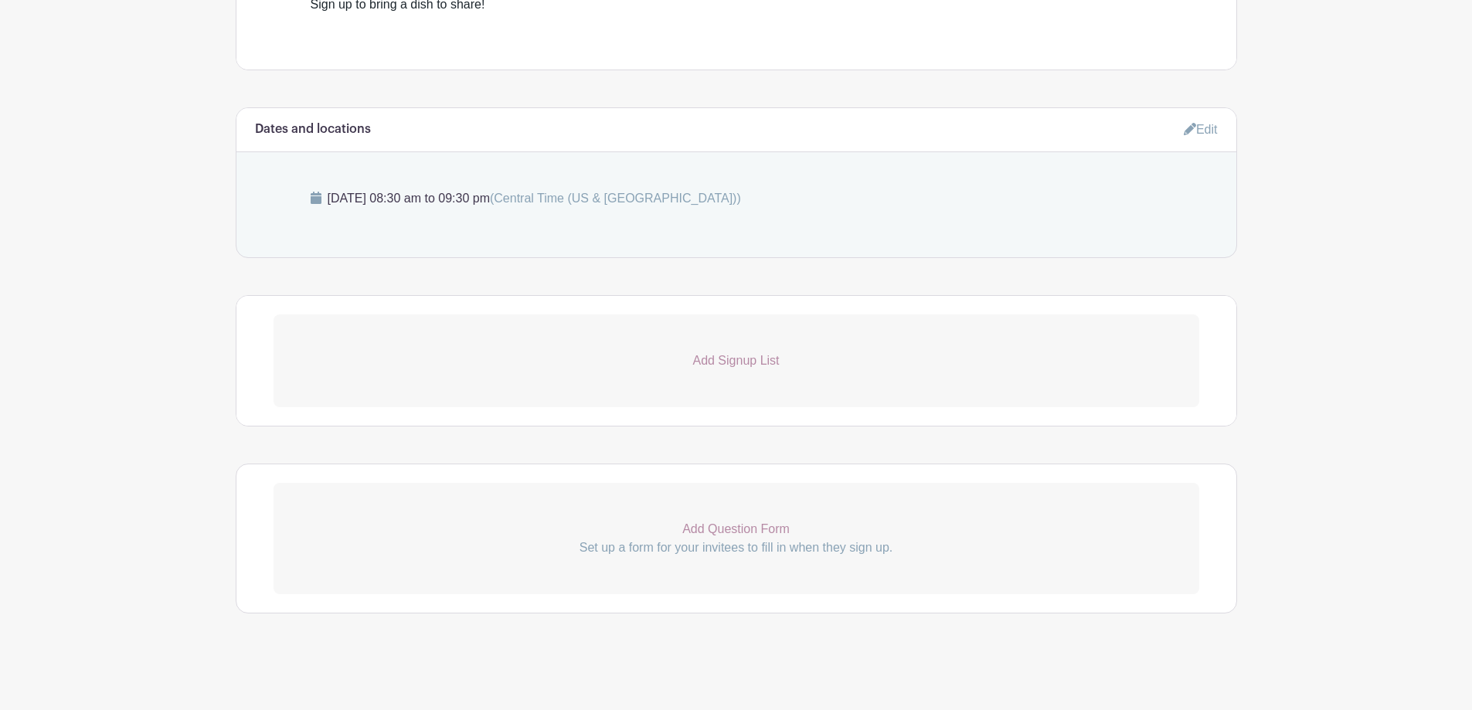
click at [729, 359] on p "Add Signup List" at bounding box center [736, 361] width 926 height 19
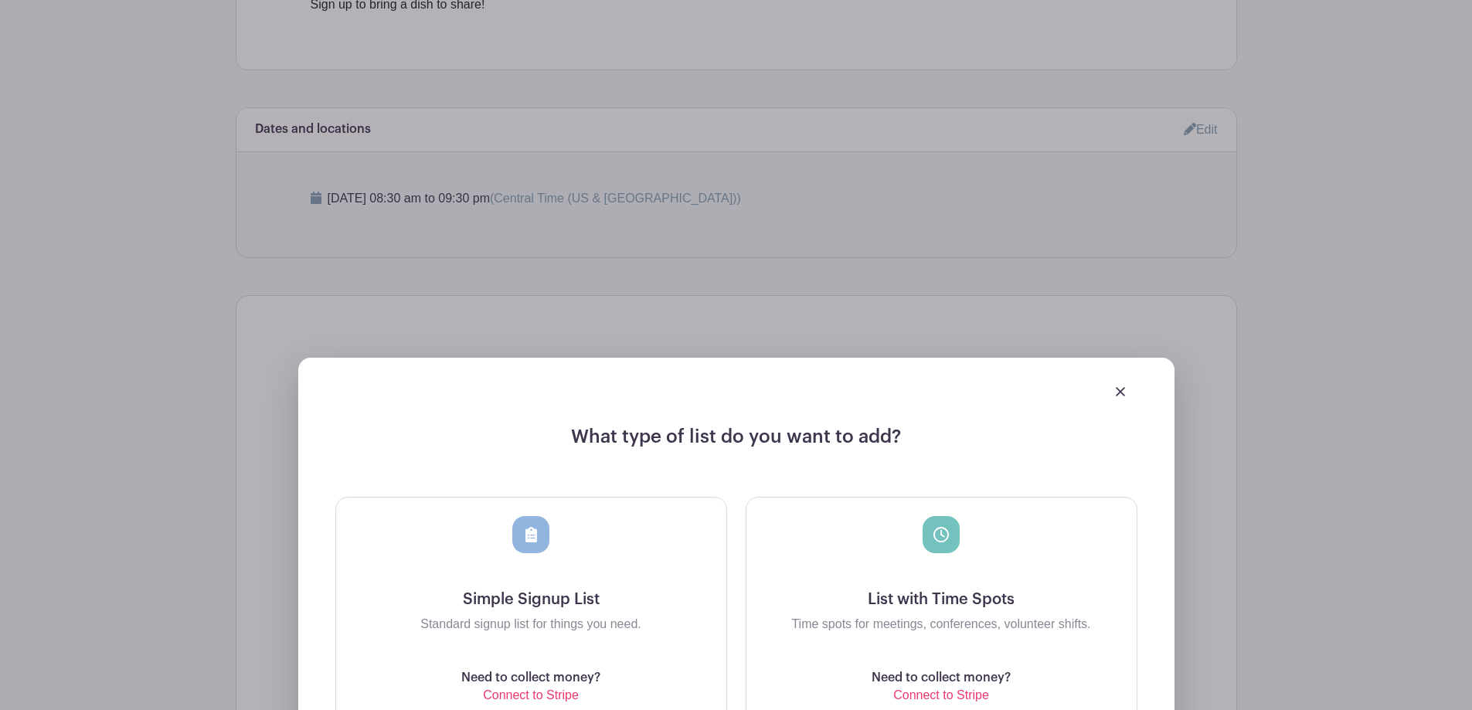
click at [1126, 391] on div at bounding box center [736, 391] width 802 height 43
click at [1118, 392] on img at bounding box center [1120, 391] width 9 height 9
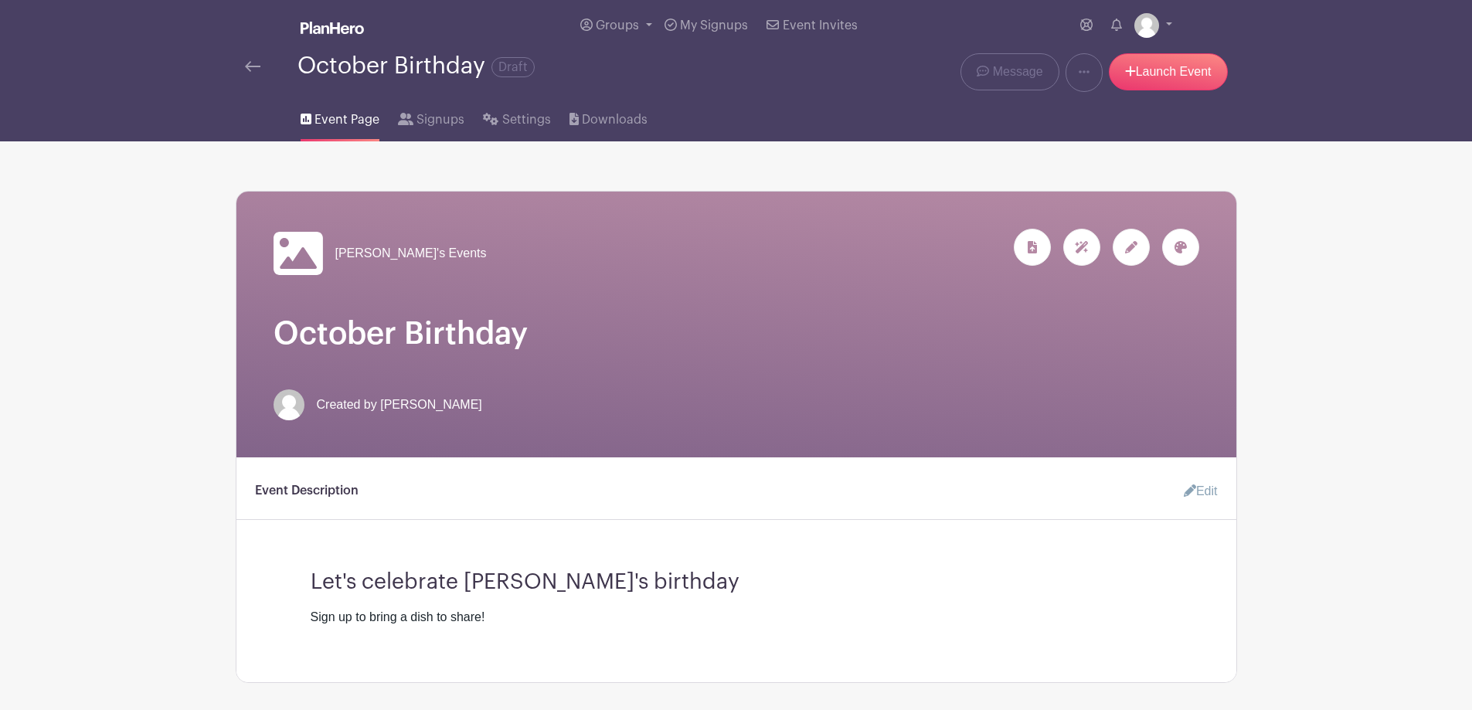
scroll to position [0, 0]
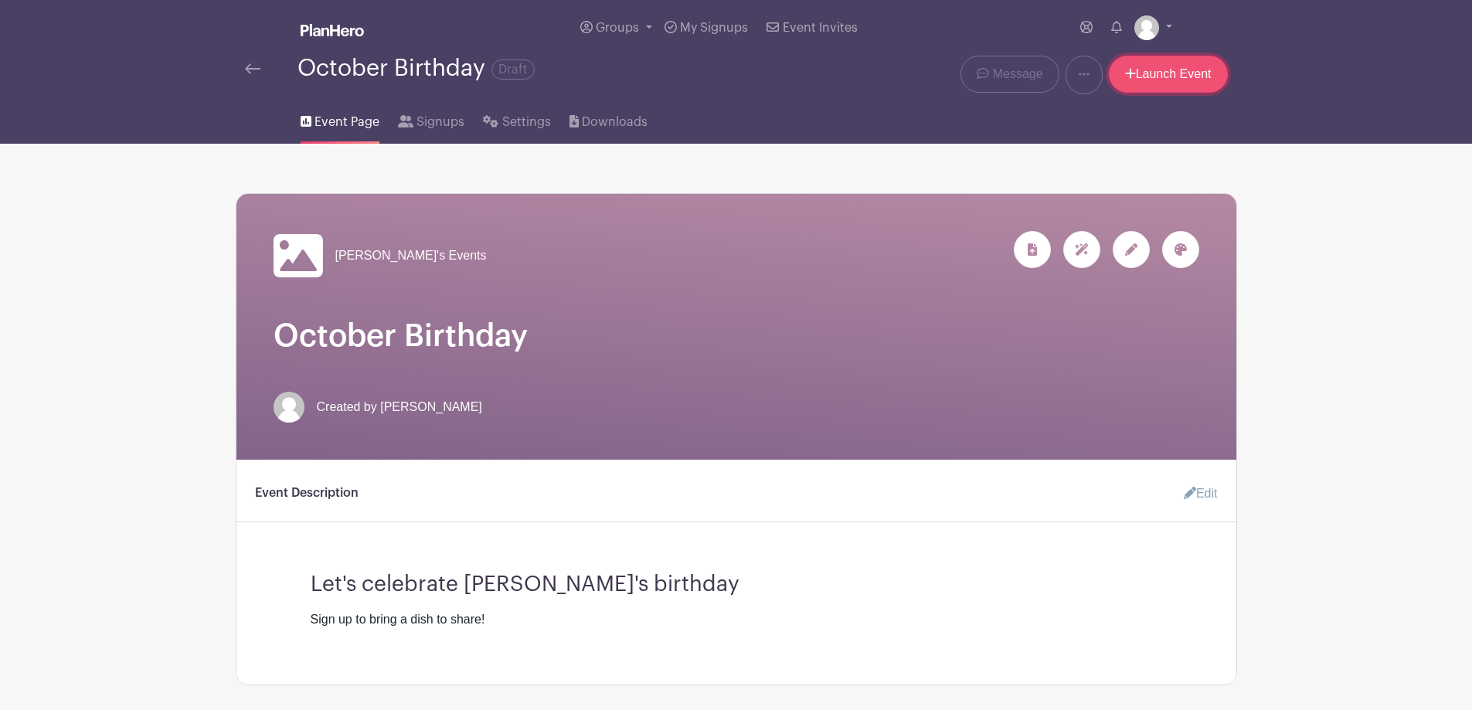
click at [1187, 68] on link "Launch Event" at bounding box center [1168, 74] width 119 height 37
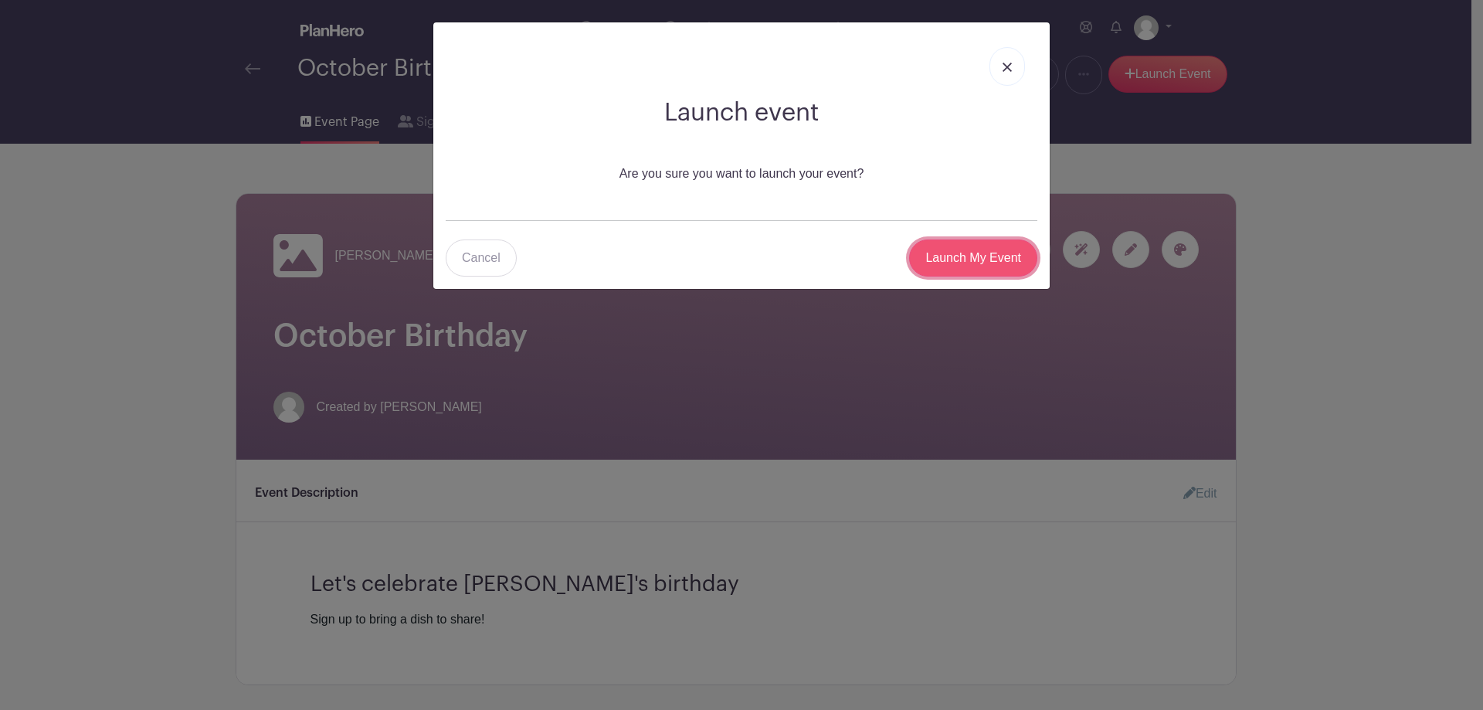
click at [977, 255] on input "Launch My Event" at bounding box center [973, 258] width 128 height 37
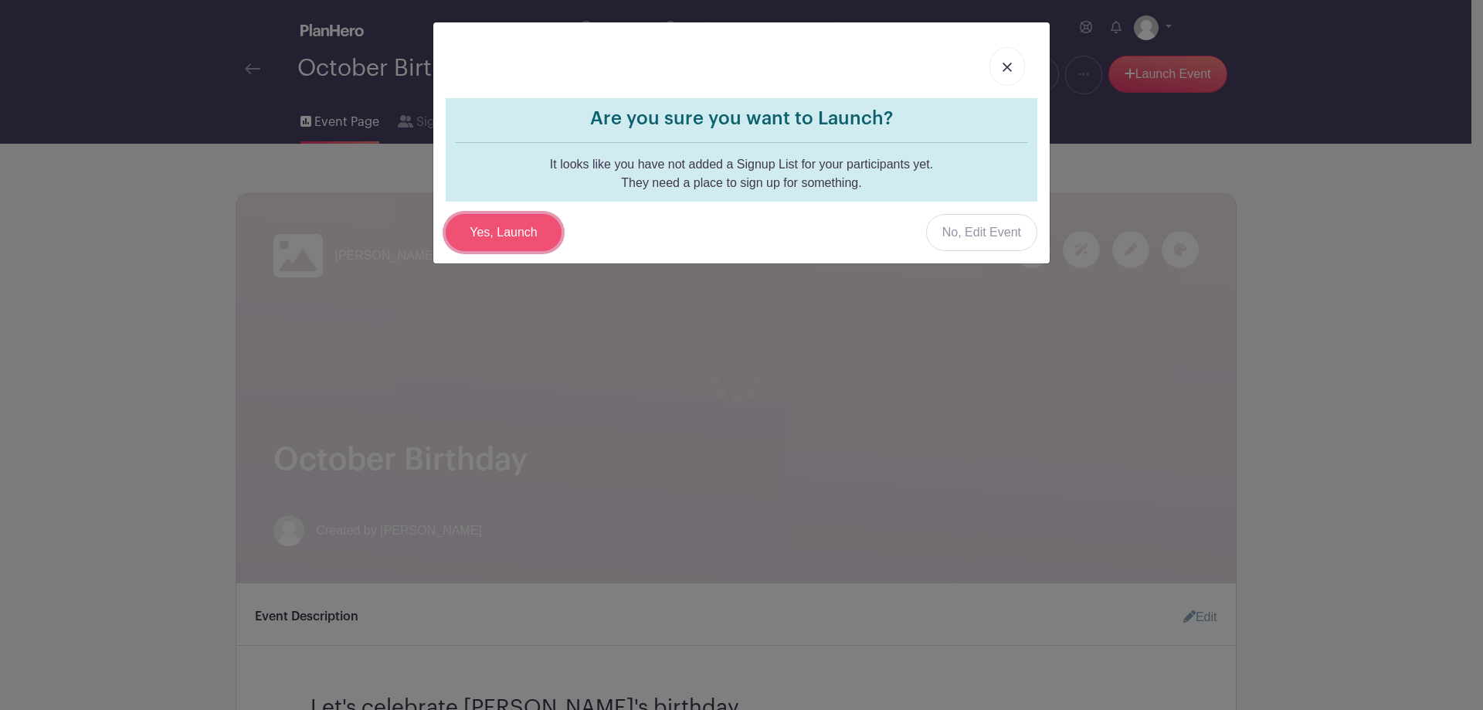
click at [519, 237] on input "Yes, Launch" at bounding box center [504, 232] width 116 height 37
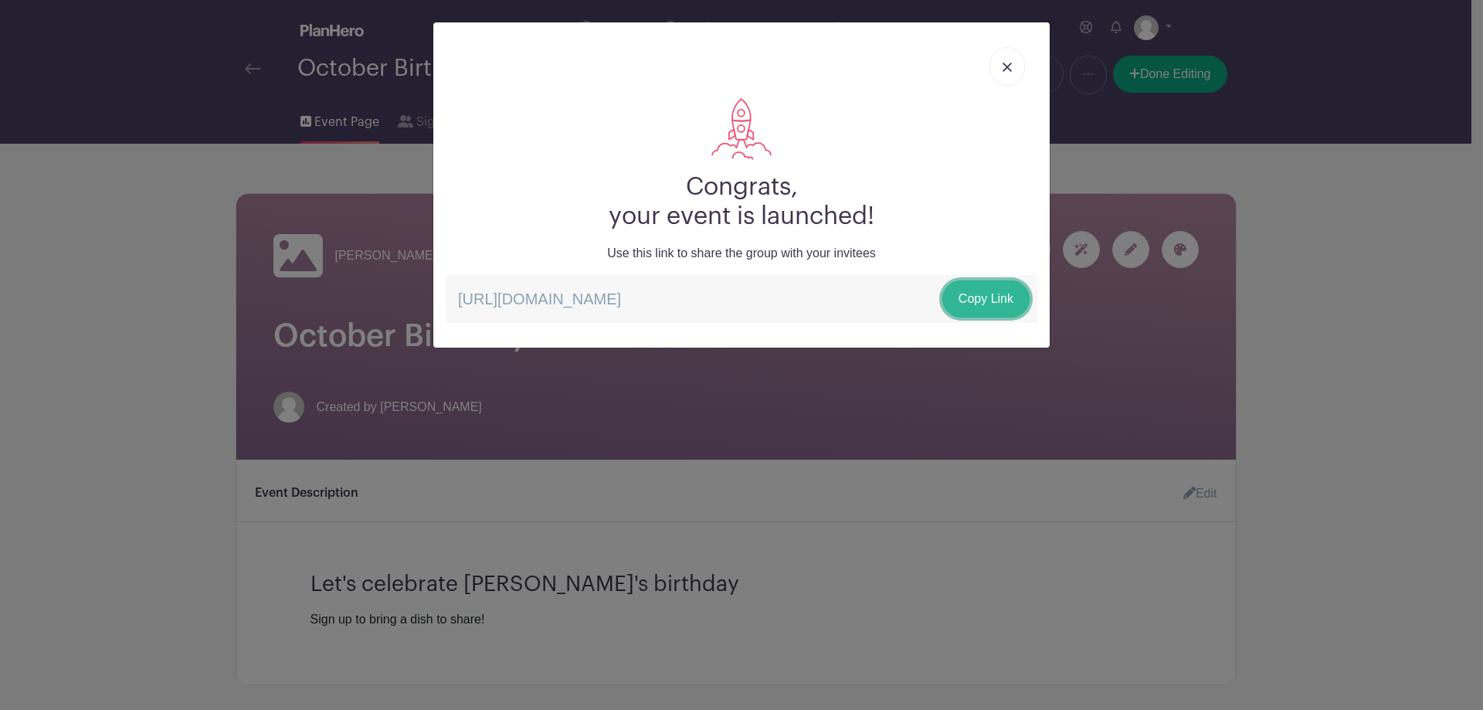
click at [965, 296] on link "Copy Link" at bounding box center [986, 298] width 87 height 37
drag, startPoint x: 823, startPoint y: 309, endPoint x: 732, endPoint y: 328, distance: 92.4
click at [732, 328] on div "Congrats, your event is launched! Use this link to share the group with your in…" at bounding box center [741, 184] width 617 height 325
click at [1011, 66] on img at bounding box center [1007, 67] width 9 height 9
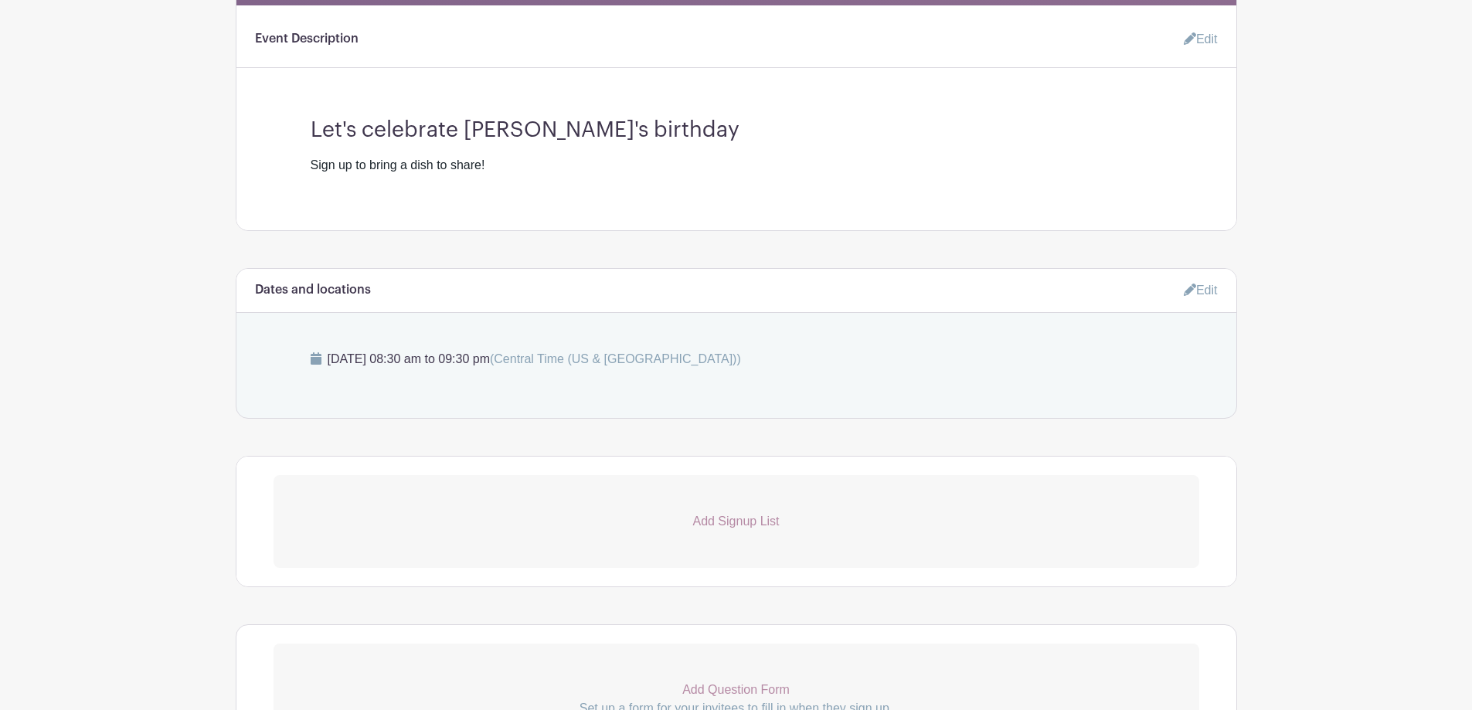
scroll to position [464, 0]
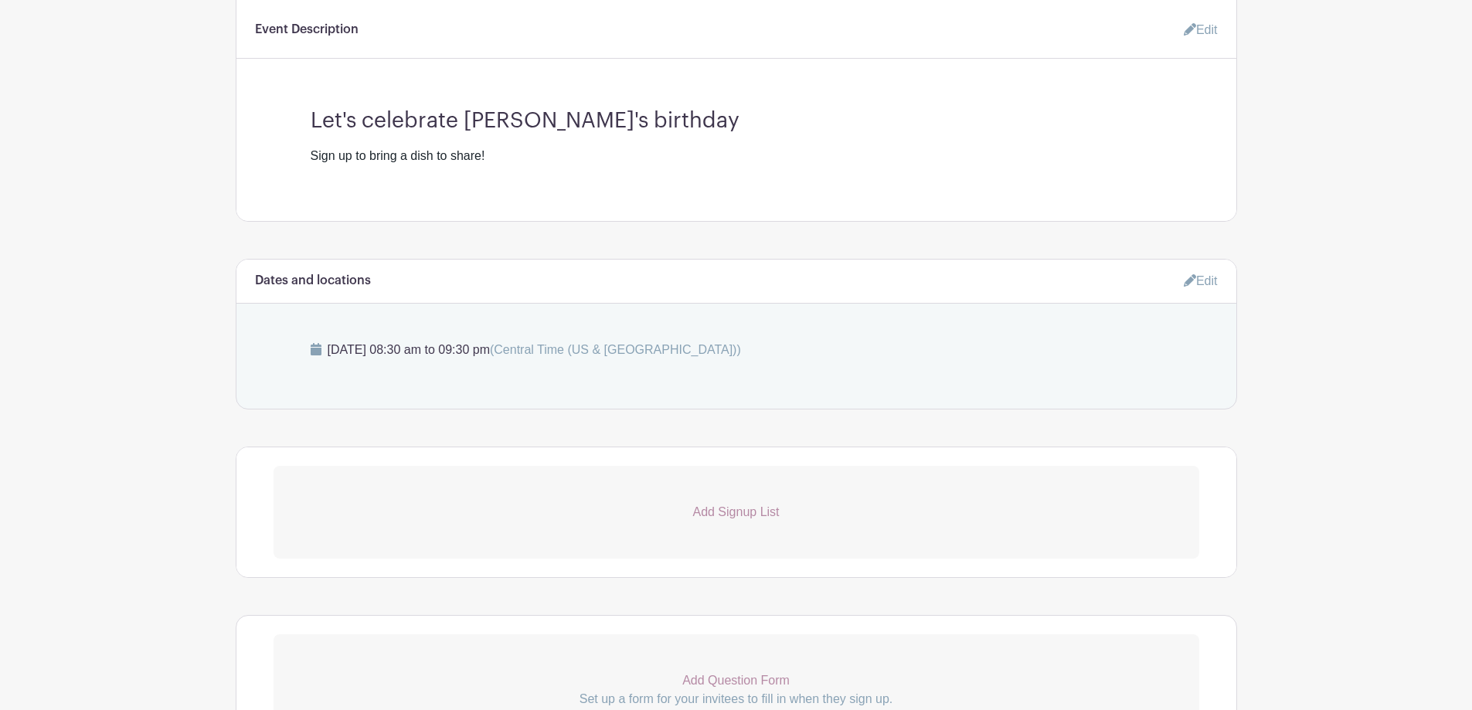
click at [712, 504] on p "Add Signup List" at bounding box center [736, 512] width 926 height 19
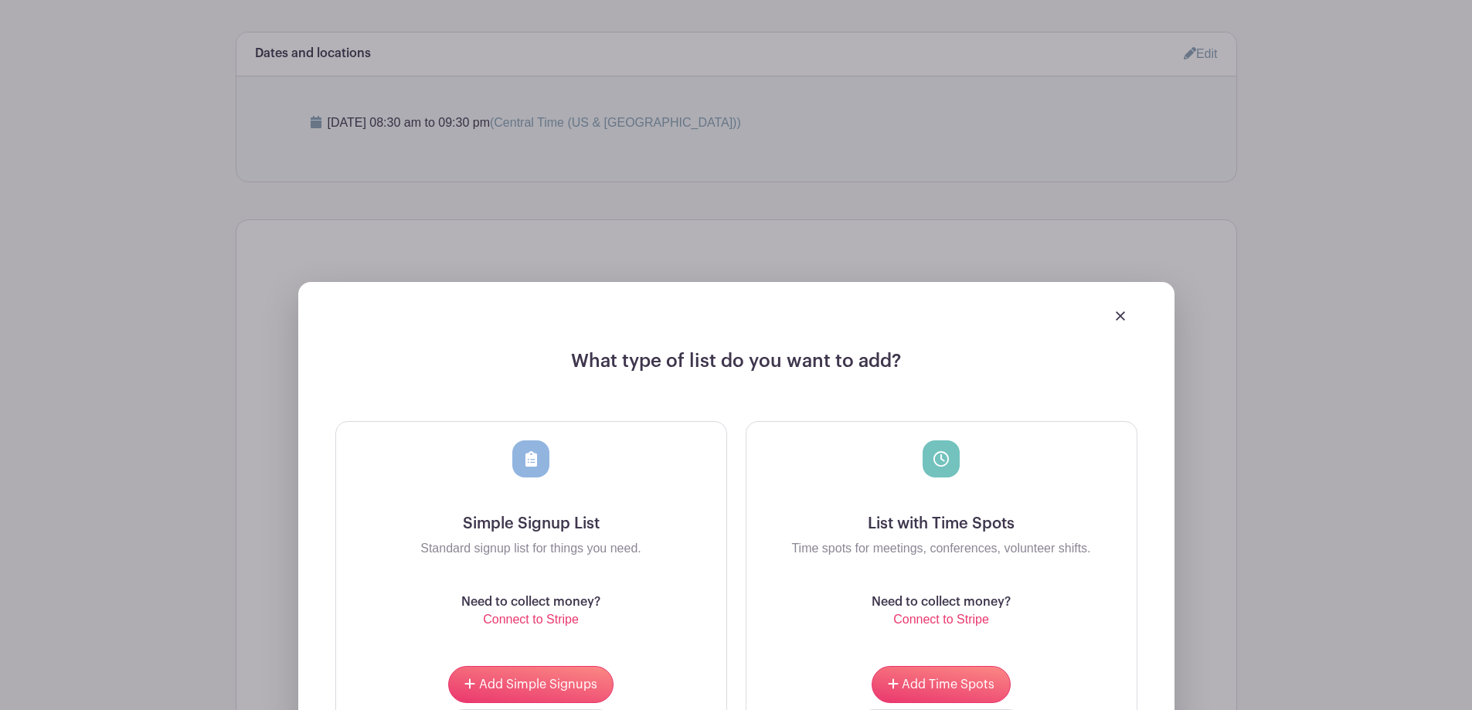
scroll to position [773, 0]
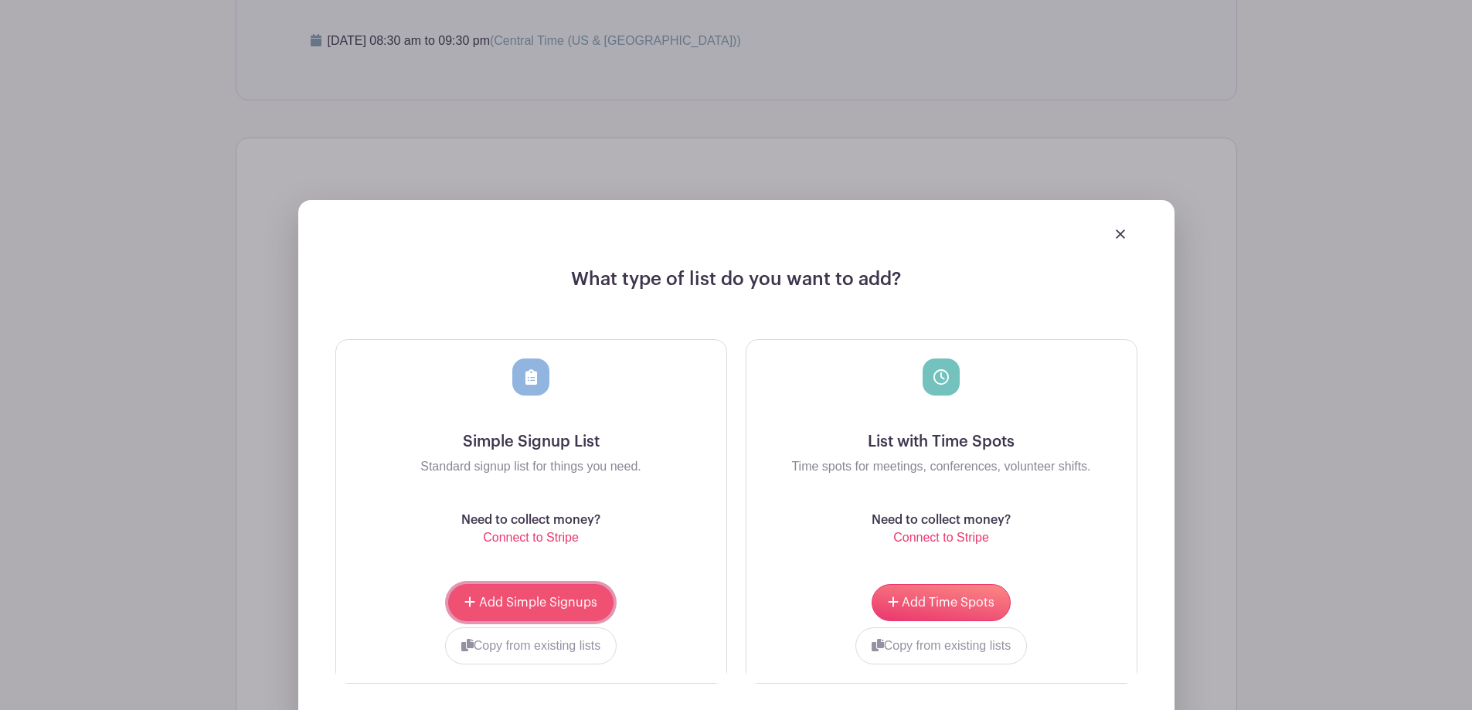
click at [547, 596] on span "Add Simple Signups" at bounding box center [538, 602] width 118 height 12
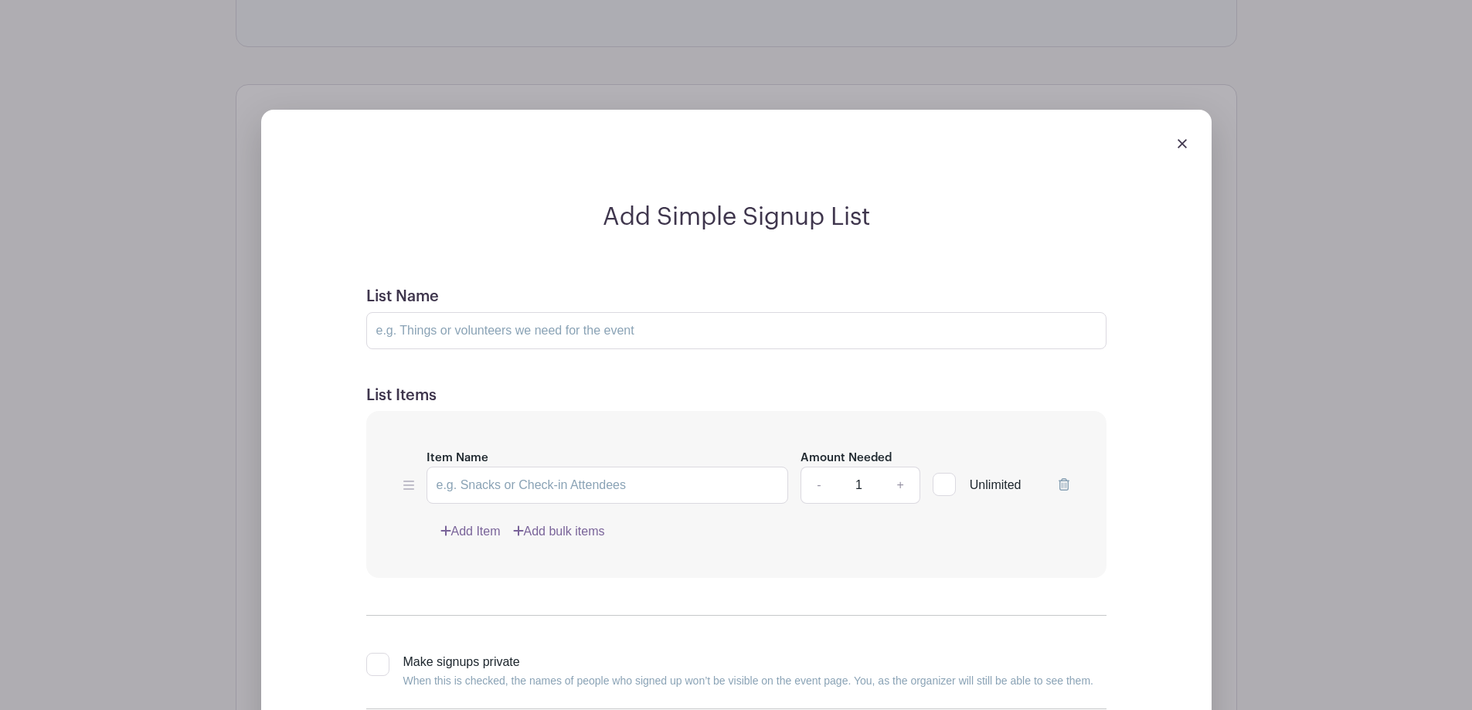
scroll to position [1128, 0]
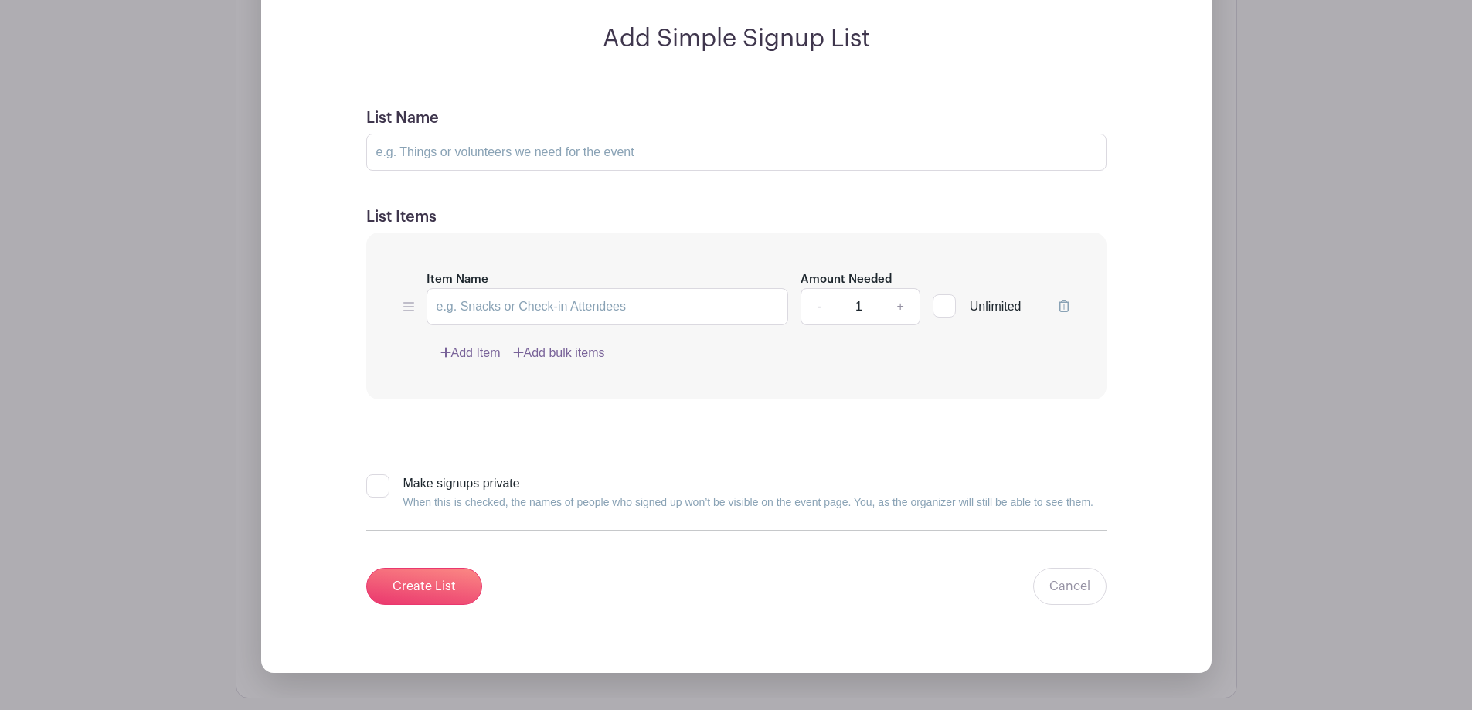
click at [942, 299] on input "Unlimited" at bounding box center [938, 302] width 10 height 10
checkbox input "true"
click at [438, 586] on input "Create List" at bounding box center [424, 586] width 116 height 37
click at [1066, 589] on link "Cancel" at bounding box center [1069, 586] width 73 height 37
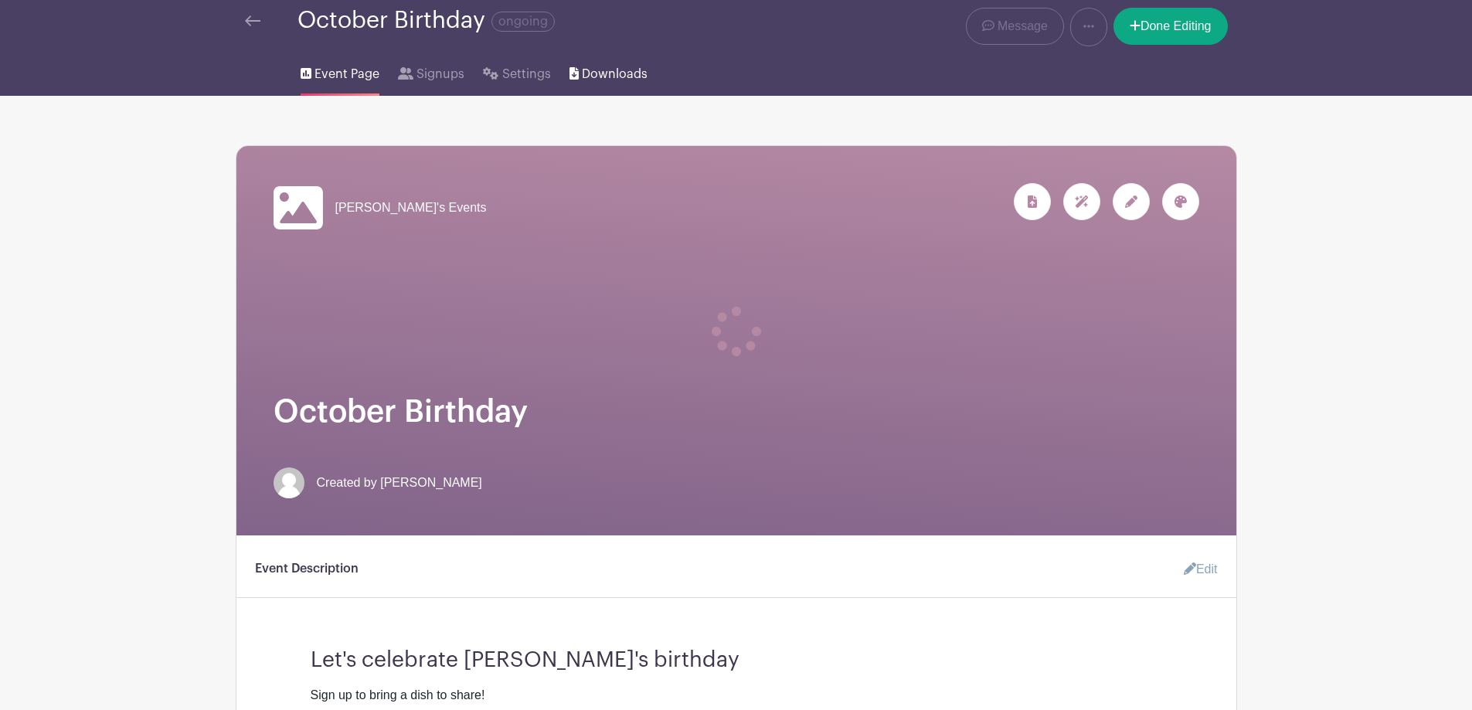
scroll to position [0, 0]
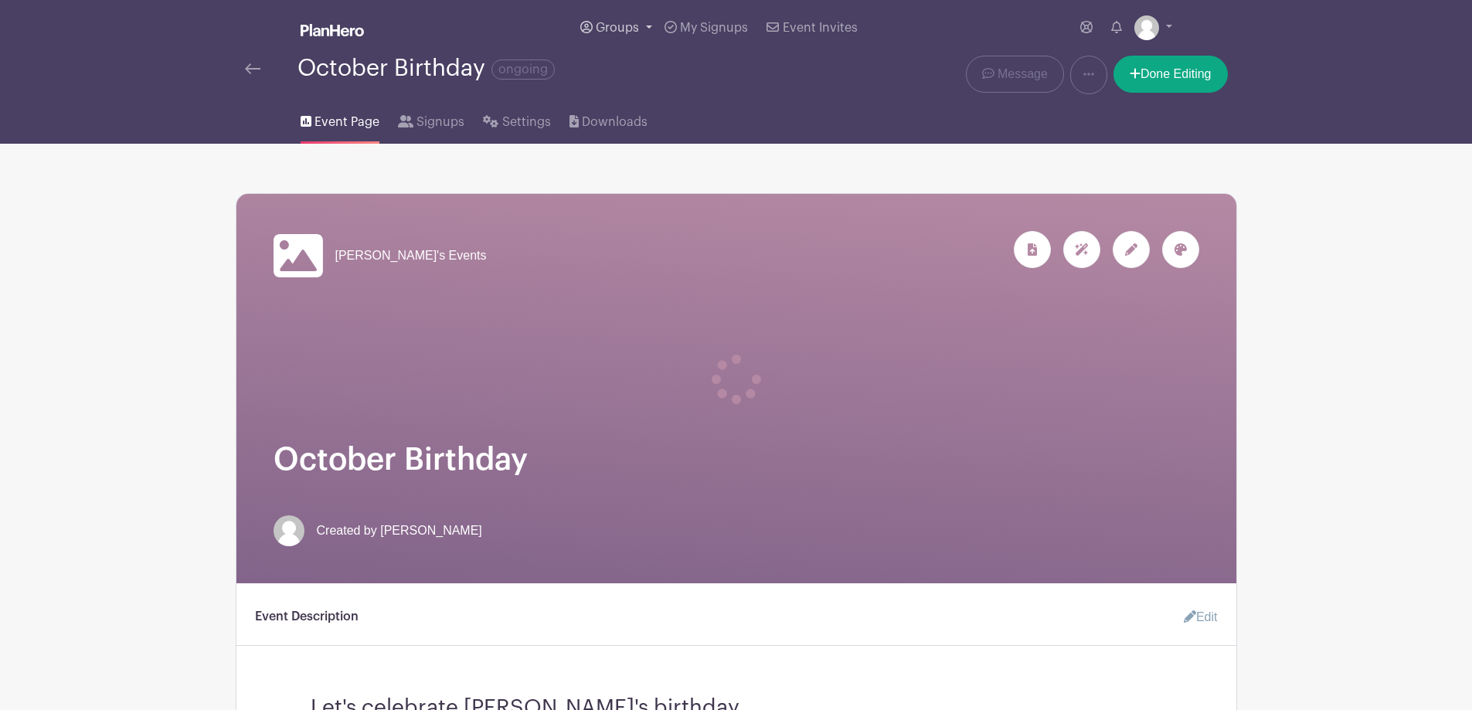
click at [640, 29] on link "Groups" at bounding box center [616, 28] width 84 height 56
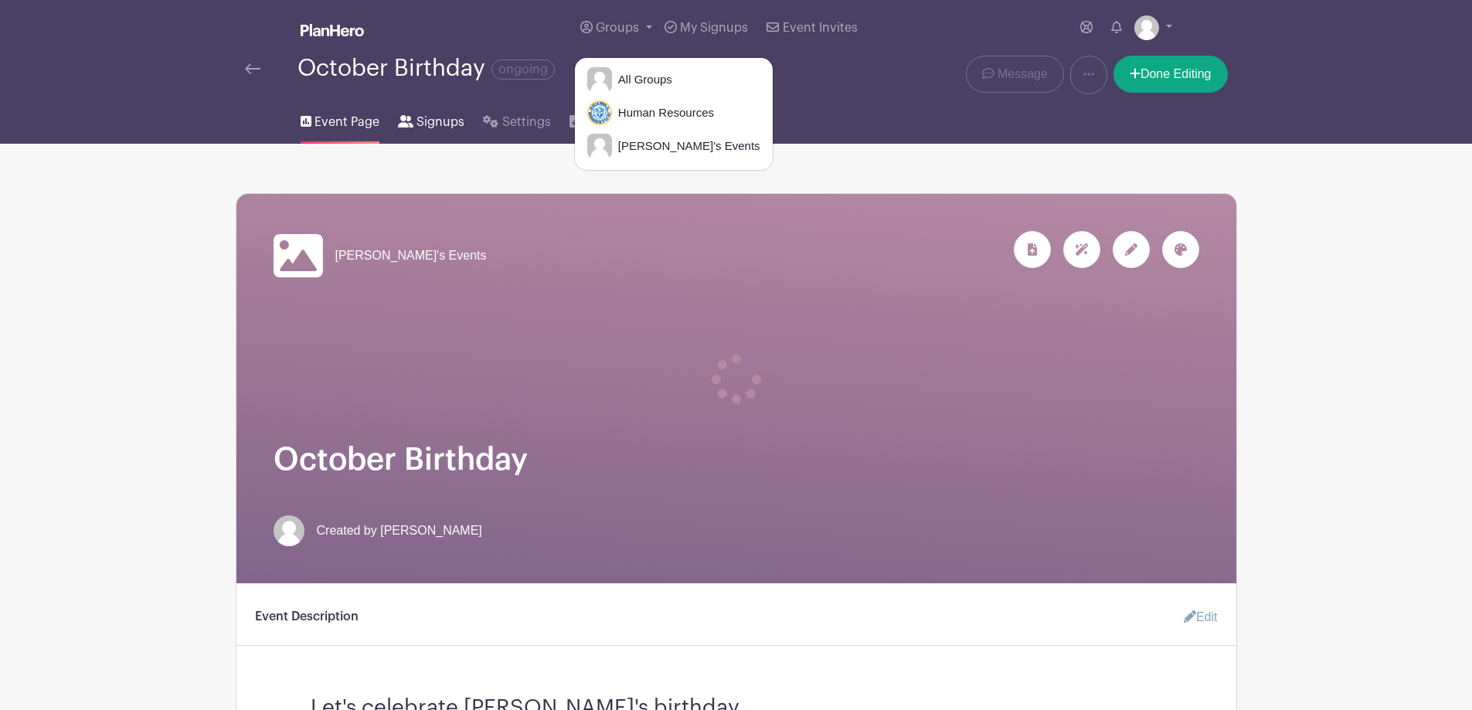
click at [428, 120] on span "Signups" at bounding box center [440, 122] width 48 height 19
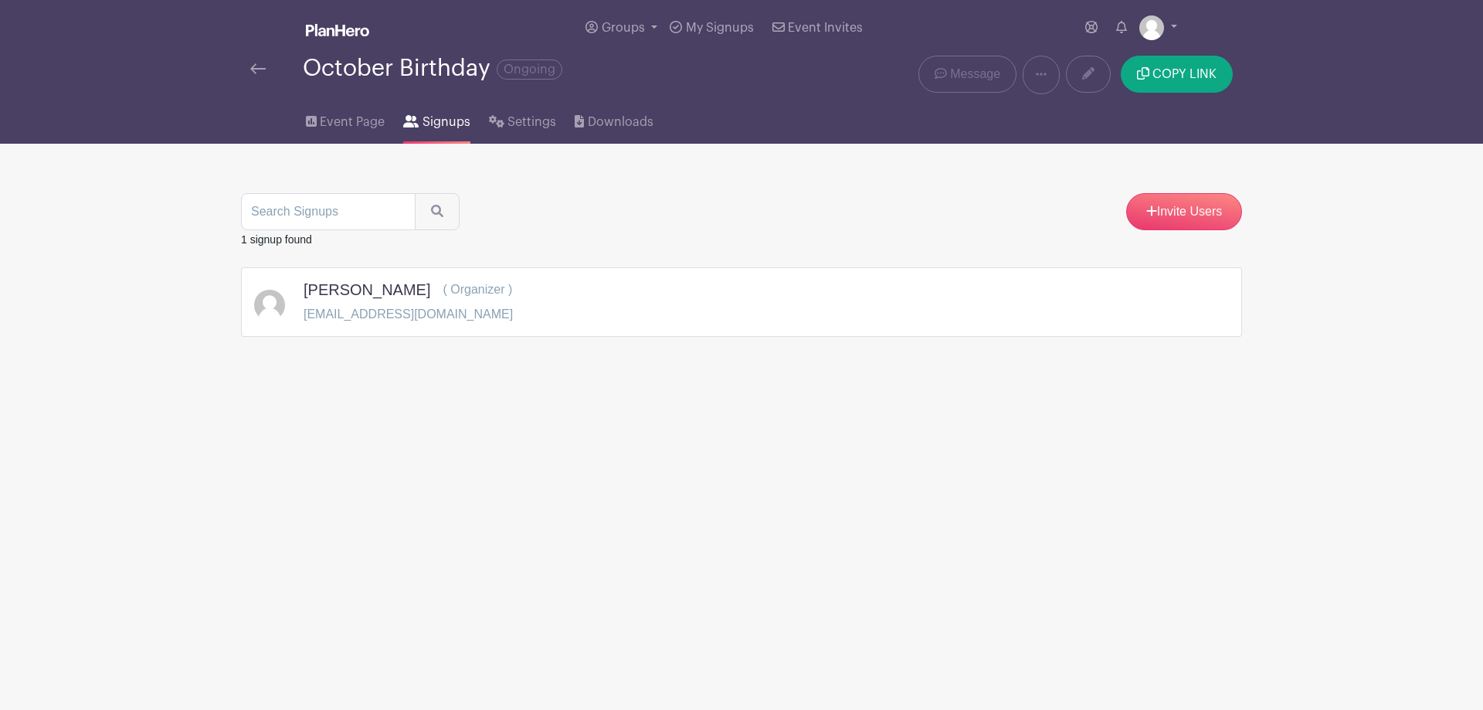
click at [254, 64] on img at bounding box center [257, 68] width 15 height 11
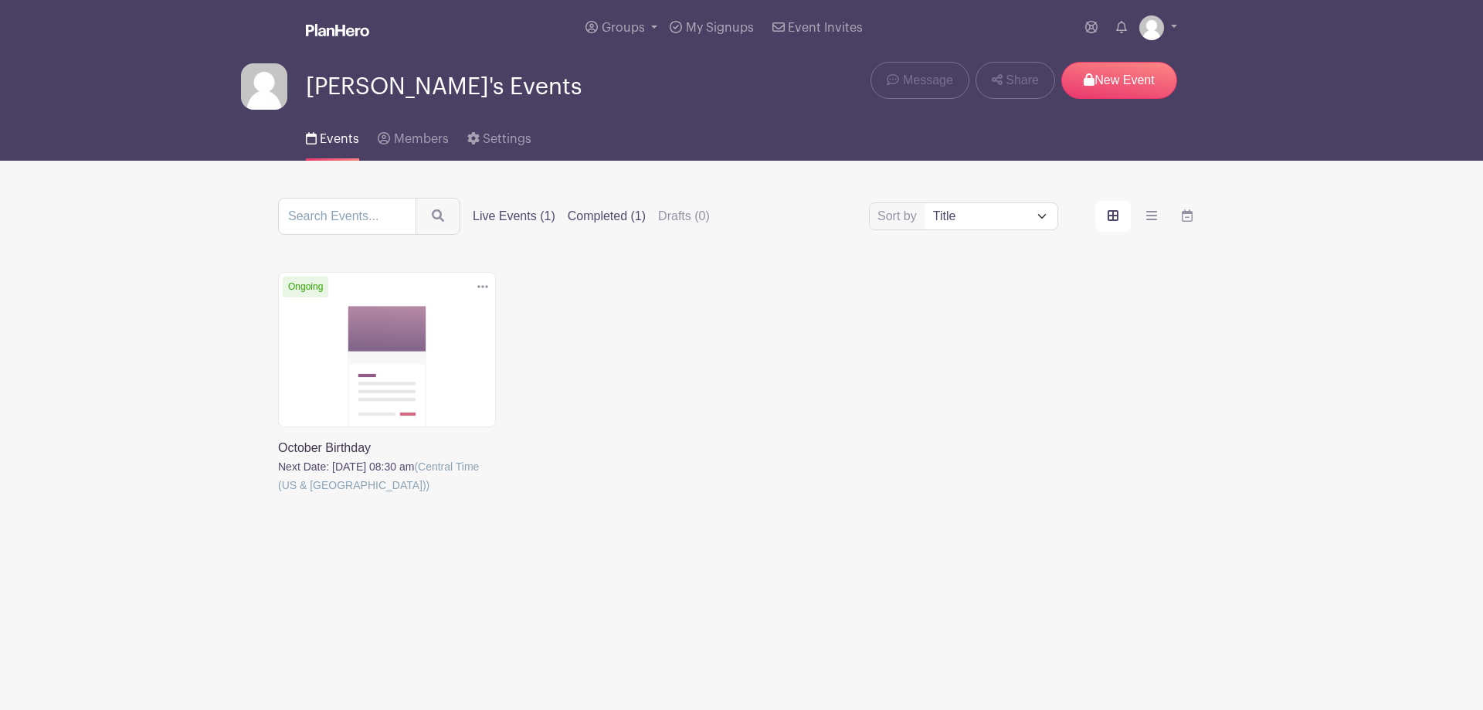
click at [624, 215] on label "Completed (1)" at bounding box center [607, 216] width 78 height 19
click at [0, 0] on input "Completed (1)" at bounding box center [0, 0] width 0 height 0
click at [278, 494] on link at bounding box center [278, 494] width 0 height 0
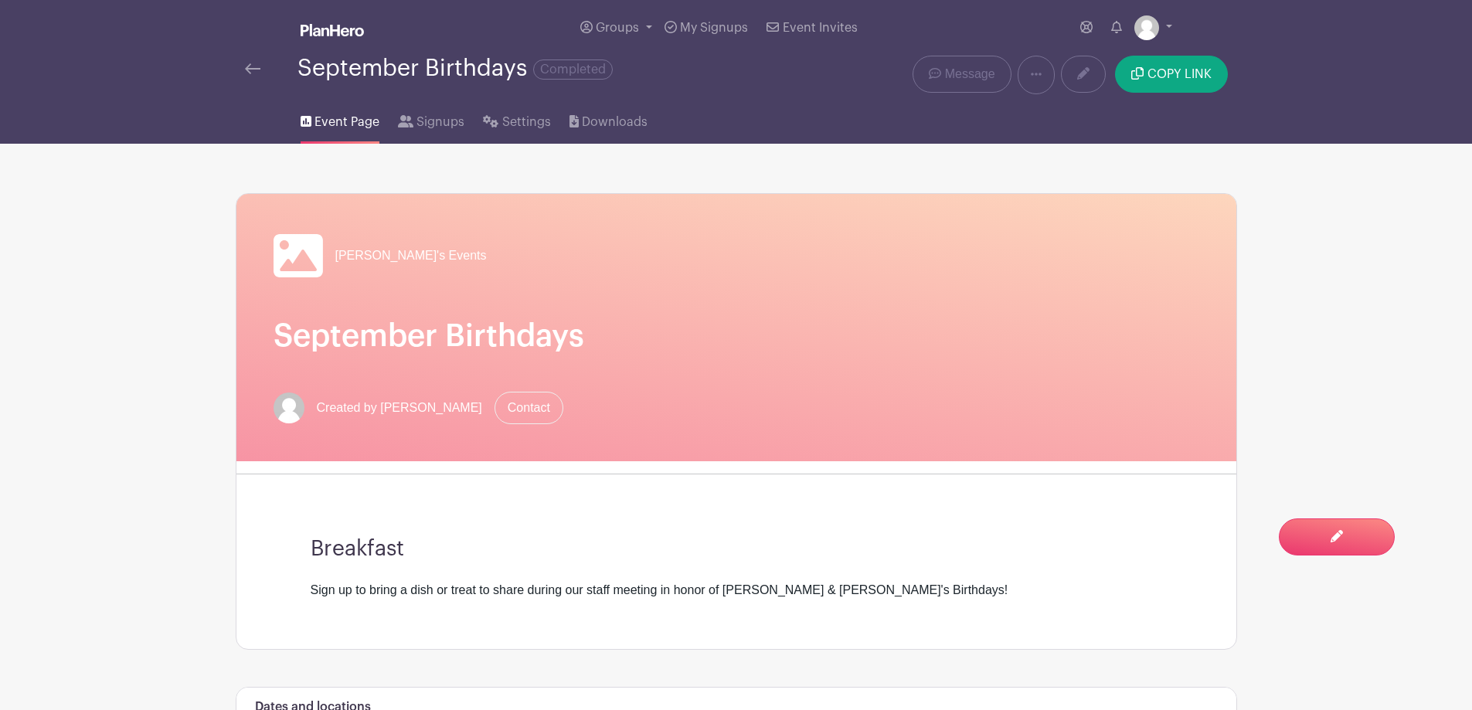
click at [252, 71] on img at bounding box center [252, 68] width 15 height 11
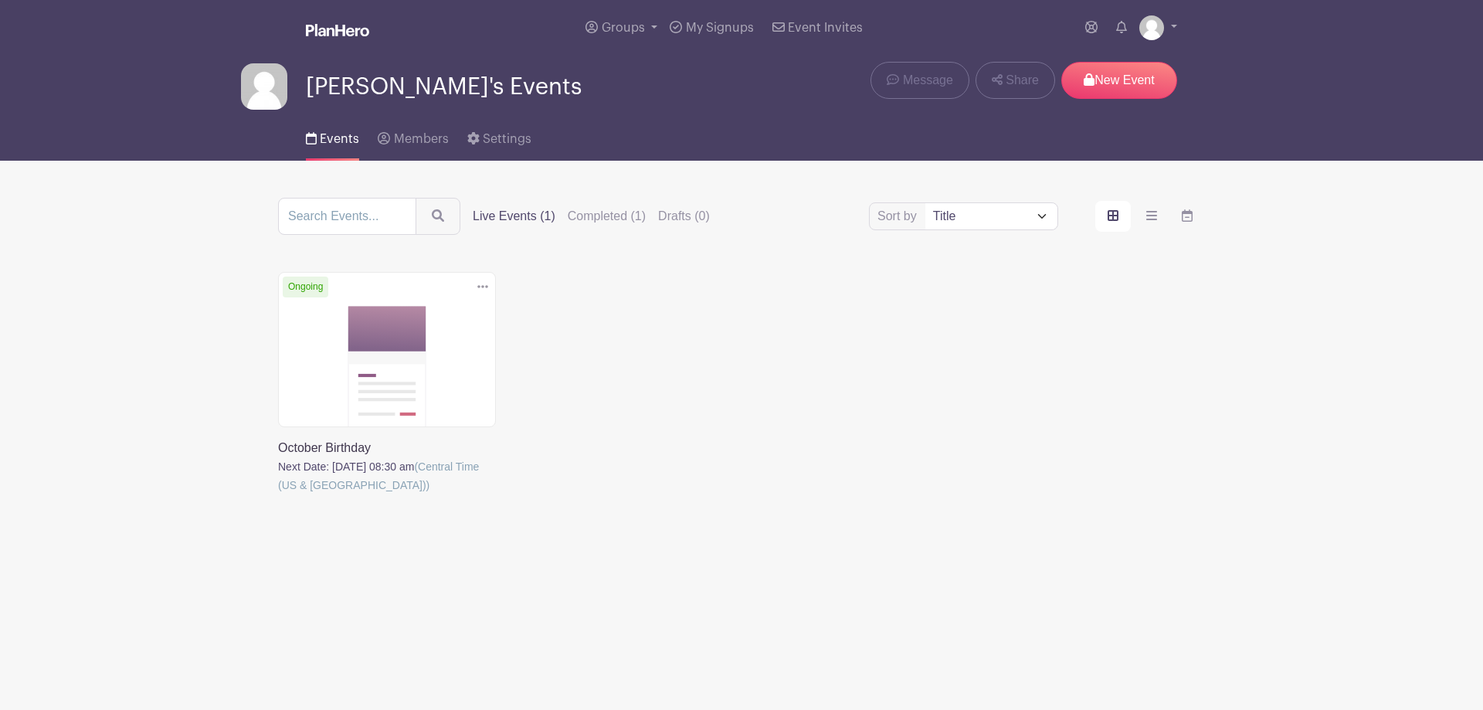
click at [278, 494] on link at bounding box center [278, 494] width 0 height 0
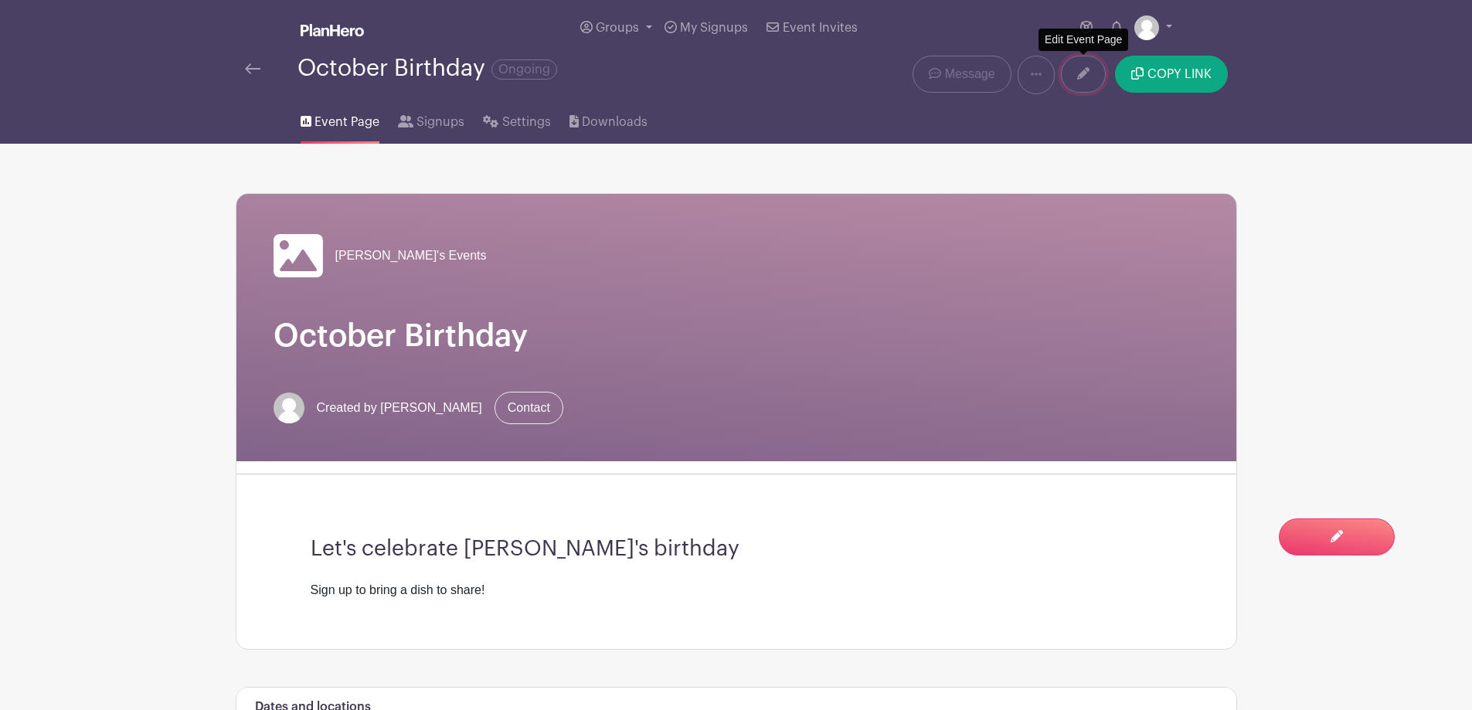
click at [1074, 71] on link at bounding box center [1083, 74] width 45 height 37
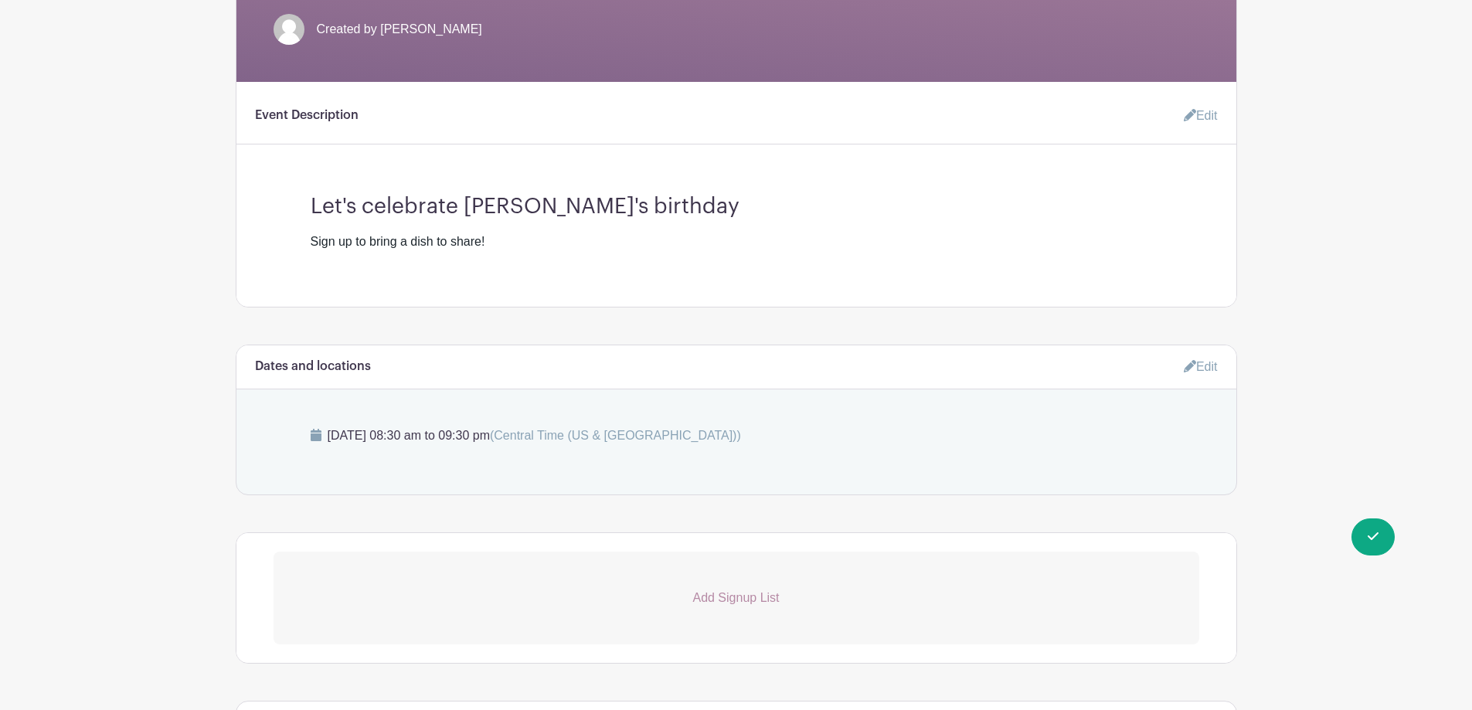
scroll to position [464, 0]
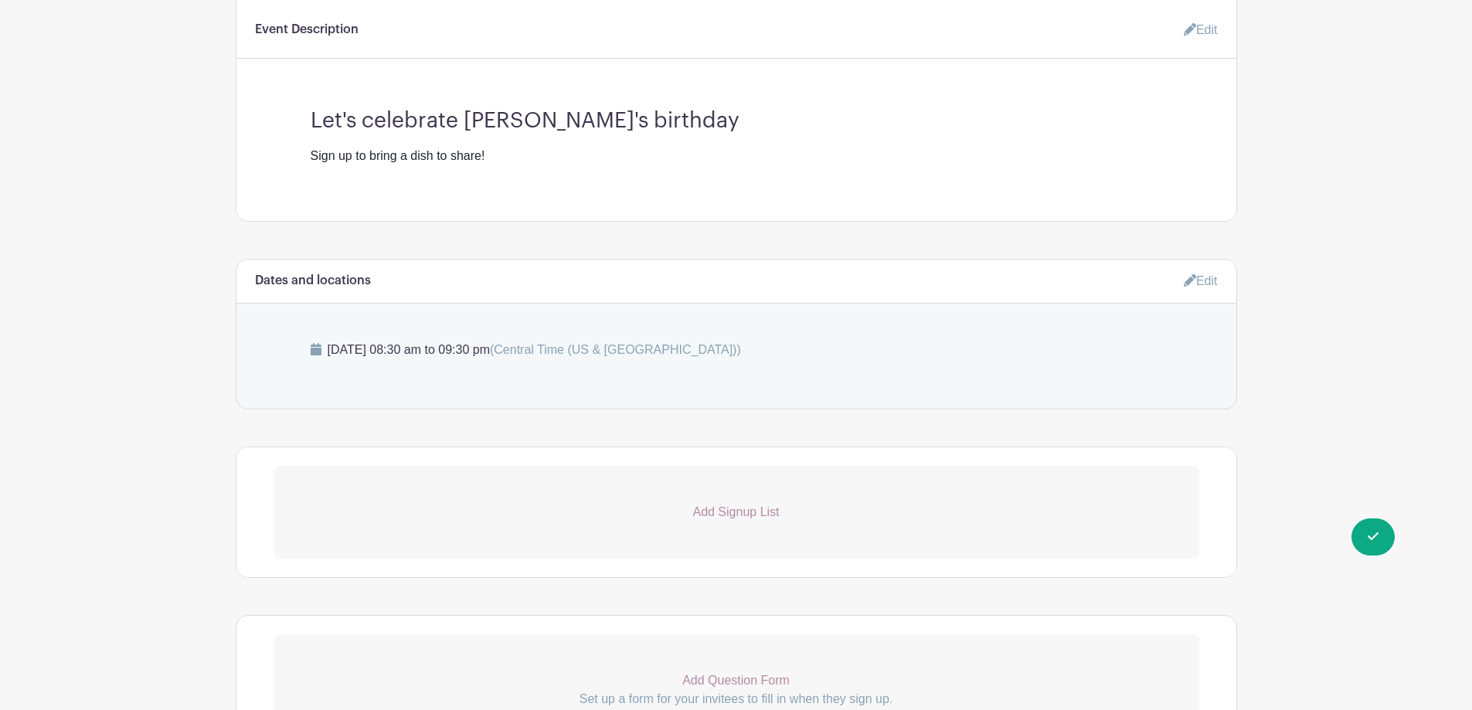
click at [667, 519] on p "Add Signup List" at bounding box center [736, 512] width 926 height 19
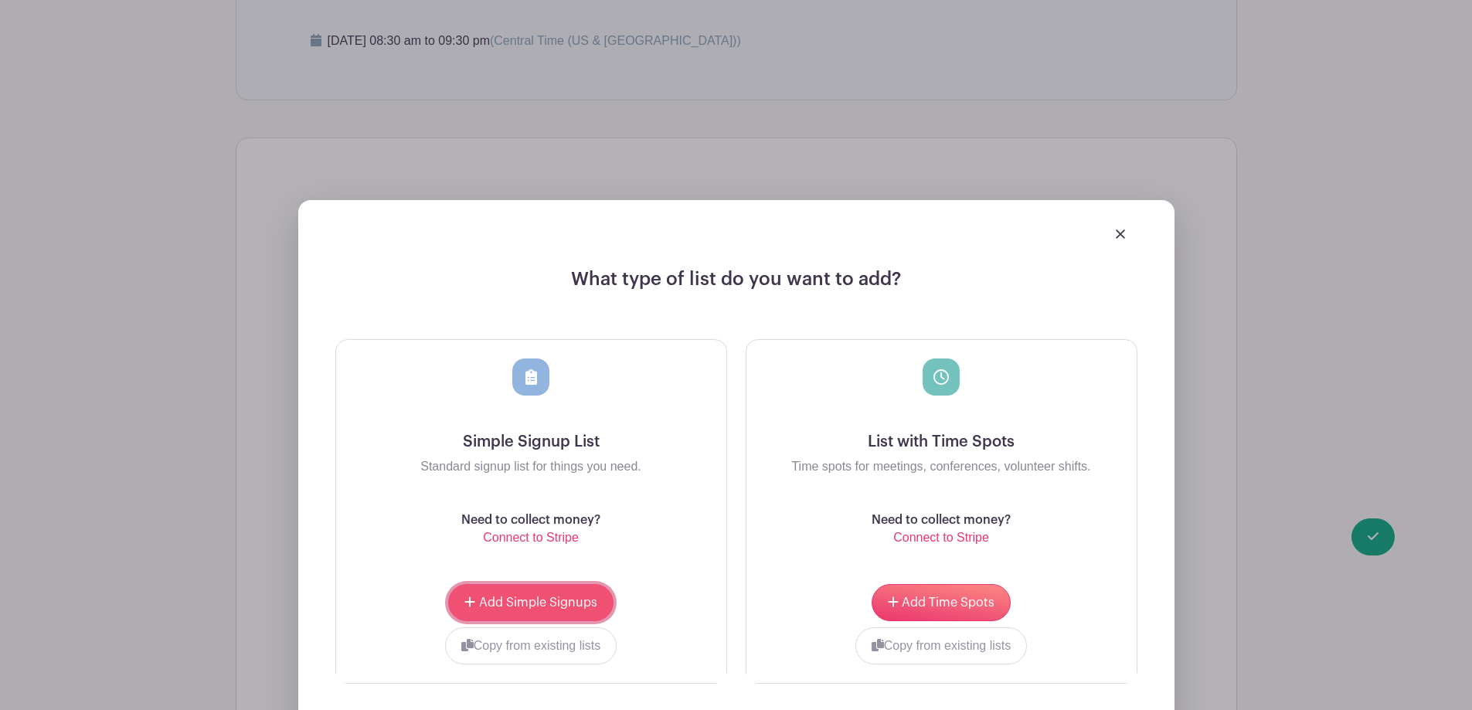
click at [525, 600] on span "Add Simple Signups" at bounding box center [538, 602] width 118 height 12
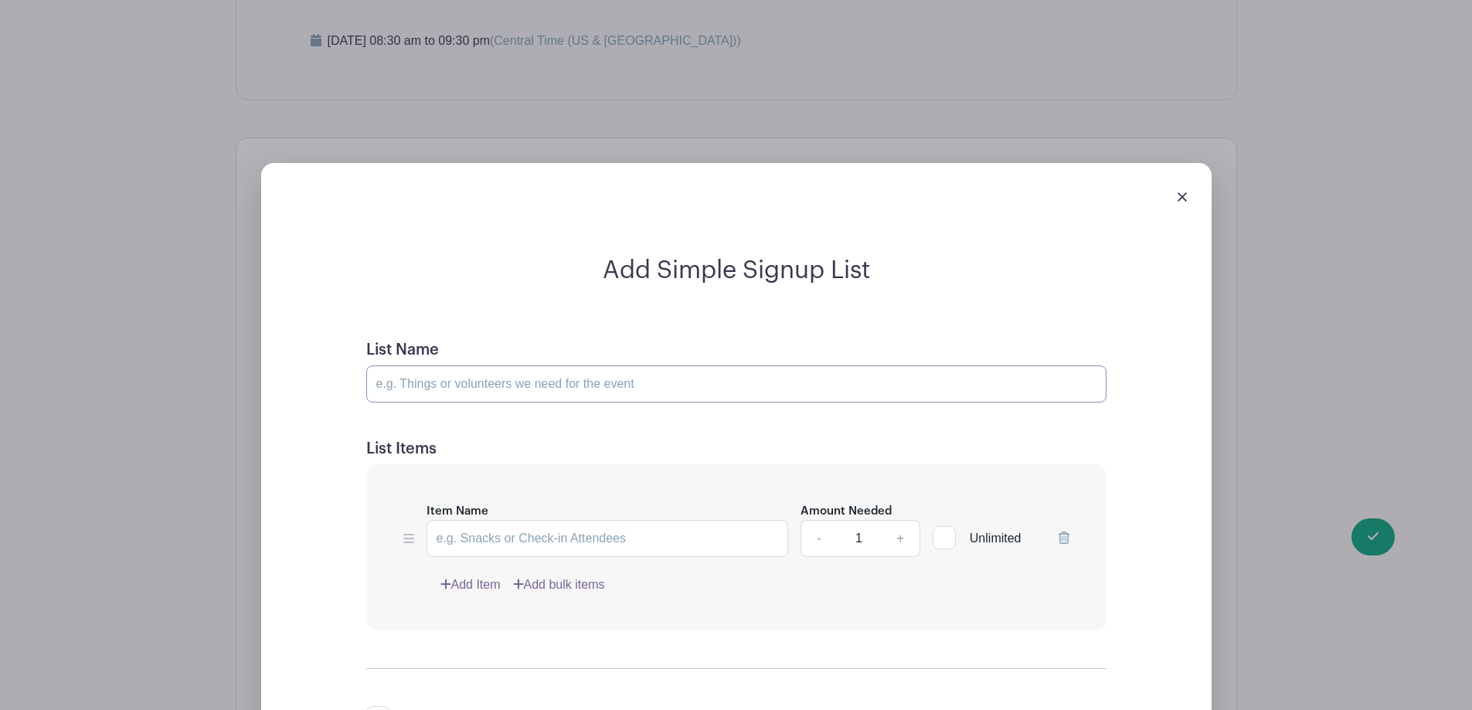
click at [467, 379] on input "List Name" at bounding box center [736, 383] width 740 height 37
click at [593, 542] on input "Item Name" at bounding box center [607, 538] width 362 height 37
type input "Sign up to bring a dish or treat"
click at [951, 538] on div at bounding box center [944, 537] width 23 height 23
click at [943, 538] on input "Unlimited" at bounding box center [938, 534] width 10 height 10
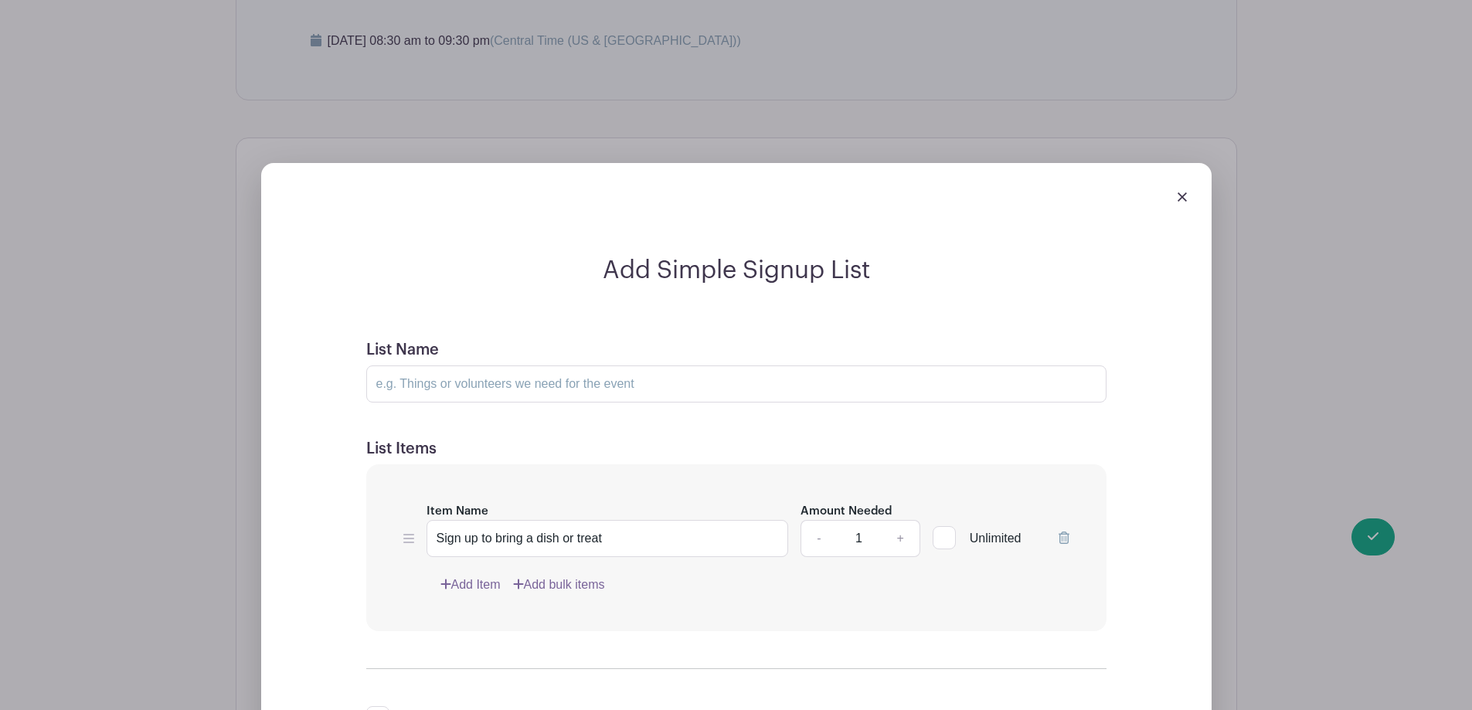
checkbox input "true"
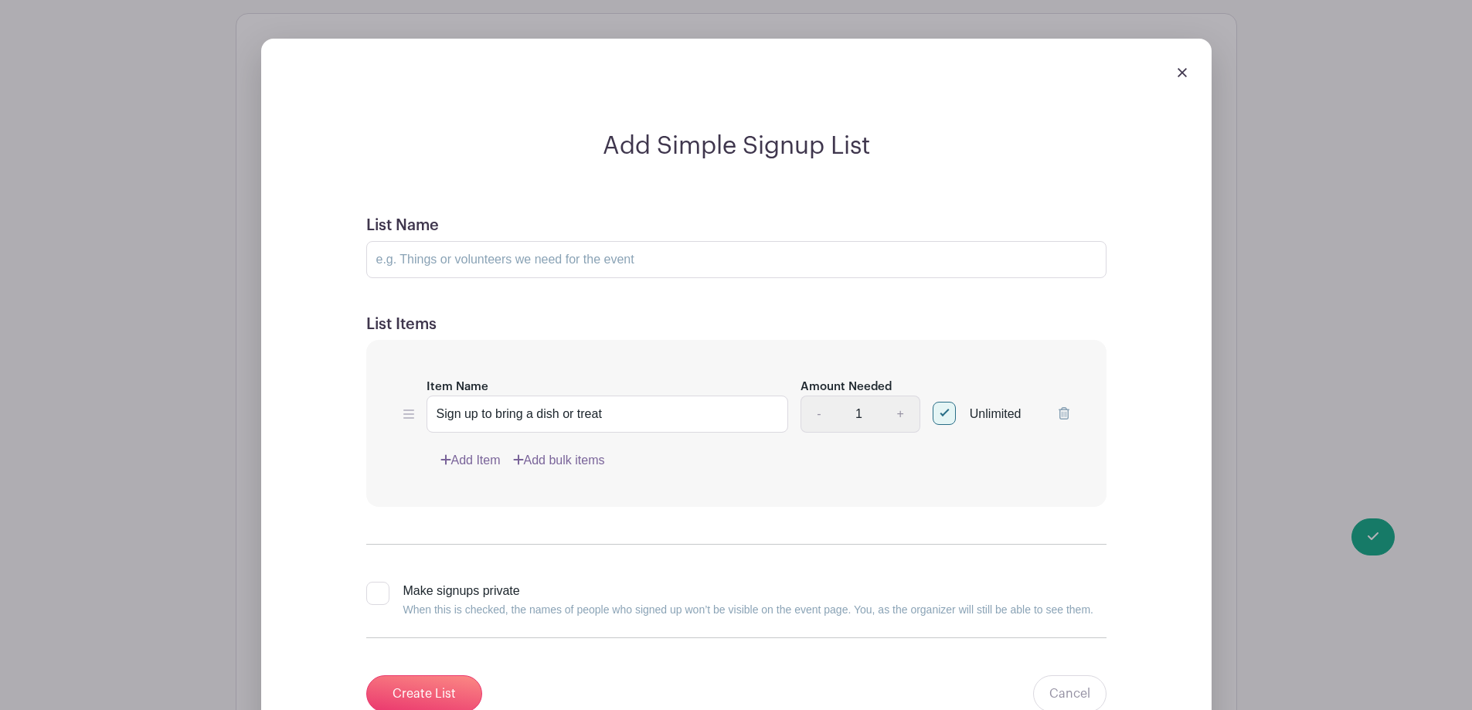
scroll to position [1051, 0]
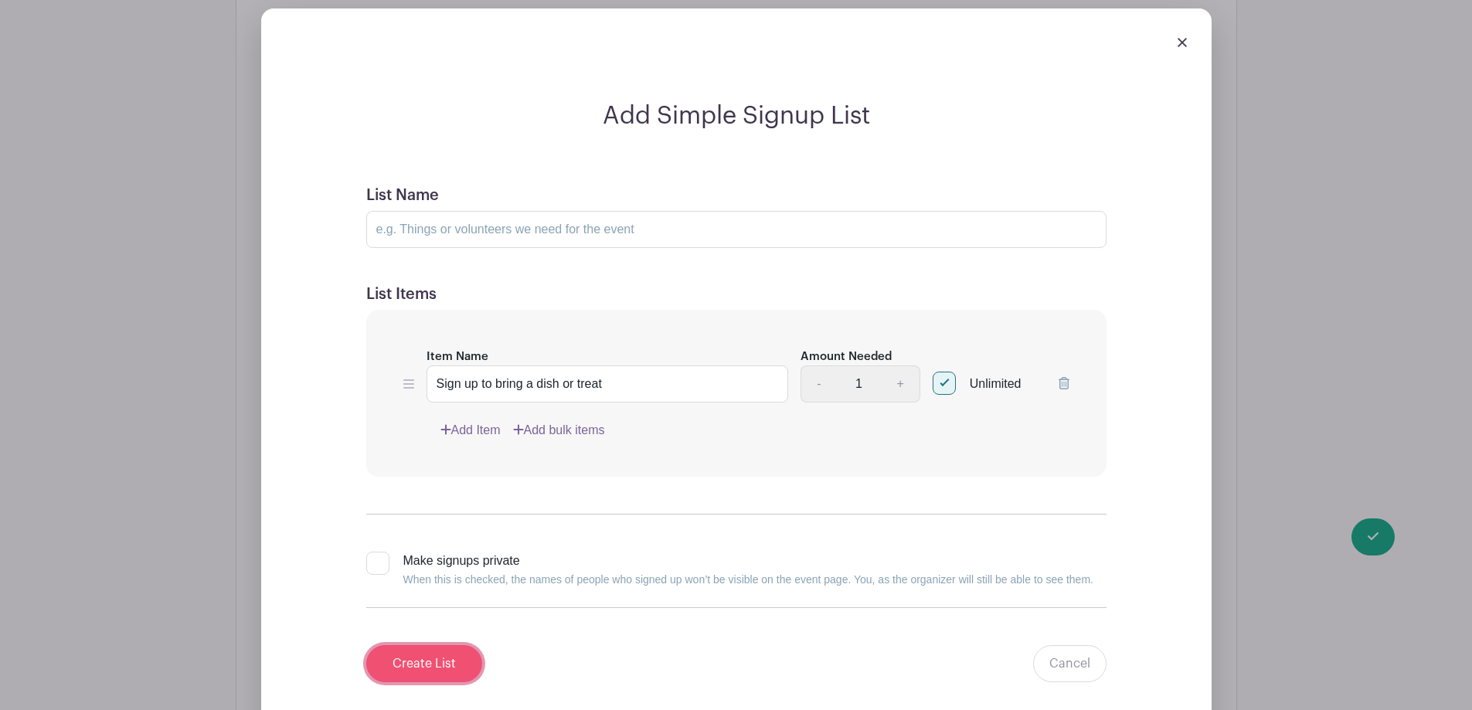
click at [433, 668] on input "Create List" at bounding box center [424, 663] width 116 height 37
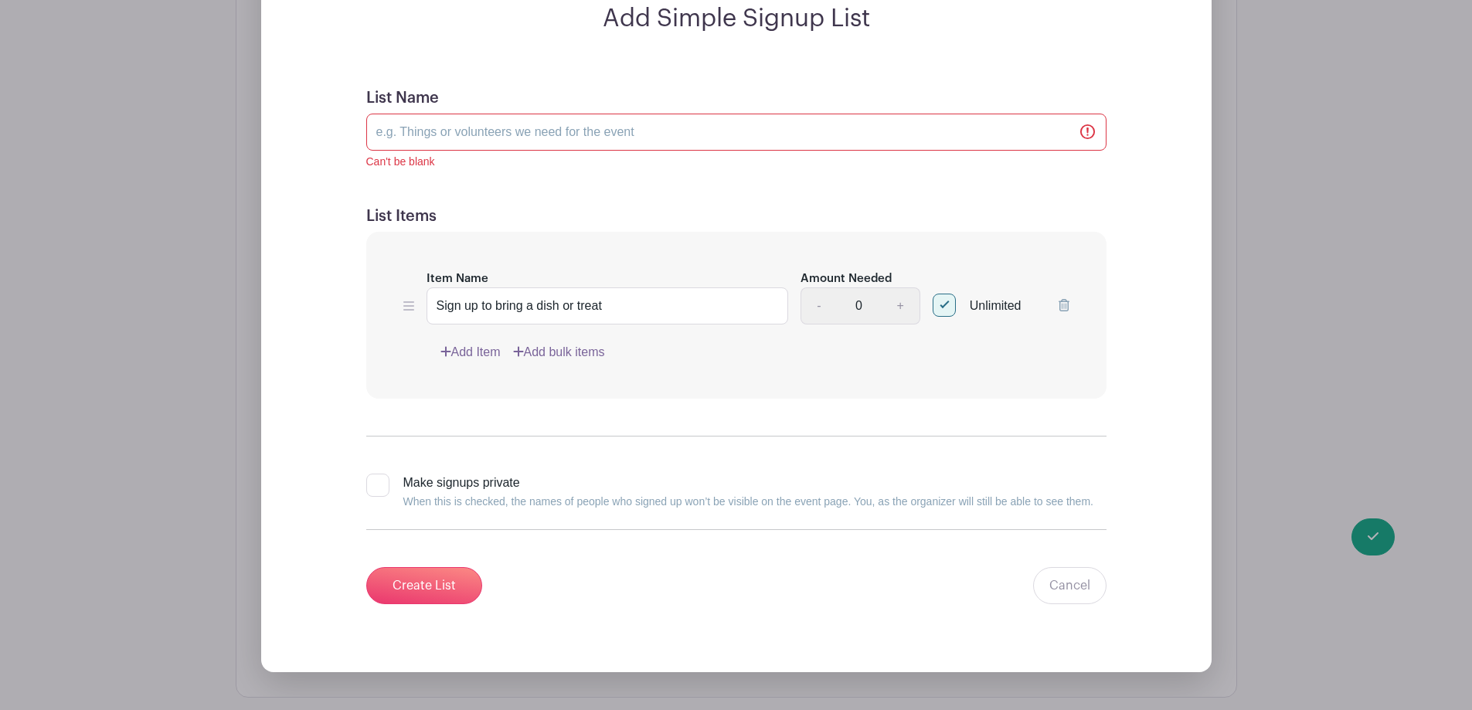
scroll to position [1107, 0]
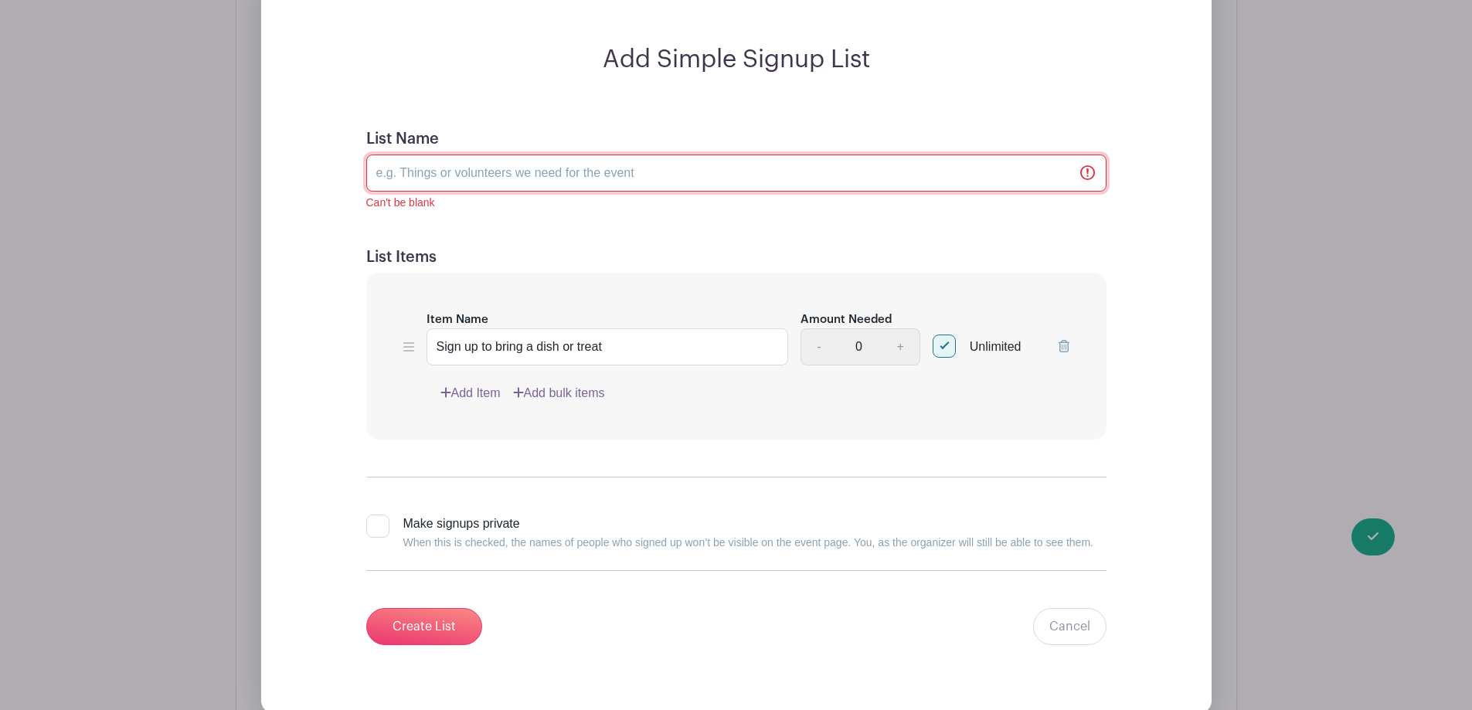
click at [498, 169] on input "List Name" at bounding box center [736, 173] width 740 height 37
click at [607, 365] on input "Sign up to bring a dish or treat" at bounding box center [607, 346] width 362 height 37
drag, startPoint x: 616, startPoint y: 352, endPoint x: 411, endPoint y: 348, distance: 204.8
click at [411, 348] on div "Item Name Sign up to bring a dish or treat Amount Needed - 0 + Unlimited" at bounding box center [736, 338] width 666 height 56
click at [492, 182] on input "List Name" at bounding box center [736, 173] width 740 height 37
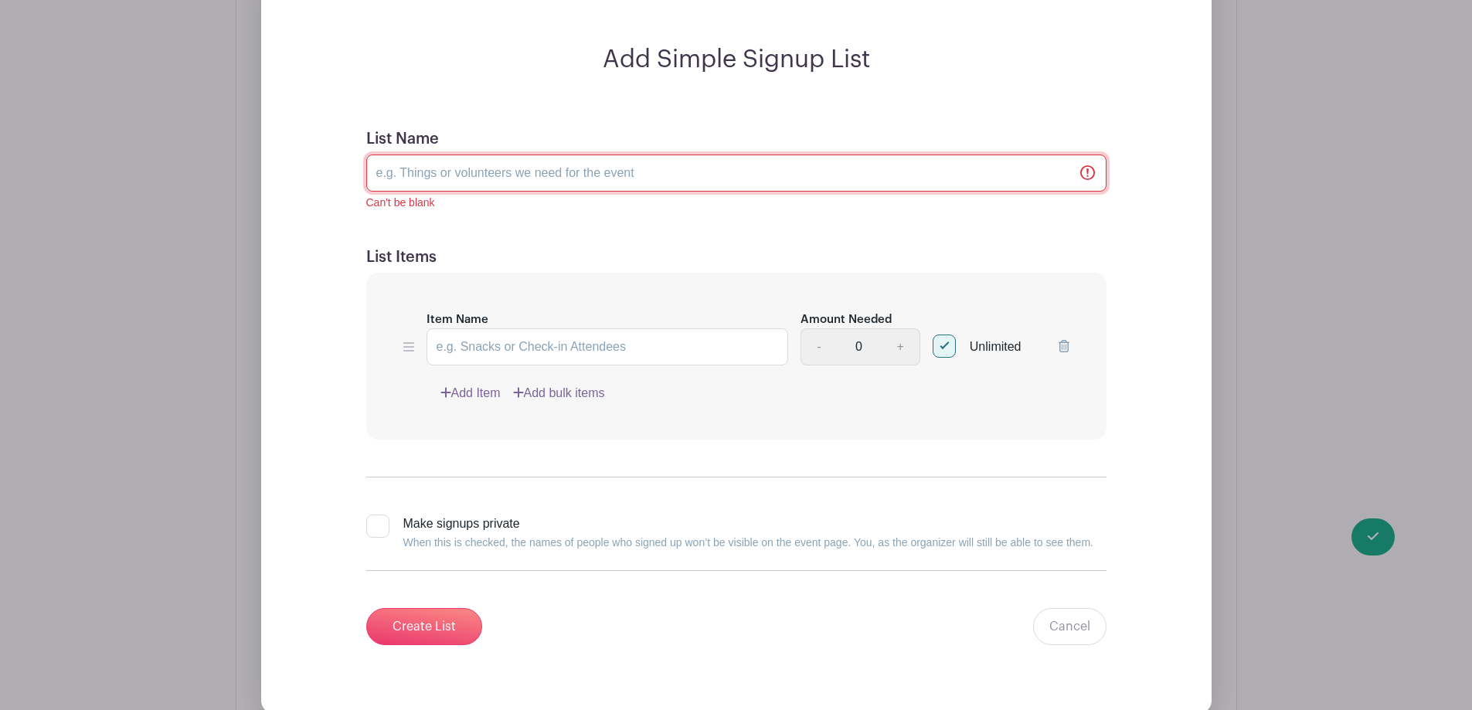
paste input "Sign up to bring a dish or treat"
type input "Sign up to bring a dish or treat"
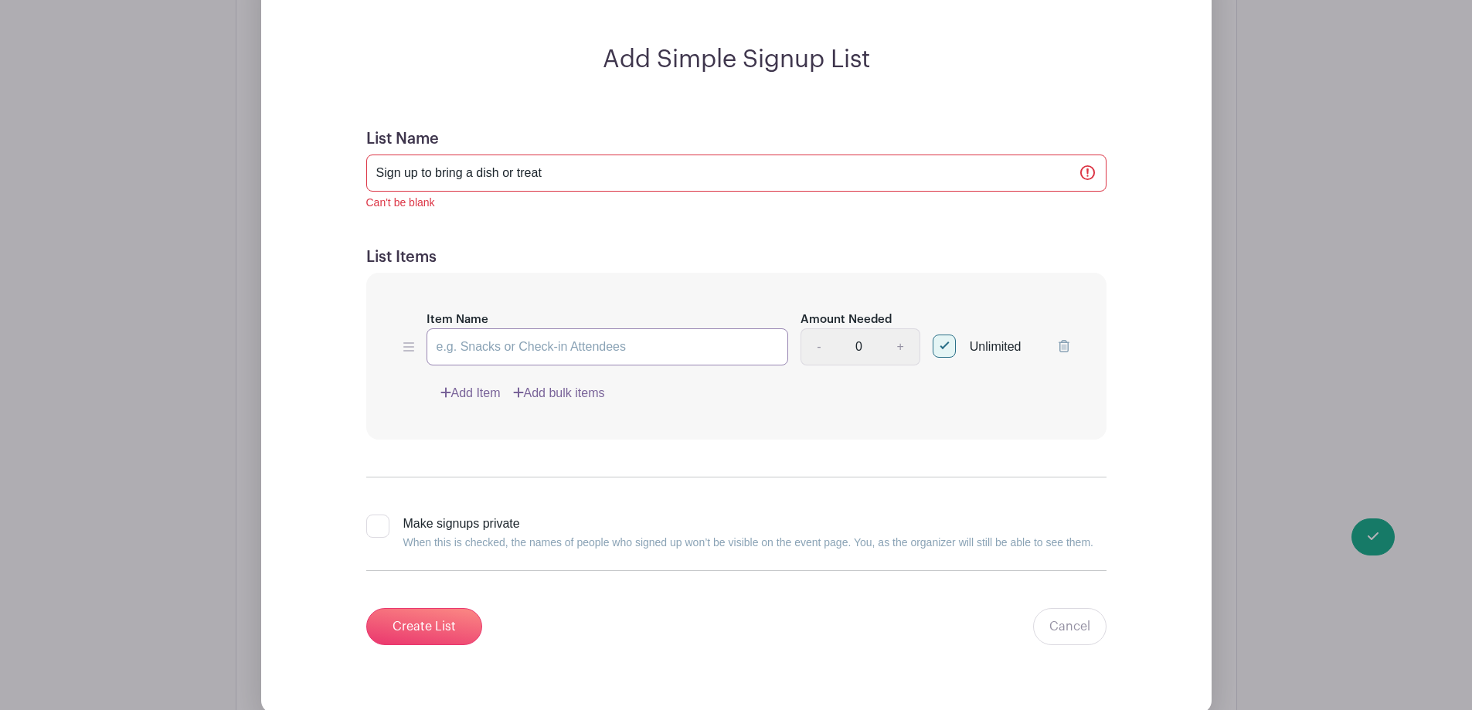
click at [572, 334] on input "Item Name" at bounding box center [607, 346] width 362 height 37
type input "d"
click at [406, 627] on input "Create List" at bounding box center [424, 626] width 116 height 37
click at [640, 354] on input "Item Name" at bounding box center [607, 346] width 362 height 37
click at [582, 347] on input "Item Name" at bounding box center [607, 346] width 362 height 37
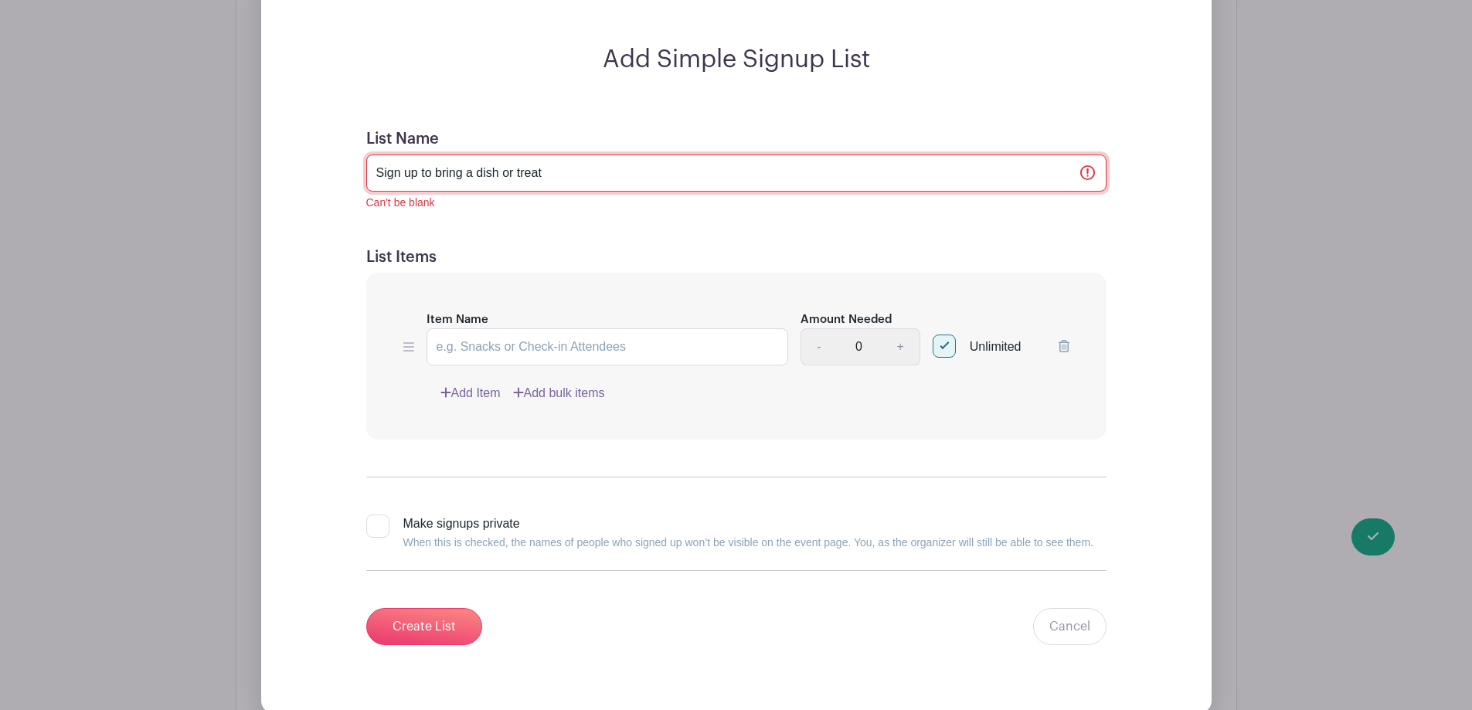
click at [559, 178] on input "Sign up to bring a dish or treat" at bounding box center [736, 173] width 740 height 37
drag, startPoint x: 560, startPoint y: 168, endPoint x: 475, endPoint y: 168, distance: 85.0
click at [475, 168] on input "Sign up to bring a dish or treat" at bounding box center [736, 173] width 740 height 37
type input "Sign up to bring a dish"
click at [542, 348] on input "Item Name" at bounding box center [607, 346] width 362 height 37
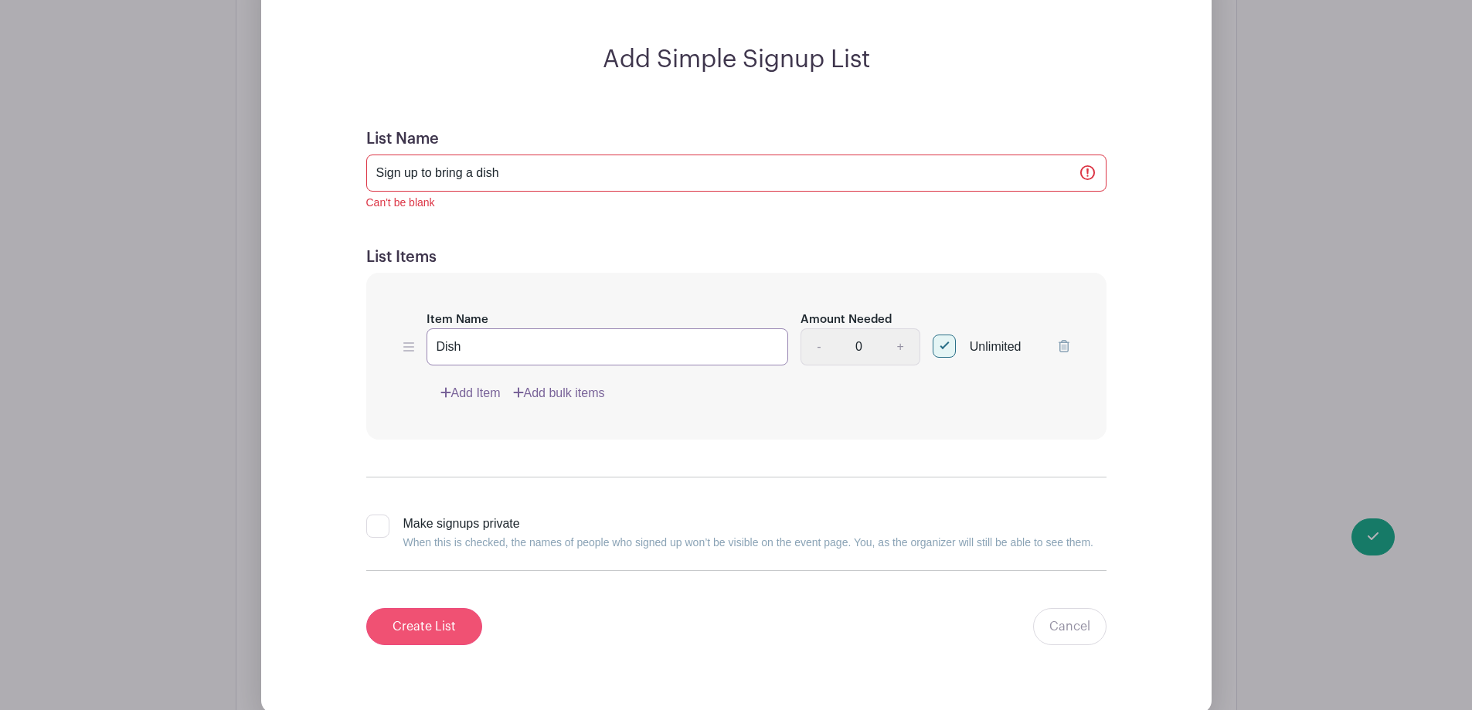
type input "Dish"
click at [460, 626] on input "Create List" at bounding box center [424, 626] width 116 height 37
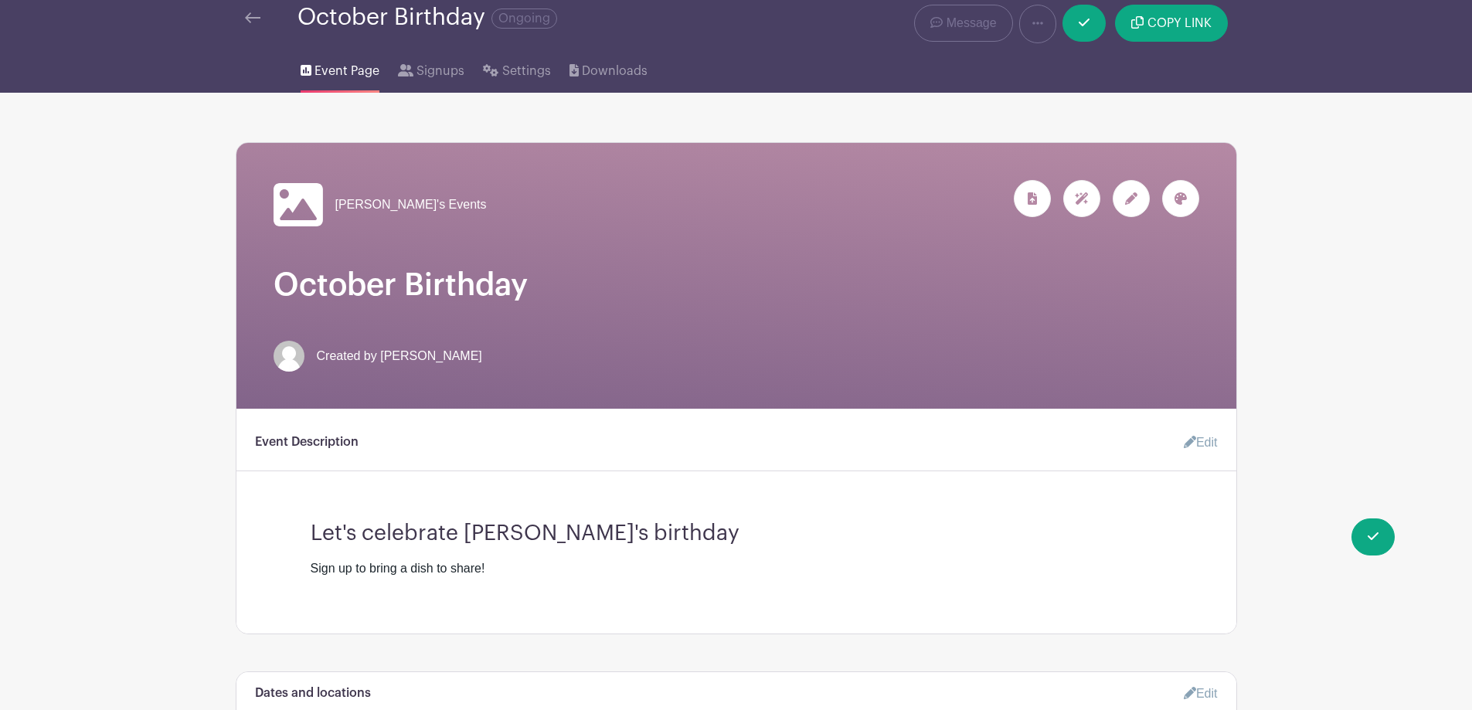
scroll to position [0, 0]
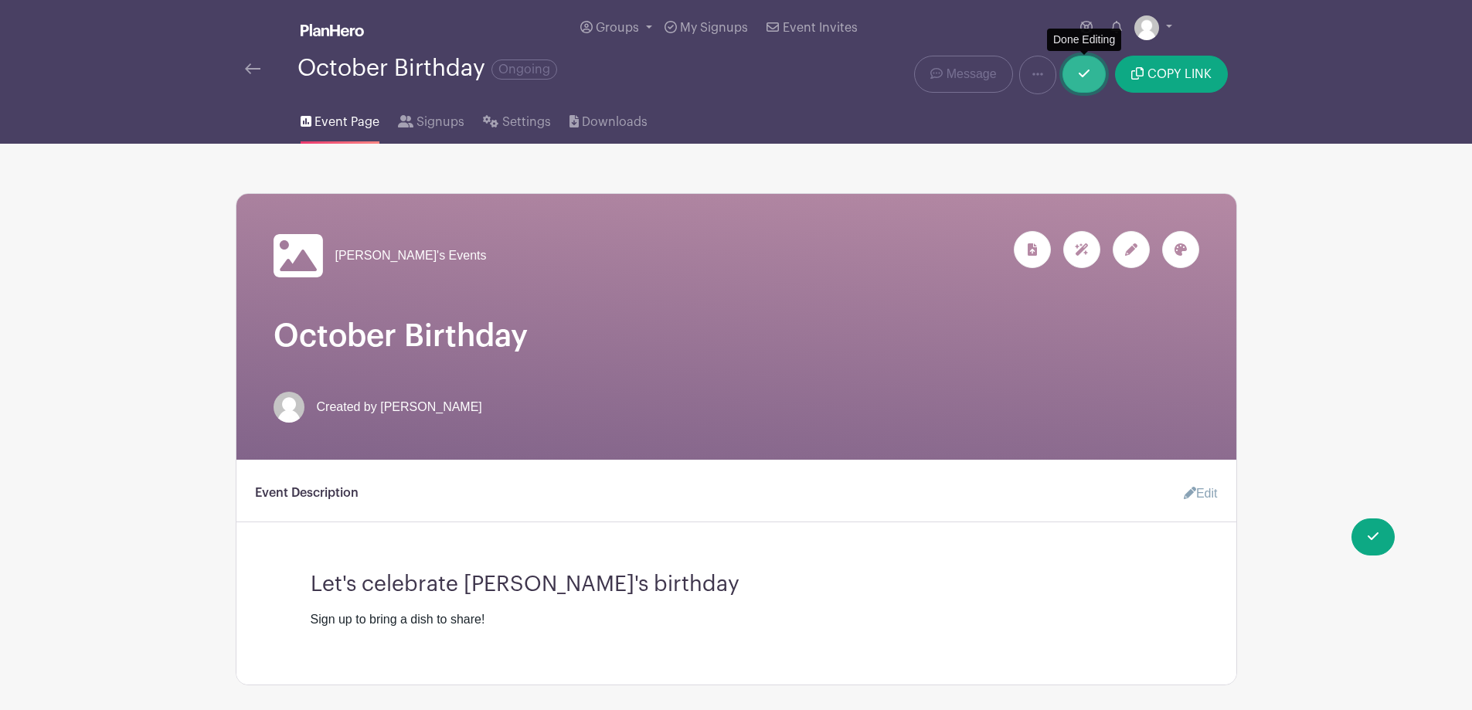
click at [1077, 75] on link at bounding box center [1083, 74] width 43 height 37
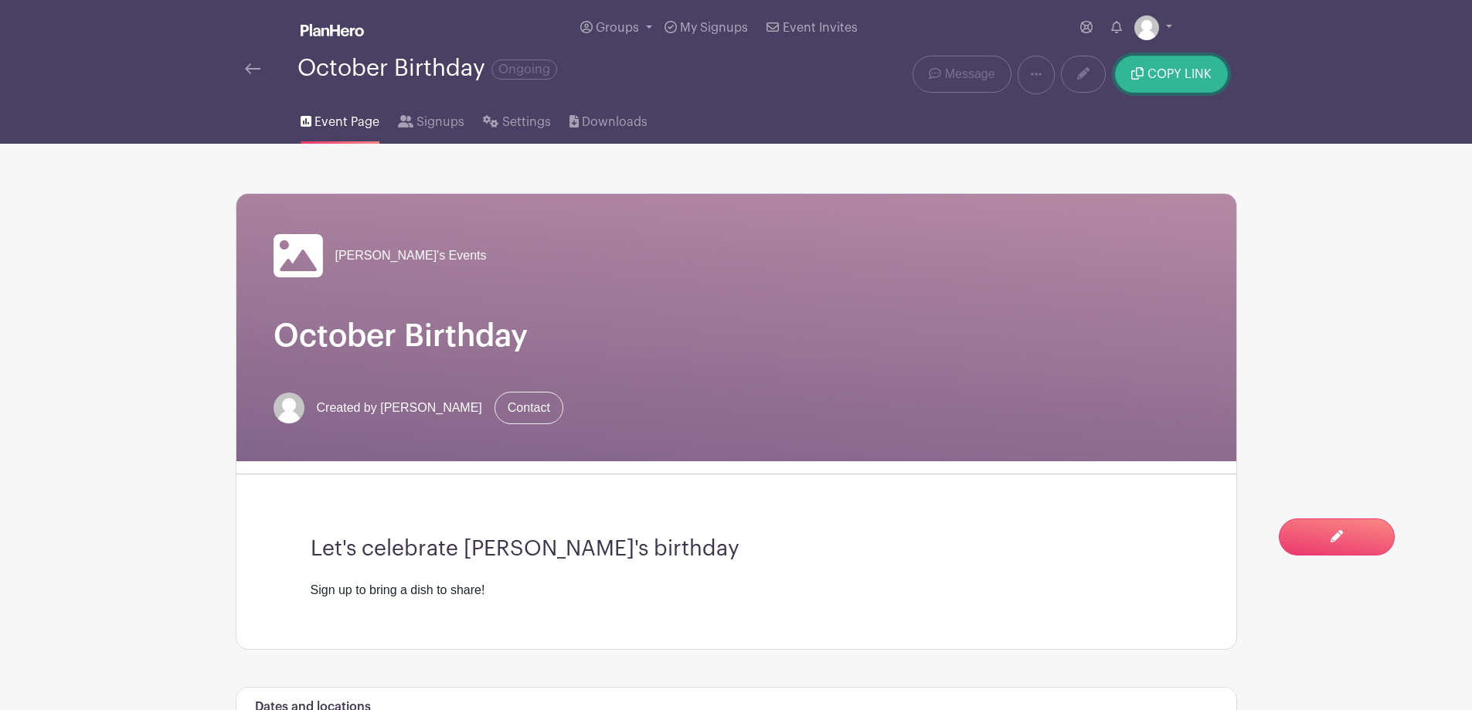
click at [1166, 76] on span "COPY LINK" at bounding box center [1179, 74] width 64 height 12
click at [1177, 74] on span "COPY LINK" at bounding box center [1179, 74] width 64 height 12
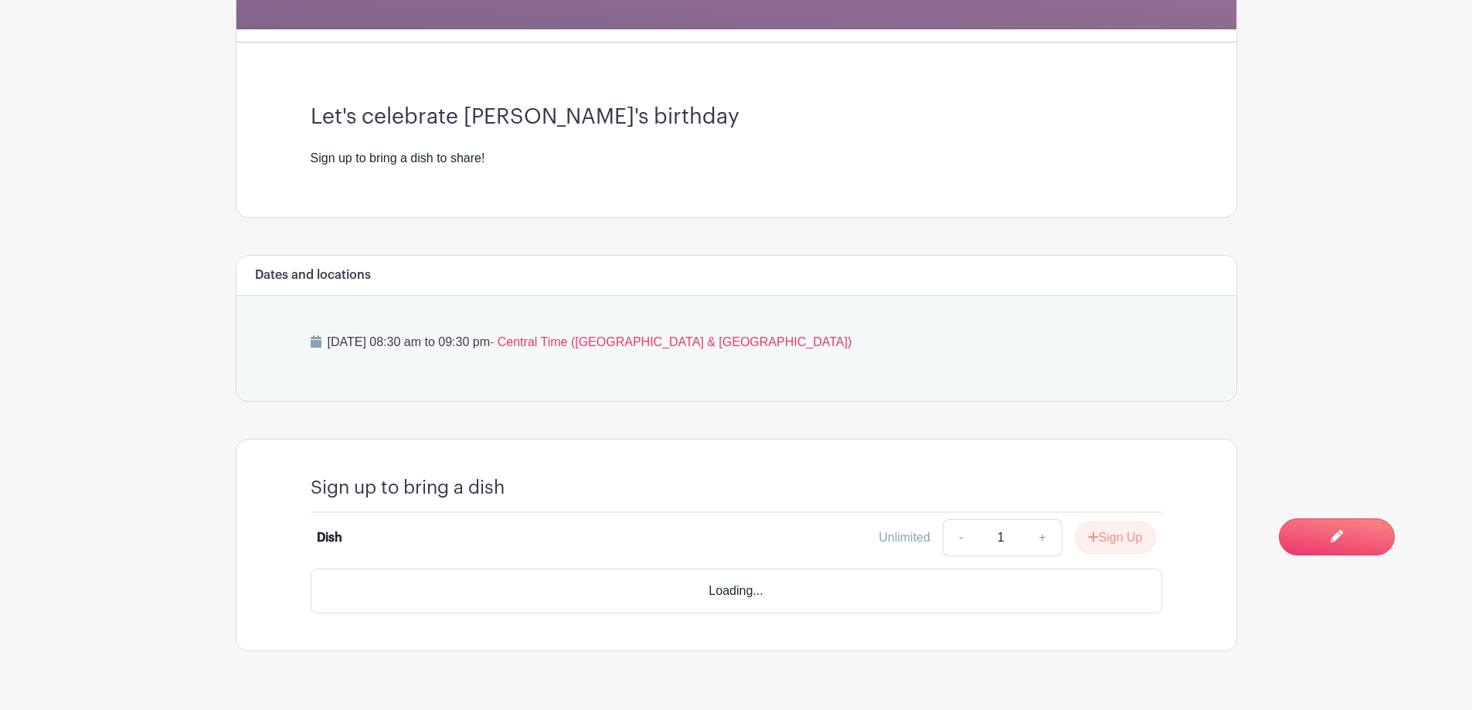
scroll to position [426, 0]
